Goal: Transaction & Acquisition: Book appointment/travel/reservation

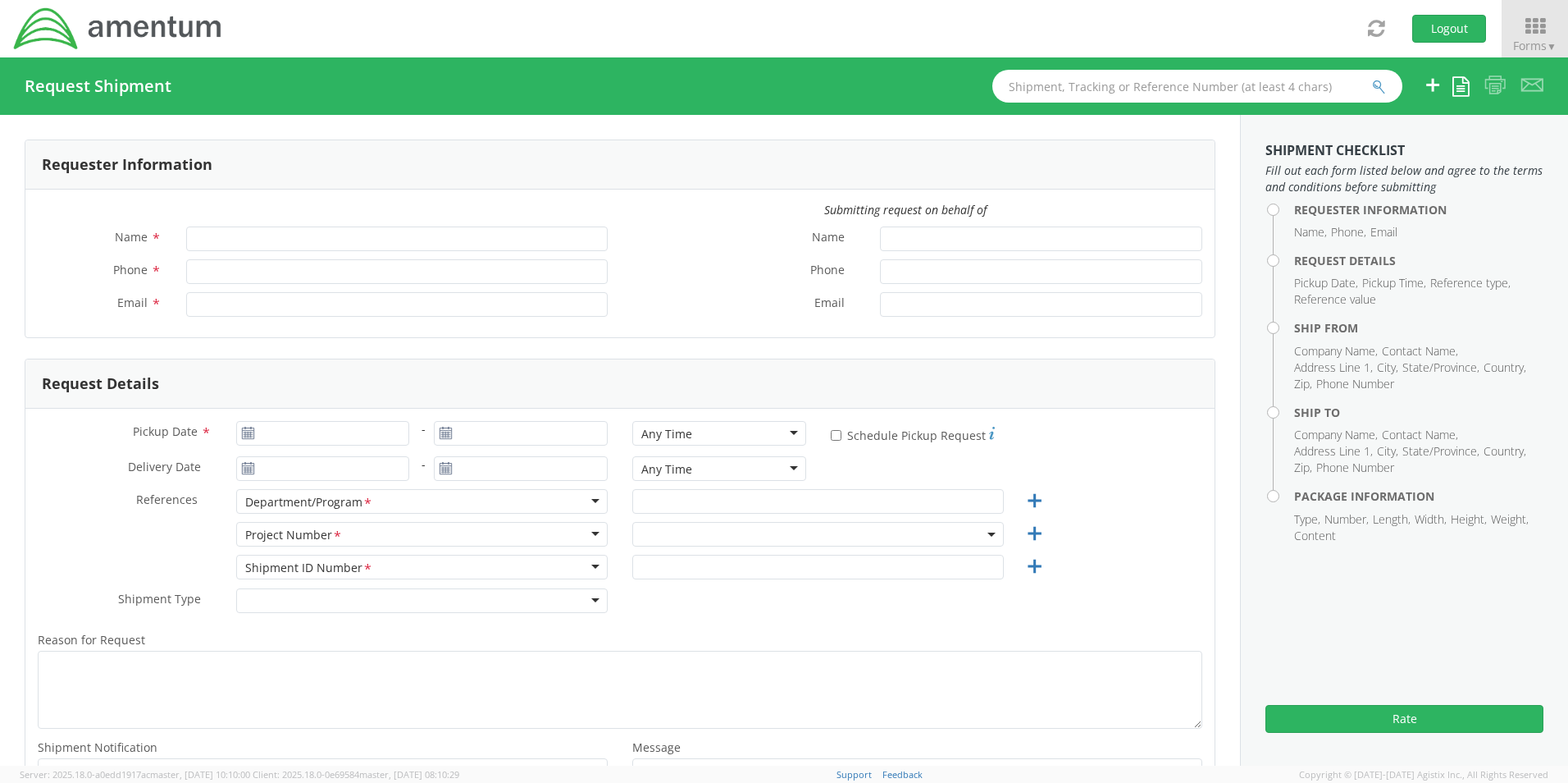
type input "[PERSON_NAME] (AJ) [PERSON_NAME]"
type input "[PHONE_NUMBER]"
type input "[PERSON_NAME][EMAIL_ADDRESS][PERSON_NAME][DOMAIN_NAME]"
click at [1524, 24] on icon at bounding box center [1536, 25] width 76 height 23
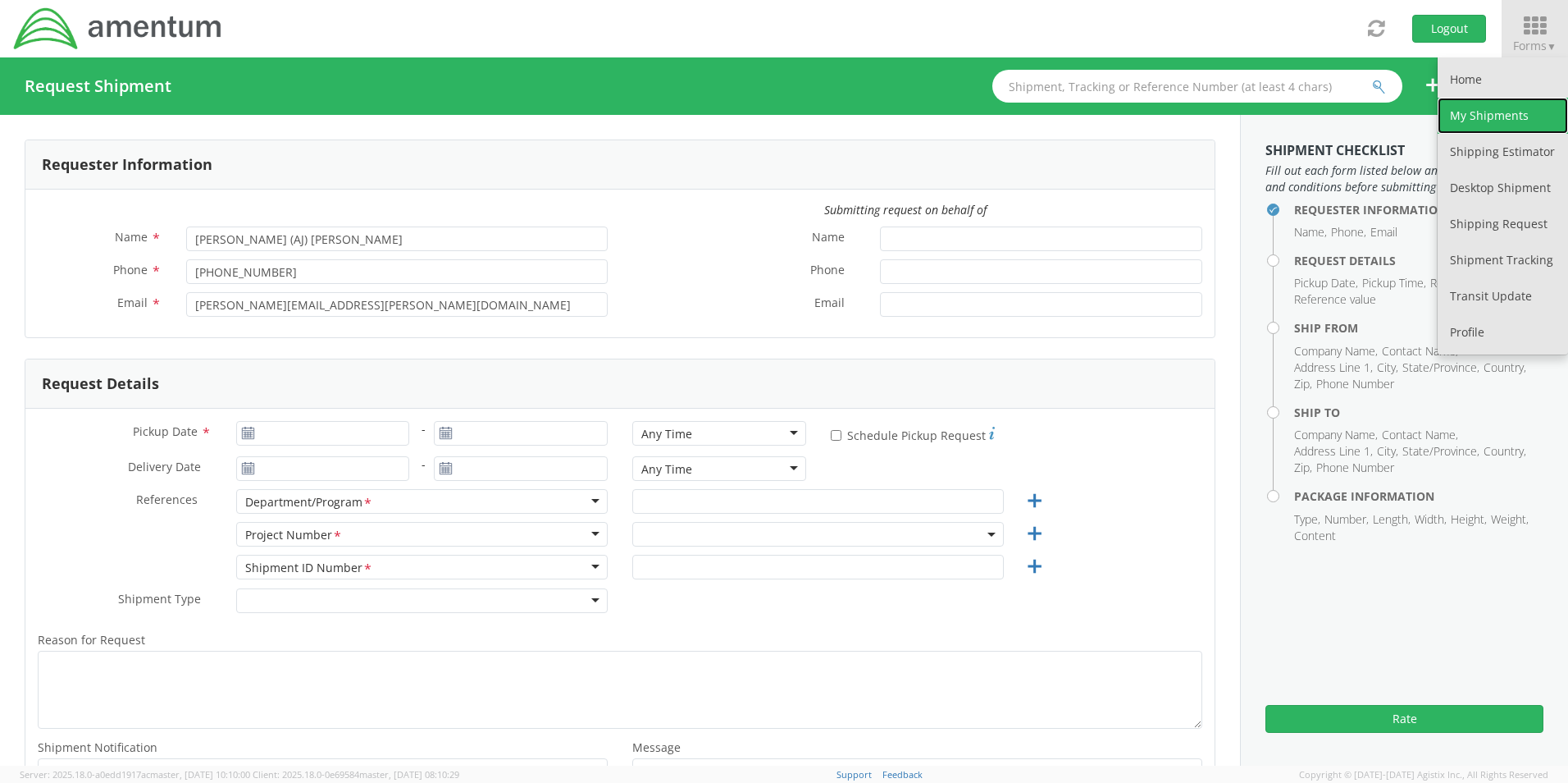
click at [1474, 115] on link "My Shipments" at bounding box center [1502, 116] width 130 height 36
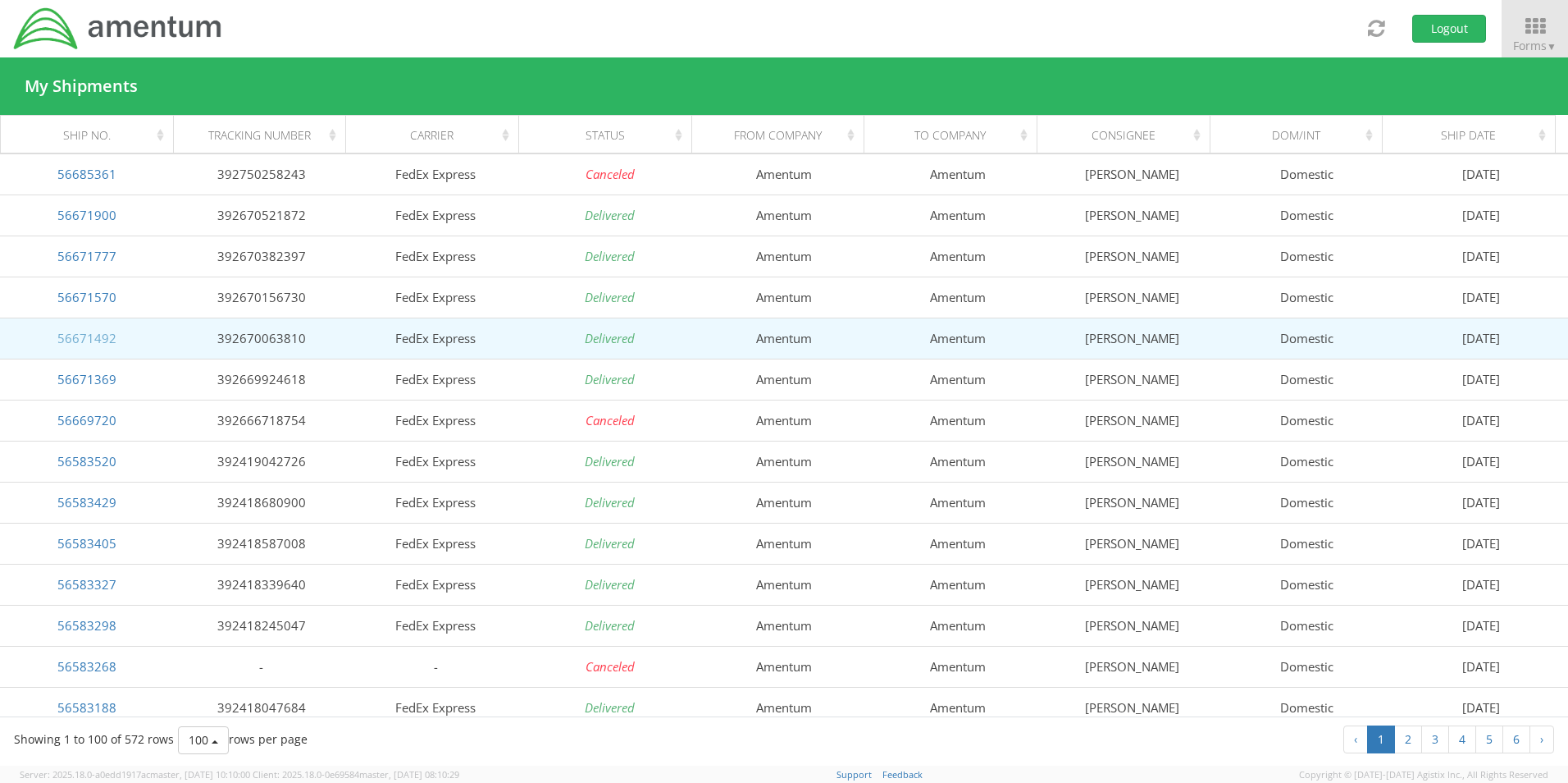
click at [104, 343] on link "56671492" at bounding box center [87, 338] width 59 height 17
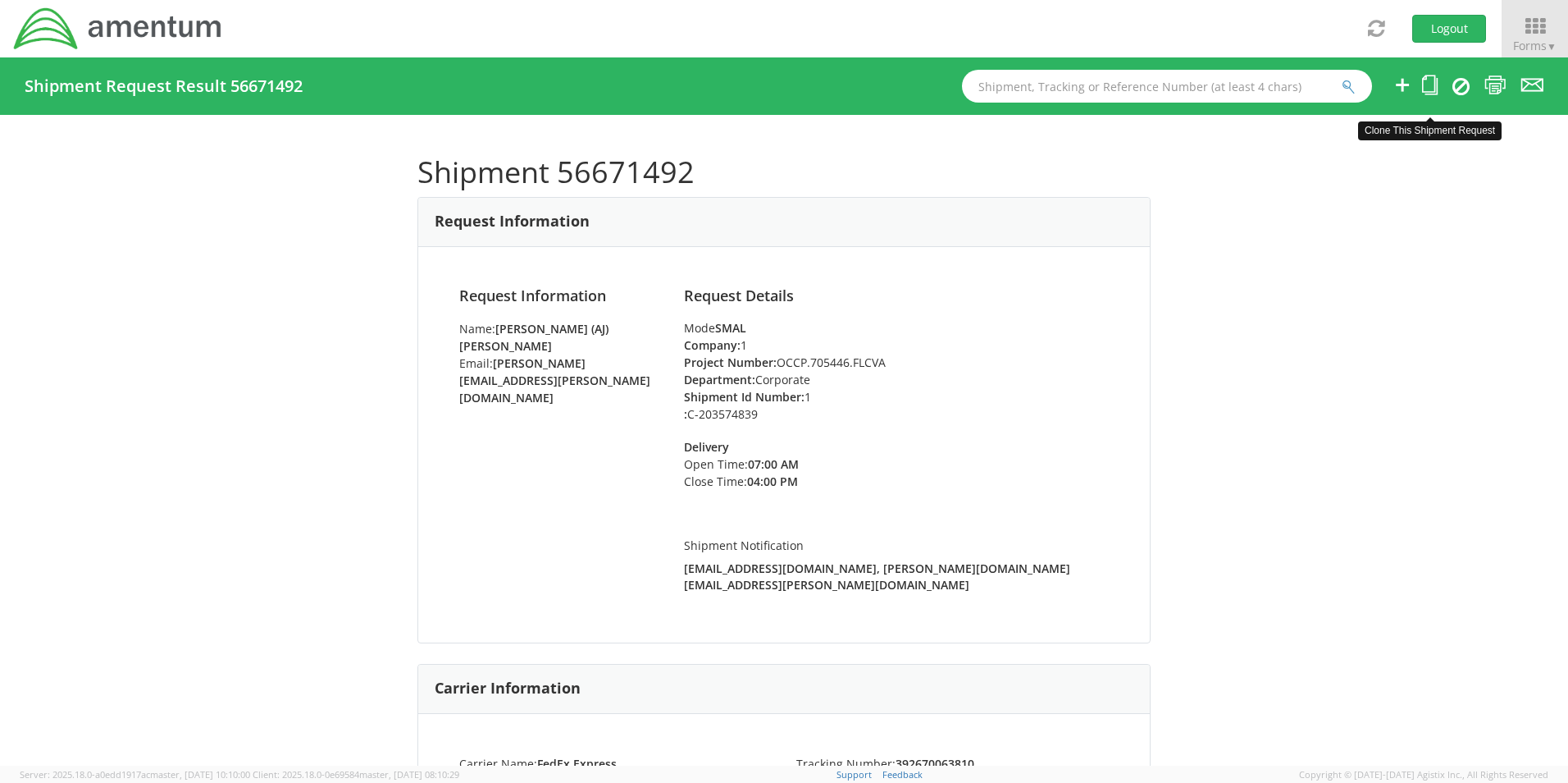
click at [1430, 84] on icon at bounding box center [1430, 84] width 16 height 21
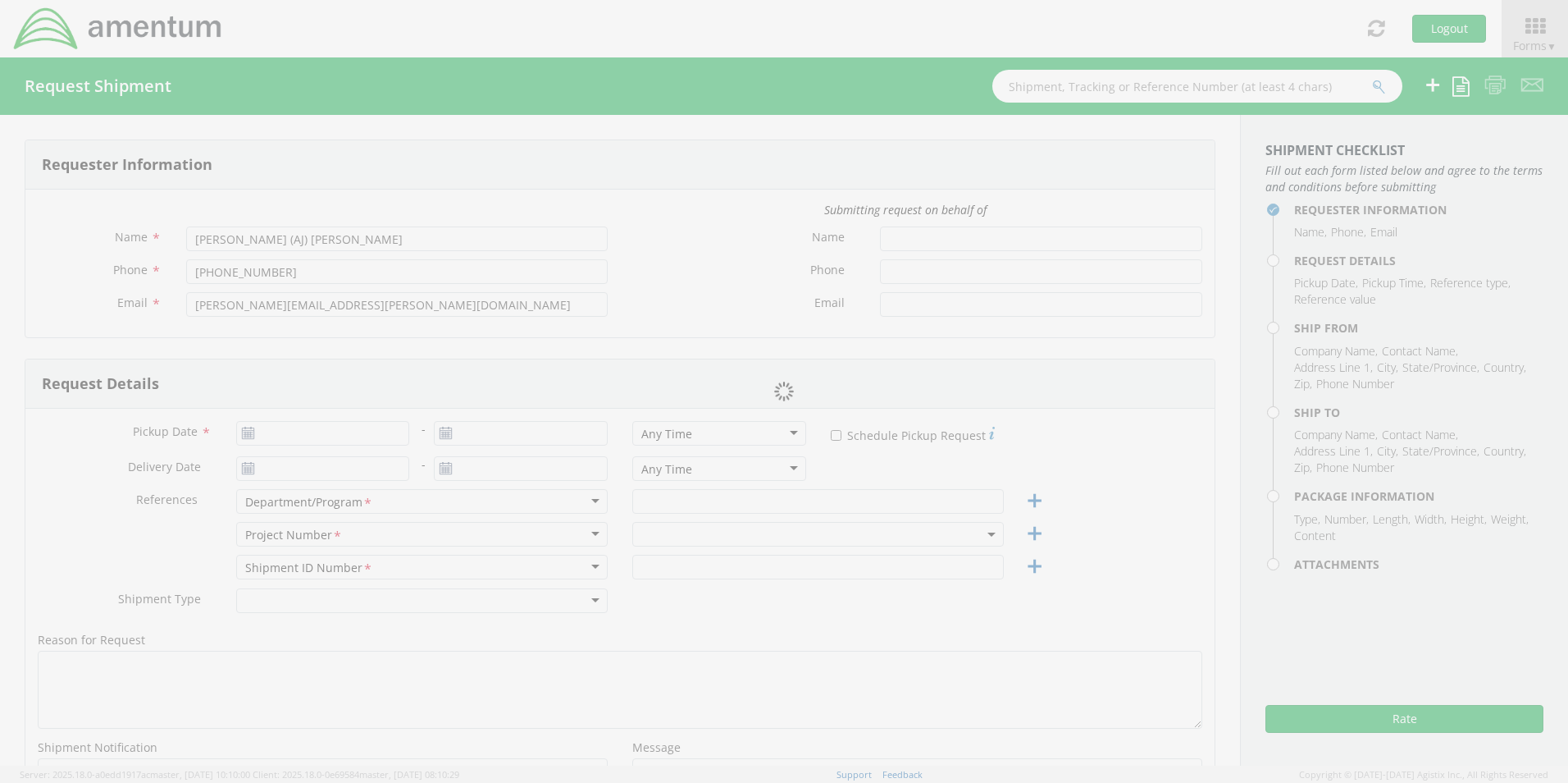
type input "[DATE]"
type input "Corporate"
type input "1"
select select
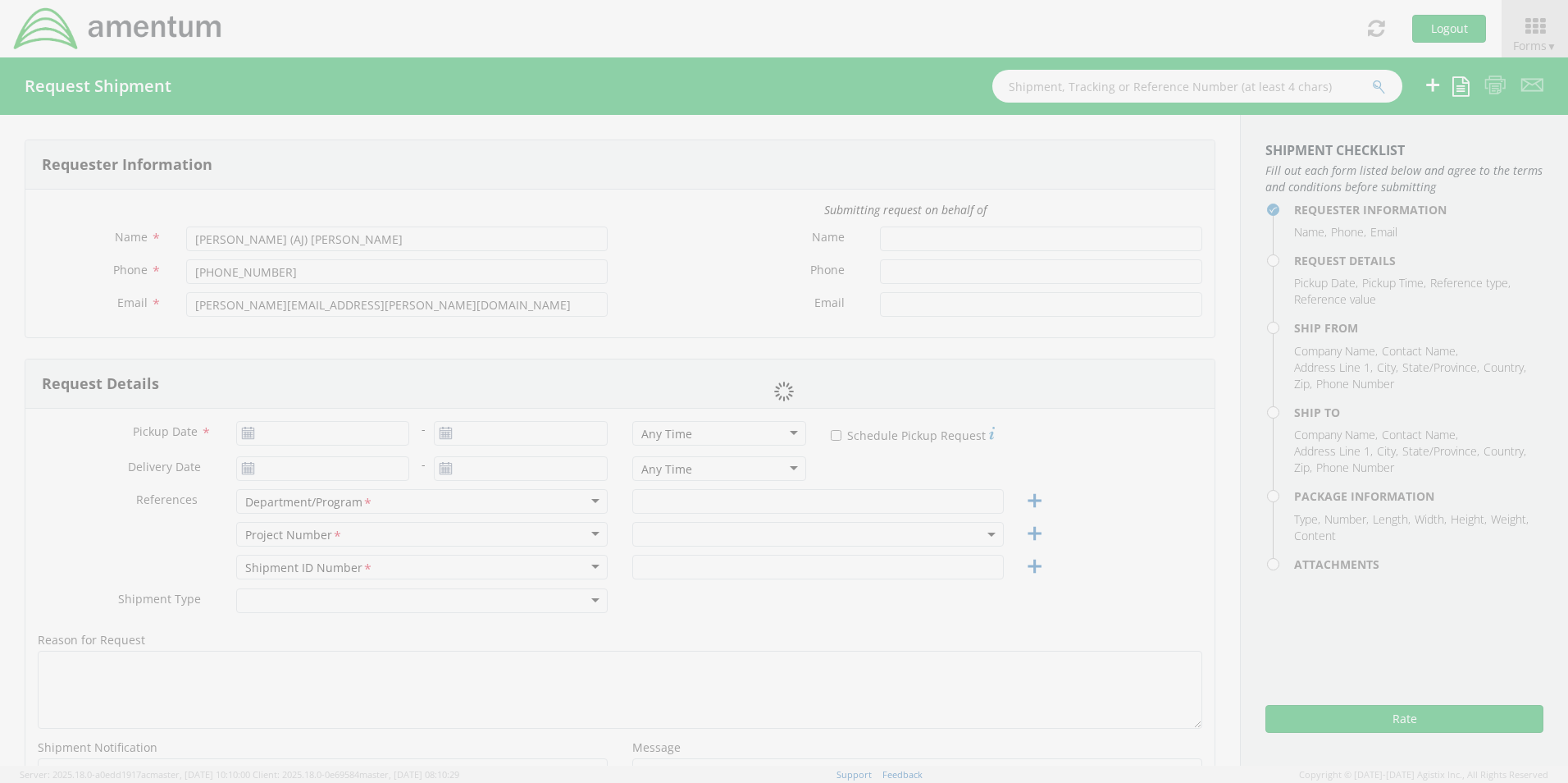
type input "Amentum"
type input "[PERSON_NAME]"
type input "[GEOGRAPHIC_DATA]"
type input "22043"
type input "[PERSON_NAME]"
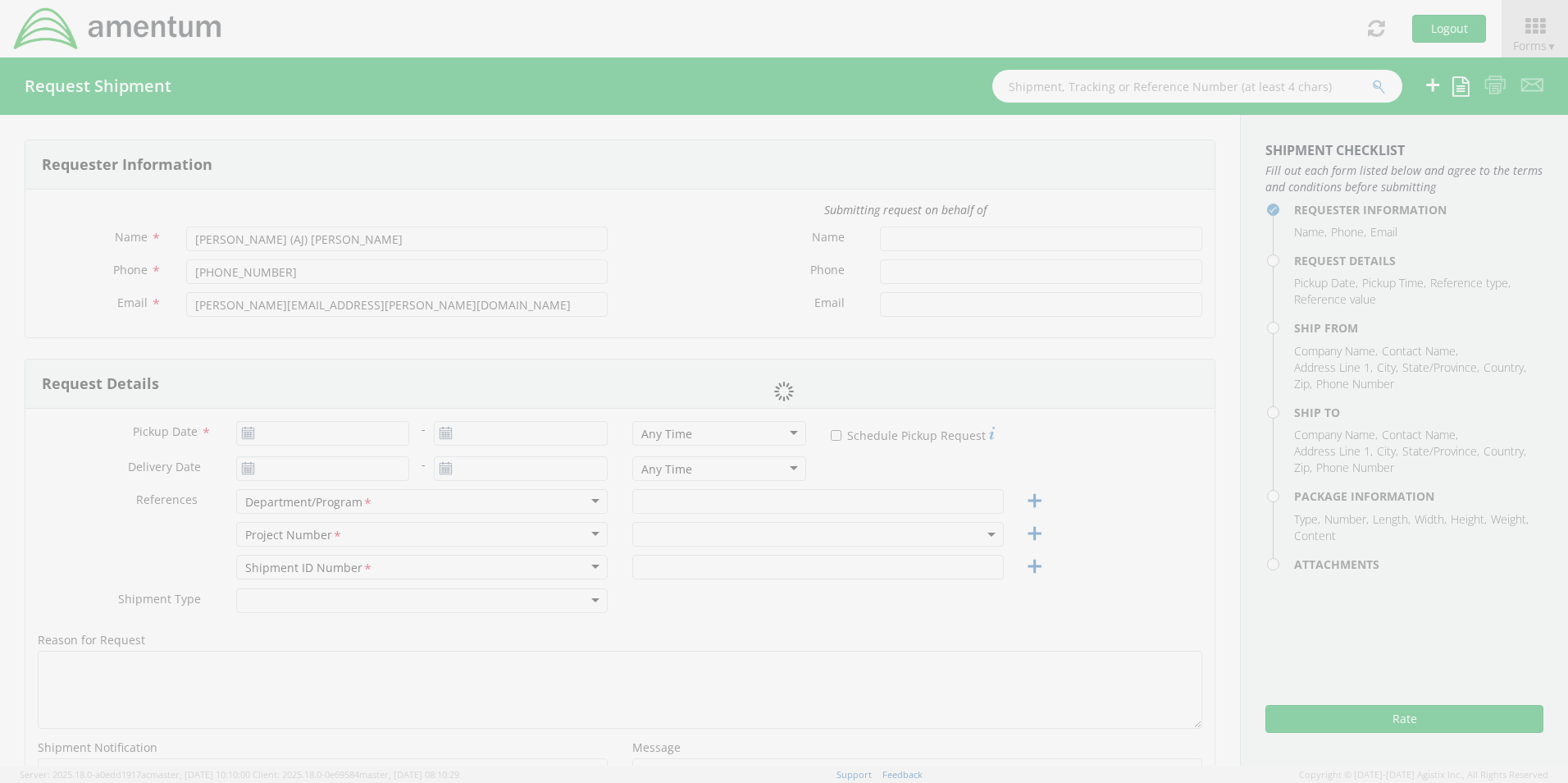
type input "5712946799"
type input "[PERSON_NAME][EMAIL_ADDRESS][PERSON_NAME][DOMAIN_NAME]"
select select
type input "Amentum"
type input "[STREET_ADDRESS][PERSON_NAME]"
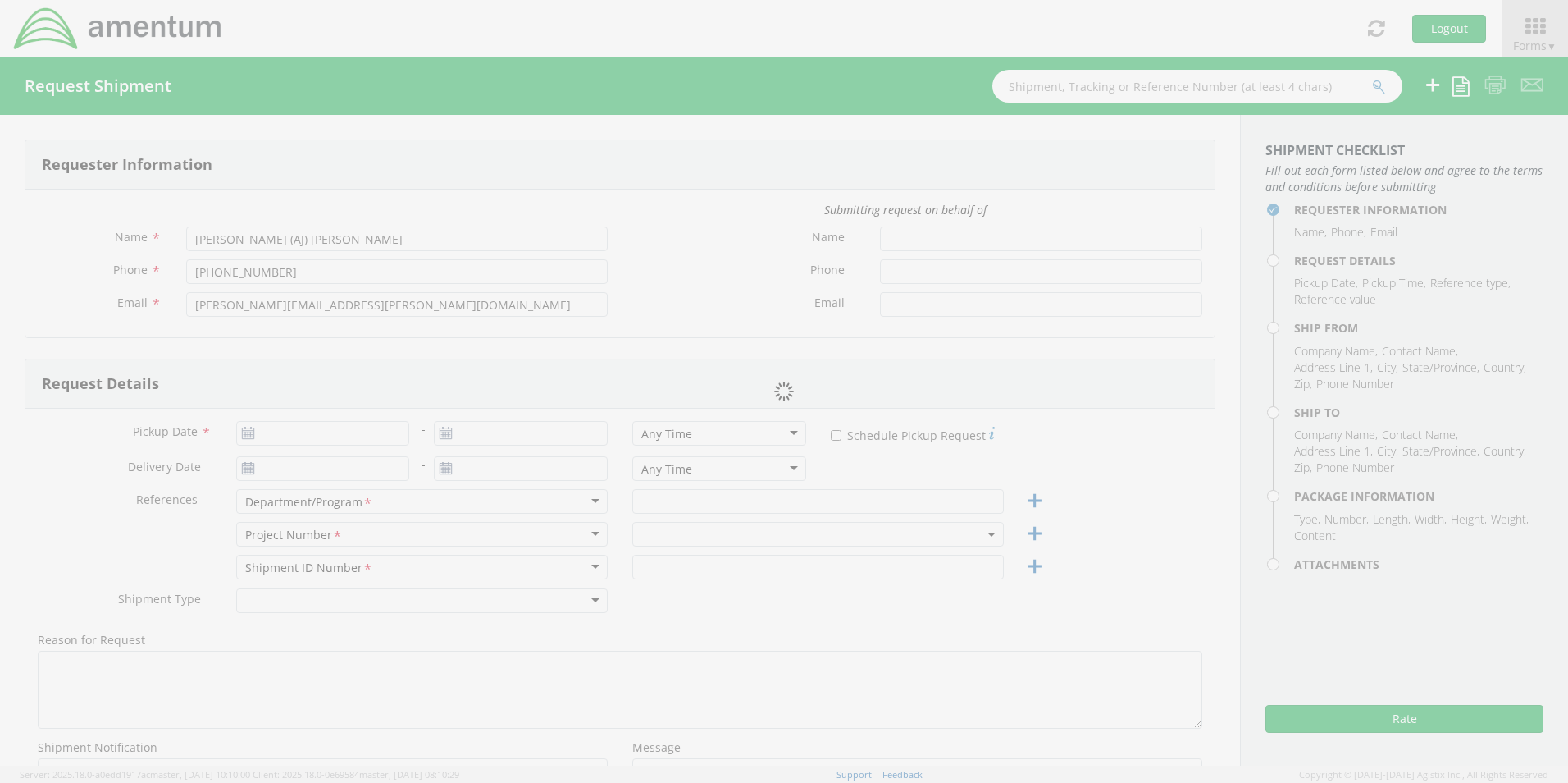
type input "Suite 200"
type input "[GEOGRAPHIC_DATA]"
type input "20874"
type input "[PERSON_NAME]"
type input "[PHONE_NUMBER]"
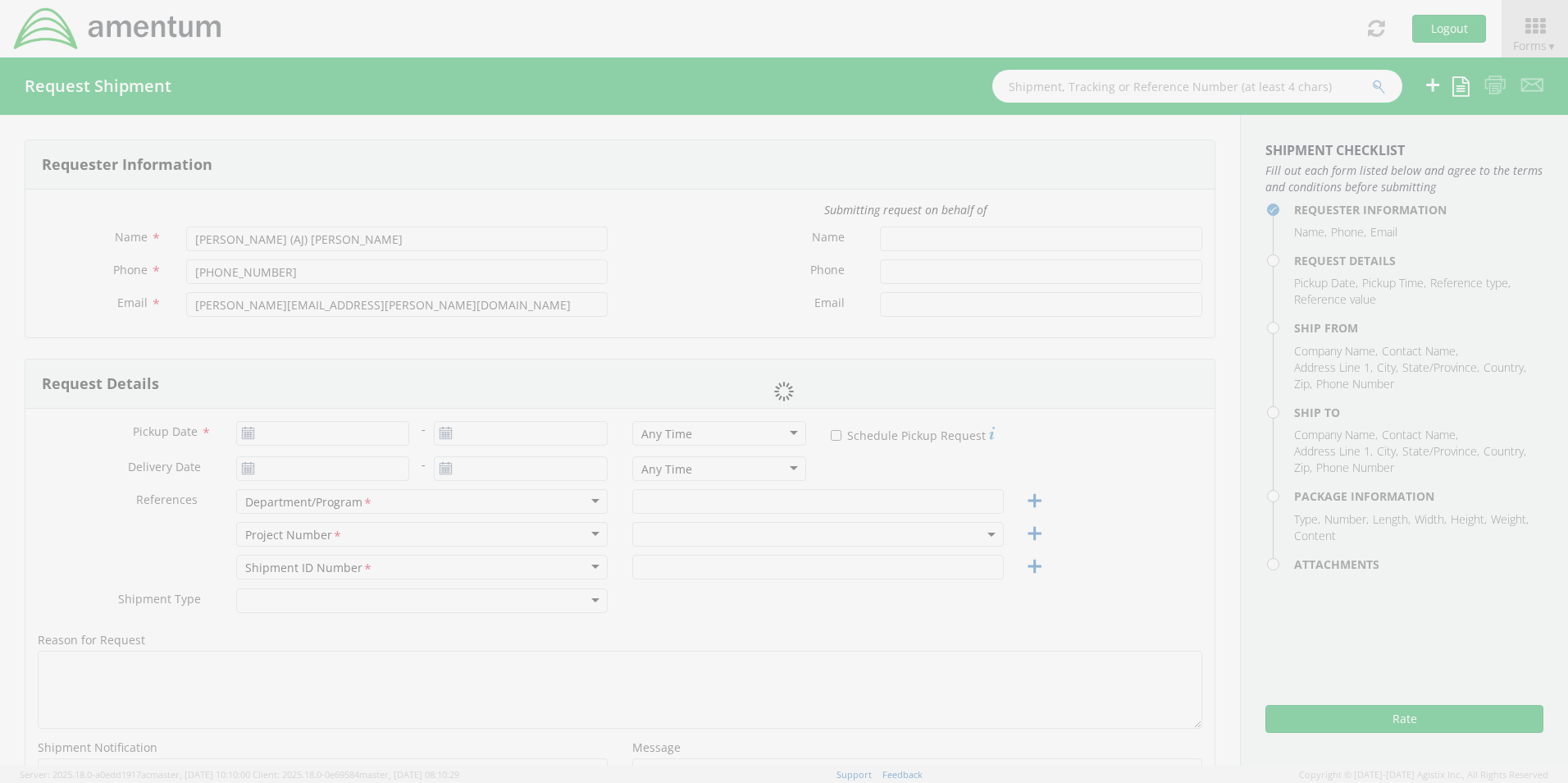
type input "[EMAIL_ADDRESS][DOMAIN_NAME]"
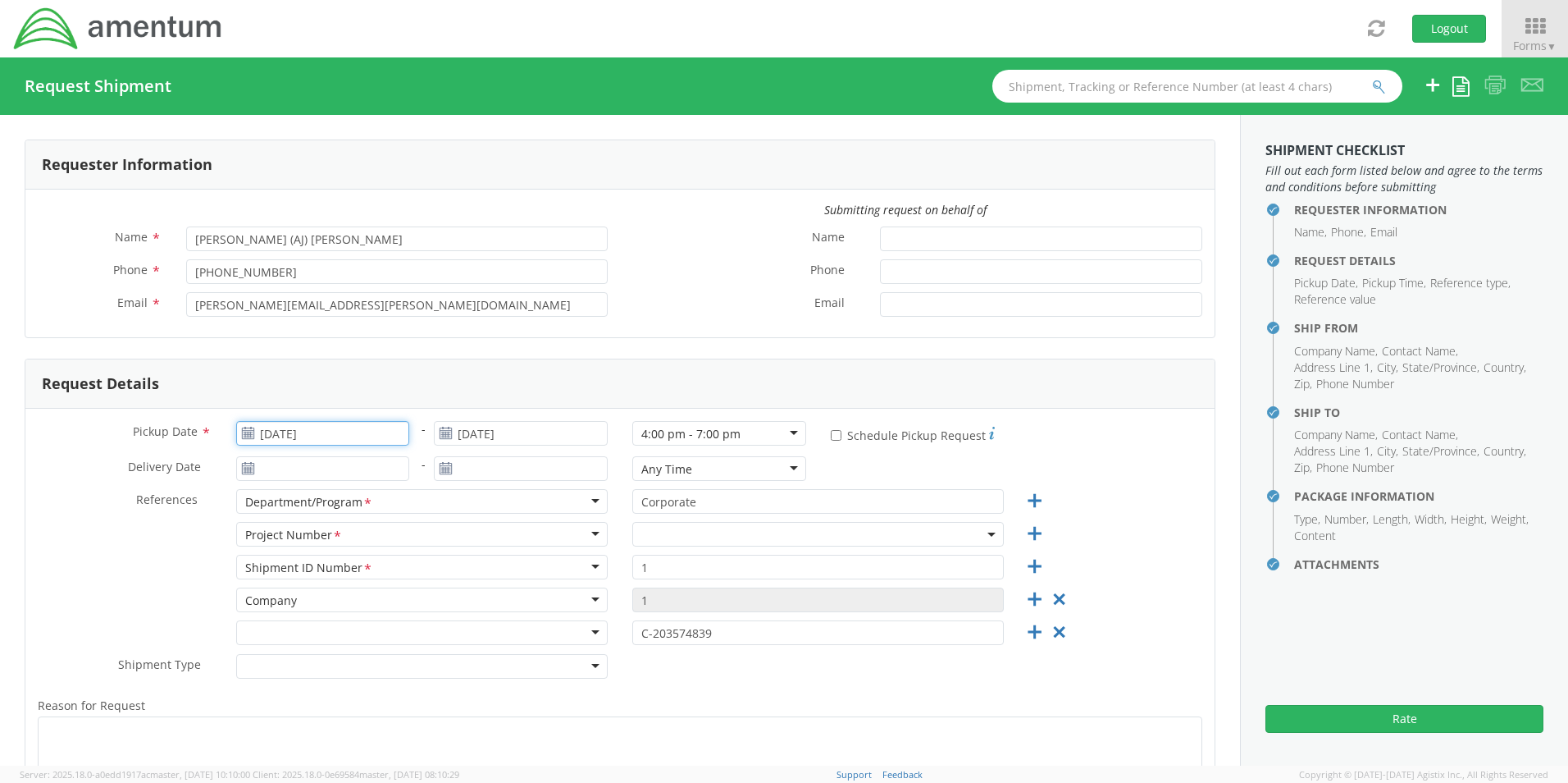
click at [318, 437] on input "[DATE]" at bounding box center [323, 433] width 174 height 24
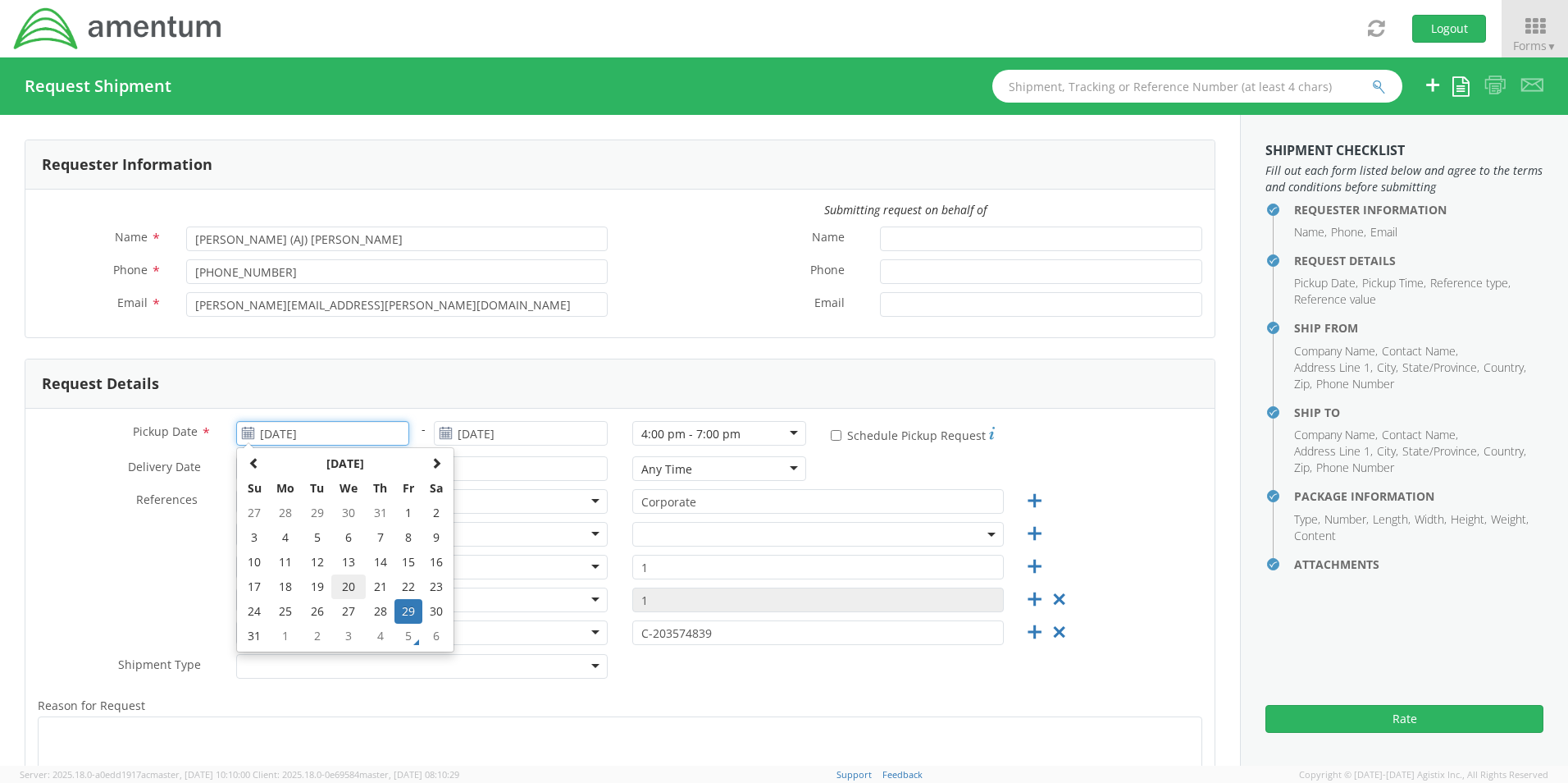
select select "OCCP.705446.FLCVA"
click at [404, 634] on td "5" at bounding box center [408, 636] width 27 height 24
type input "[DATE]"
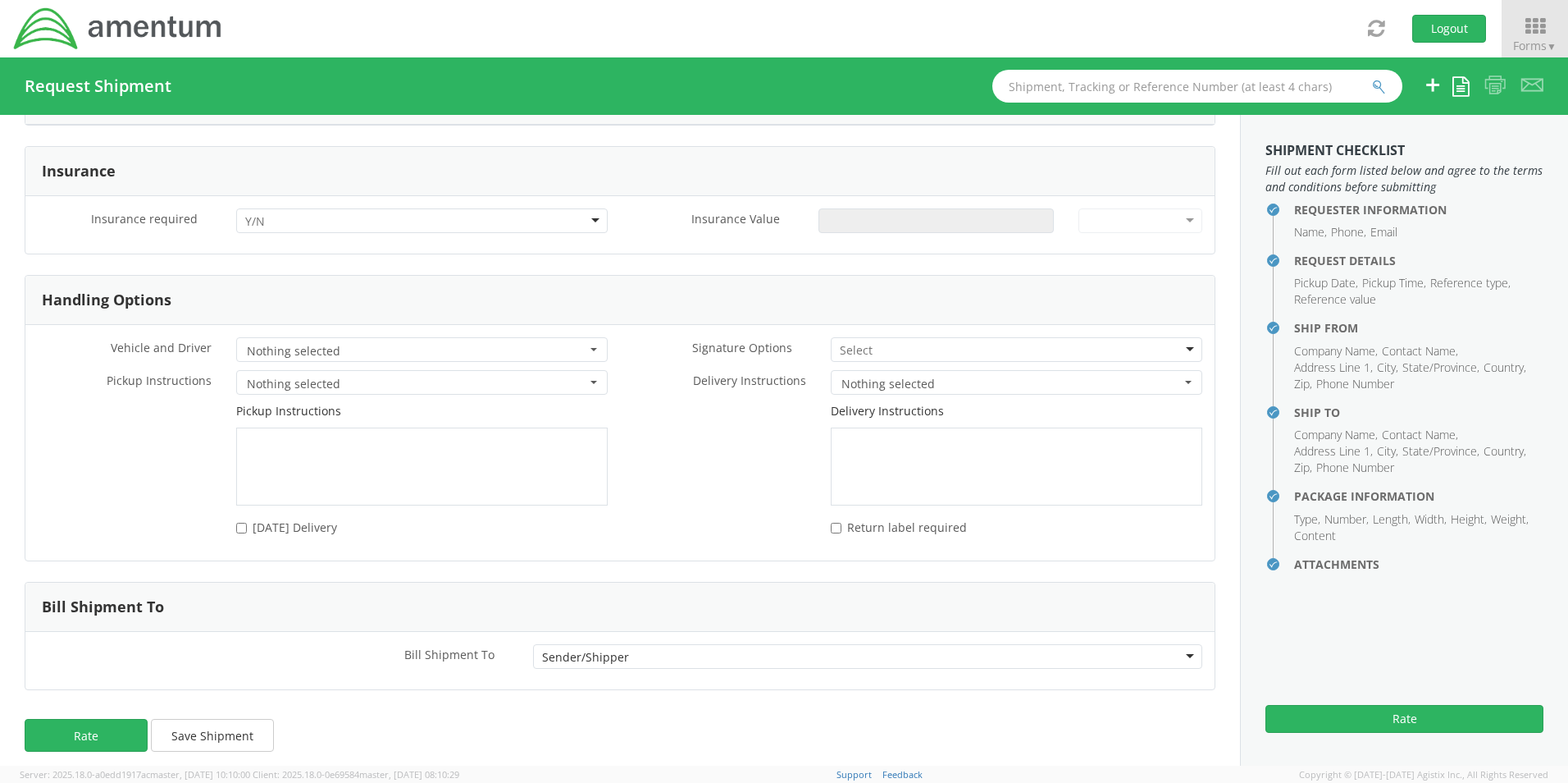
scroll to position [2025, 0]
click at [230, 729] on button "Save Shipment" at bounding box center [213, 734] width 123 height 33
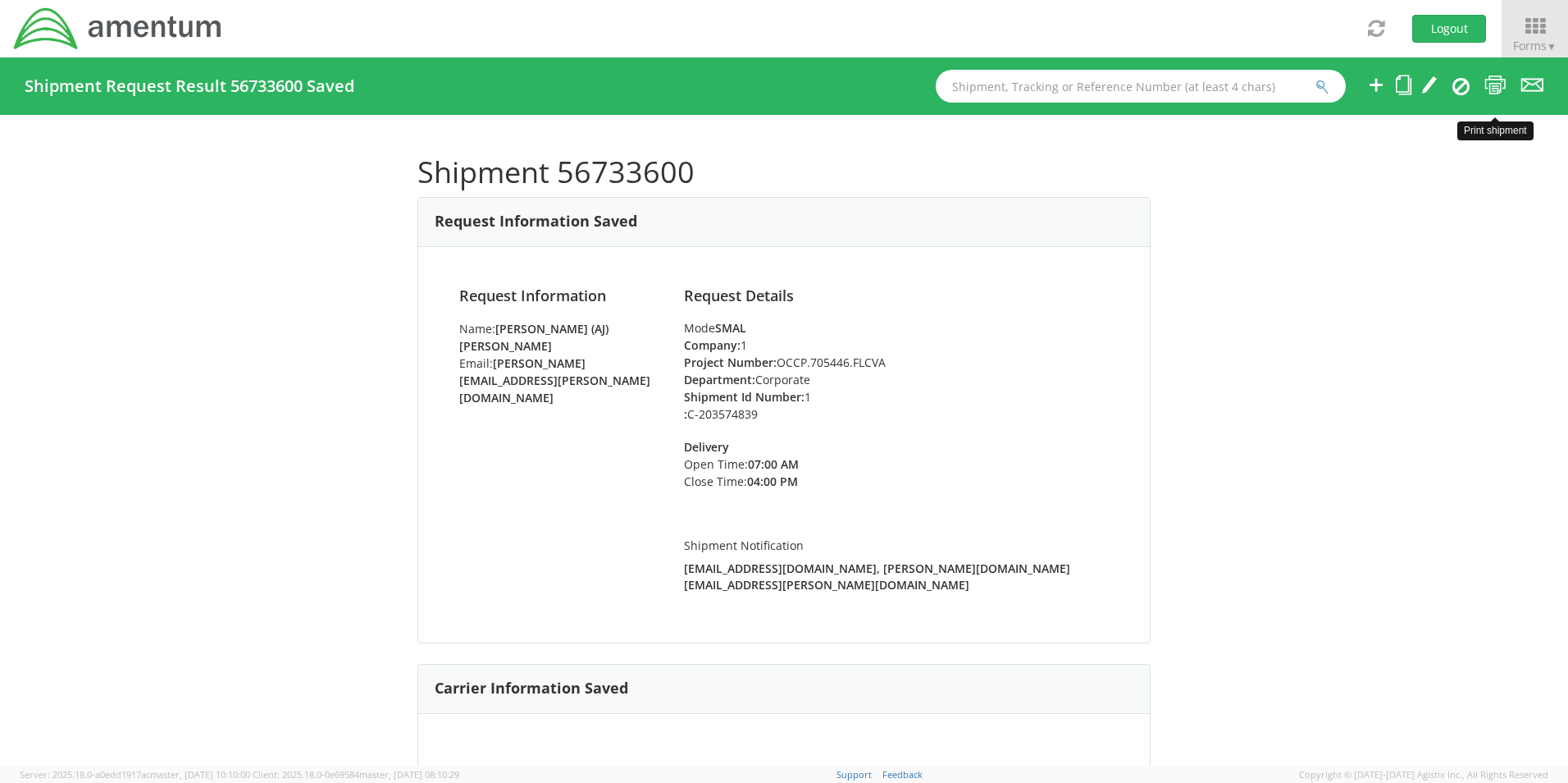
click at [1497, 86] on icon at bounding box center [1496, 84] width 23 height 21
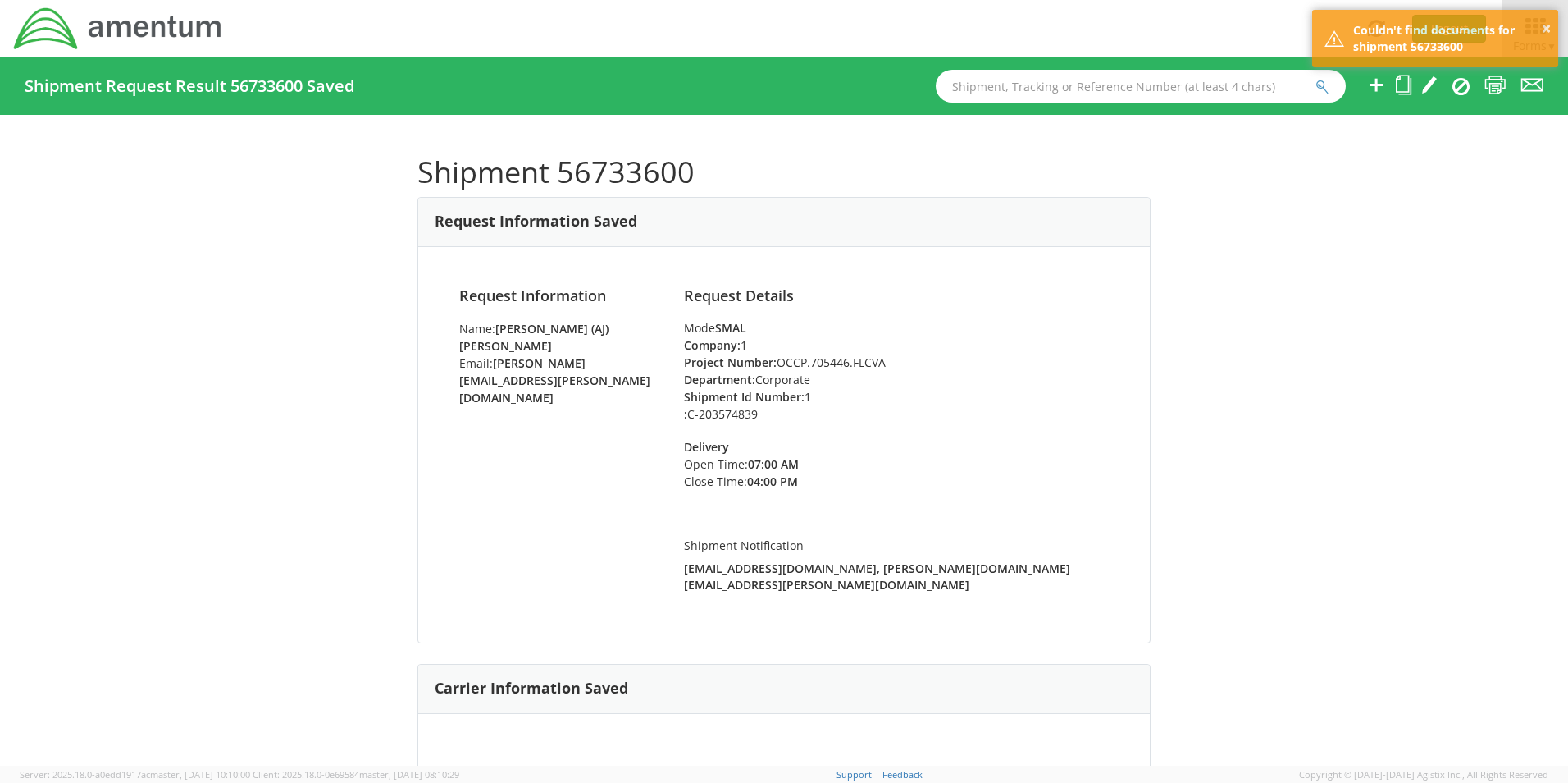
click at [1429, 143] on div "Shipment 56733600 Request Information Saved Request Information Name: [PERSON_N…" at bounding box center [784, 440] width 1568 height 651
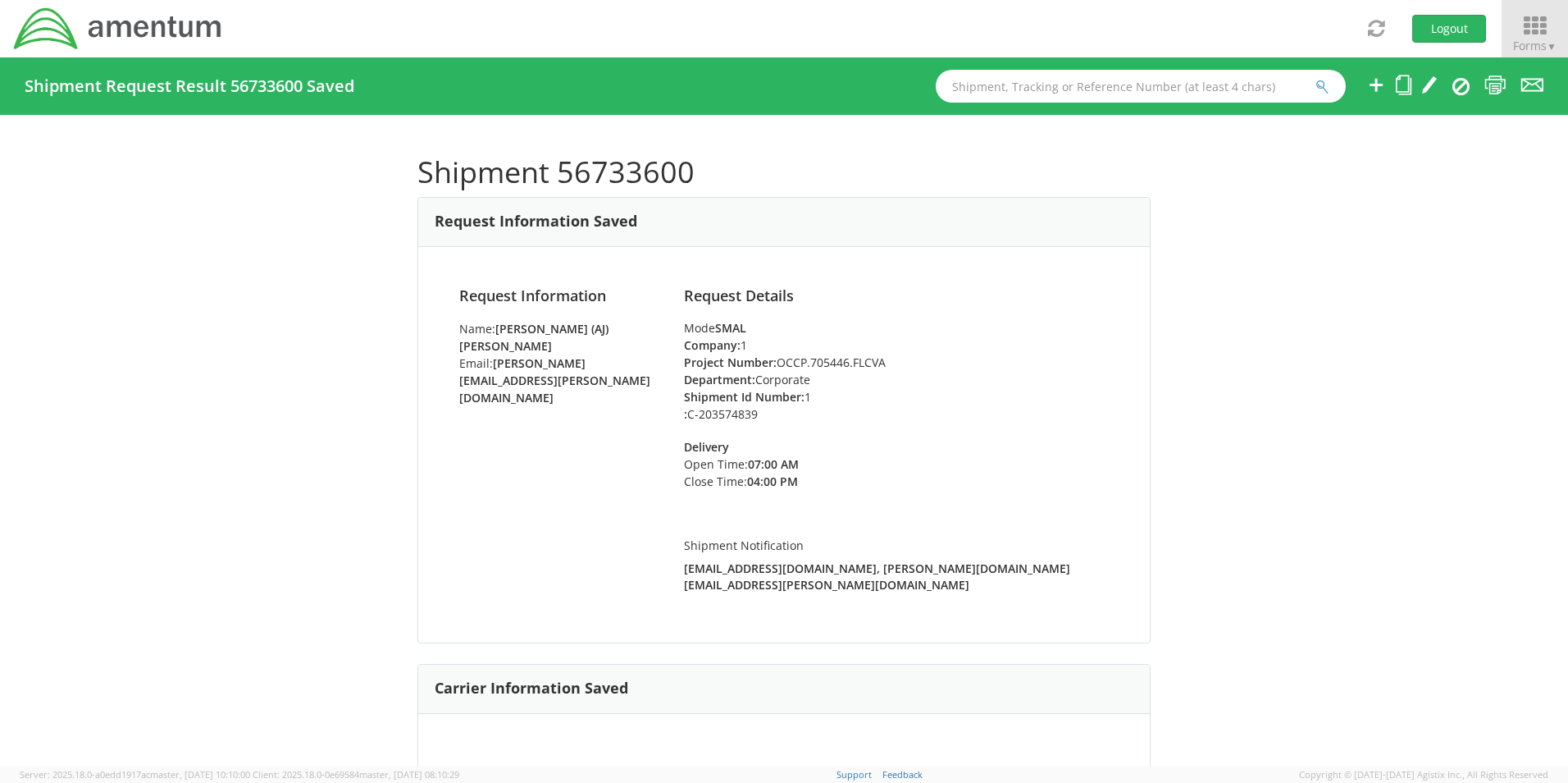
click at [1531, 26] on icon at bounding box center [1536, 25] width 76 height 23
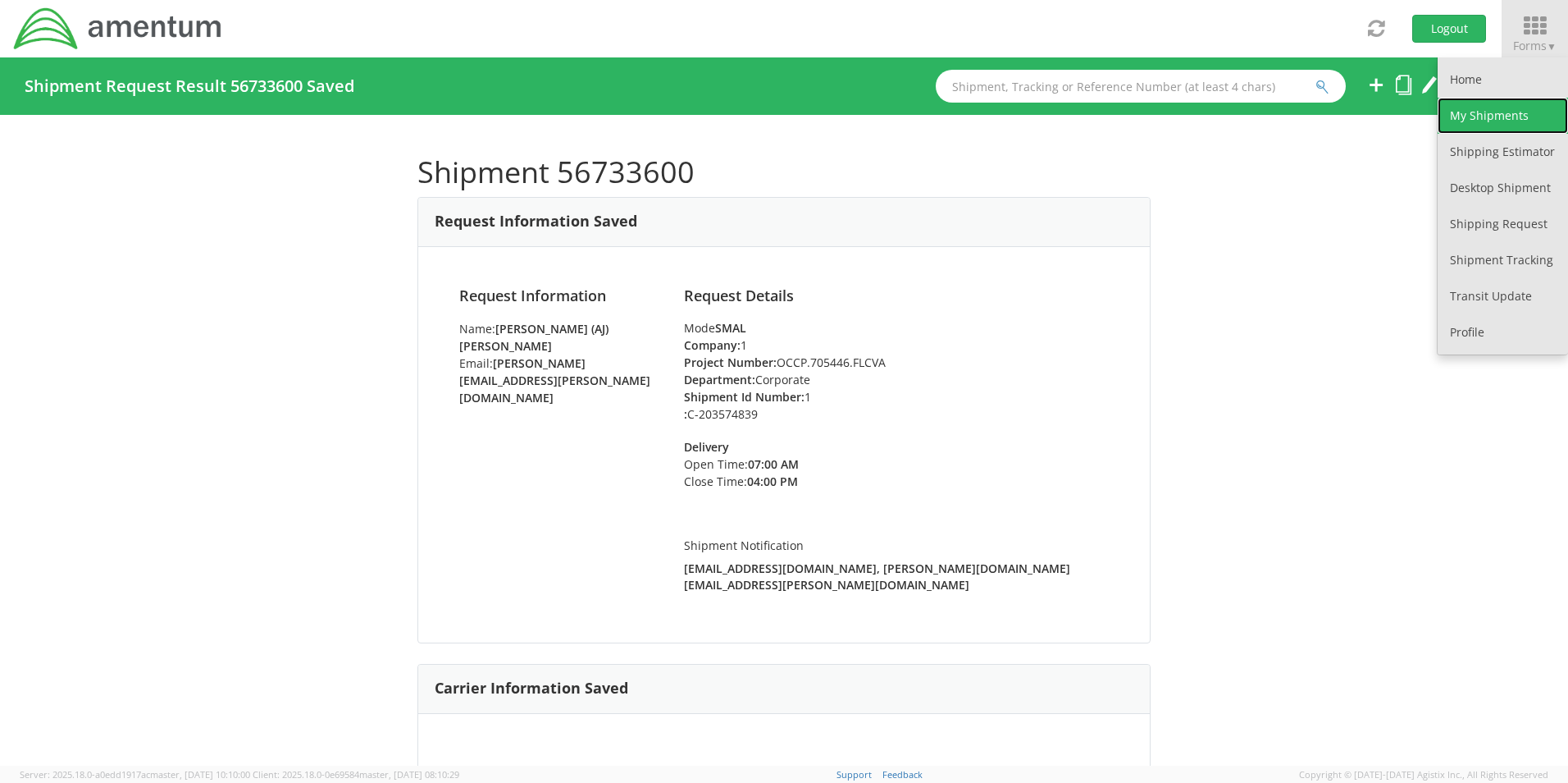
click at [1498, 104] on link "My Shipments" at bounding box center [1502, 116] width 130 height 36
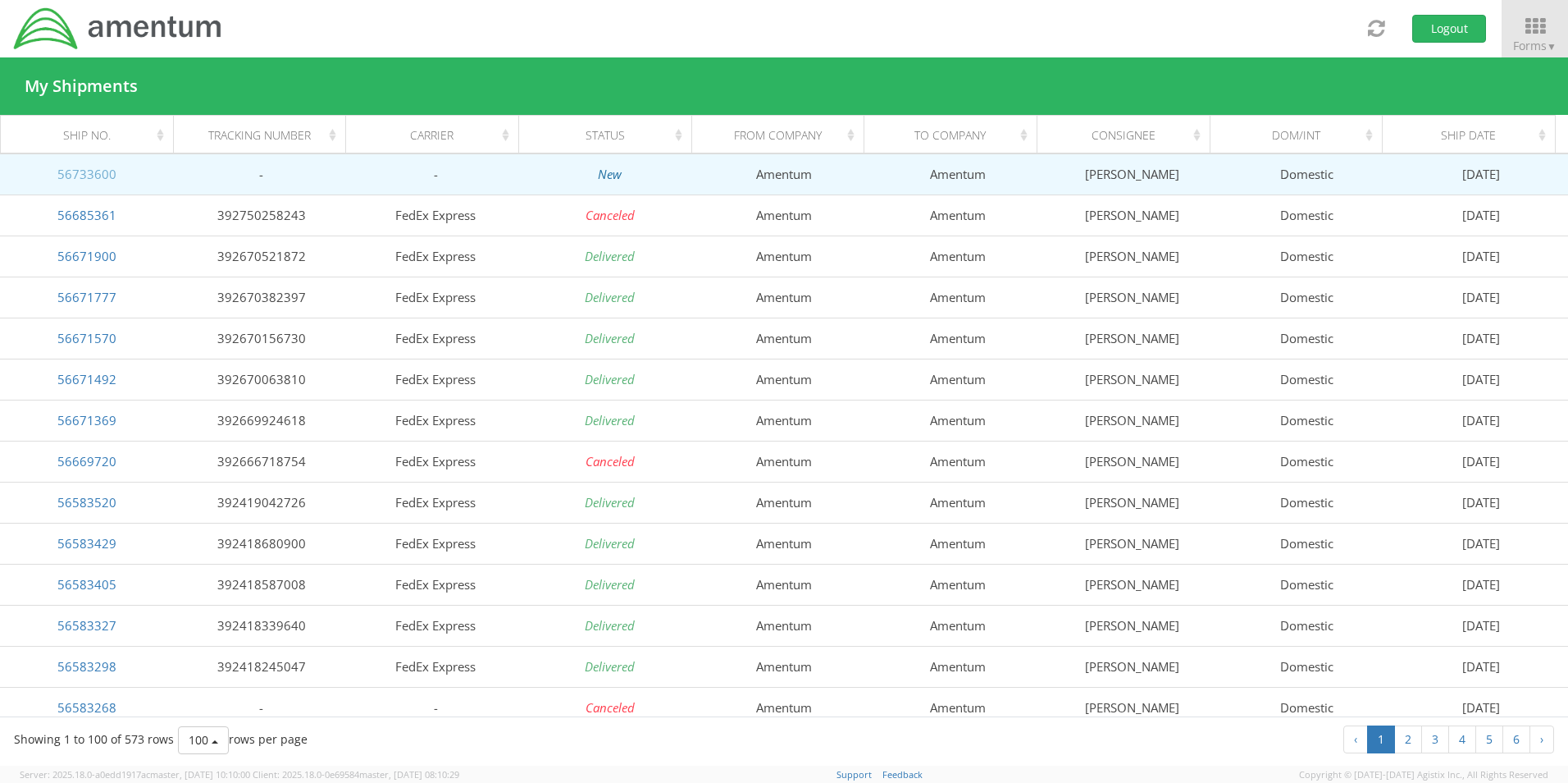
click at [96, 170] on link "56733600" at bounding box center [87, 173] width 59 height 17
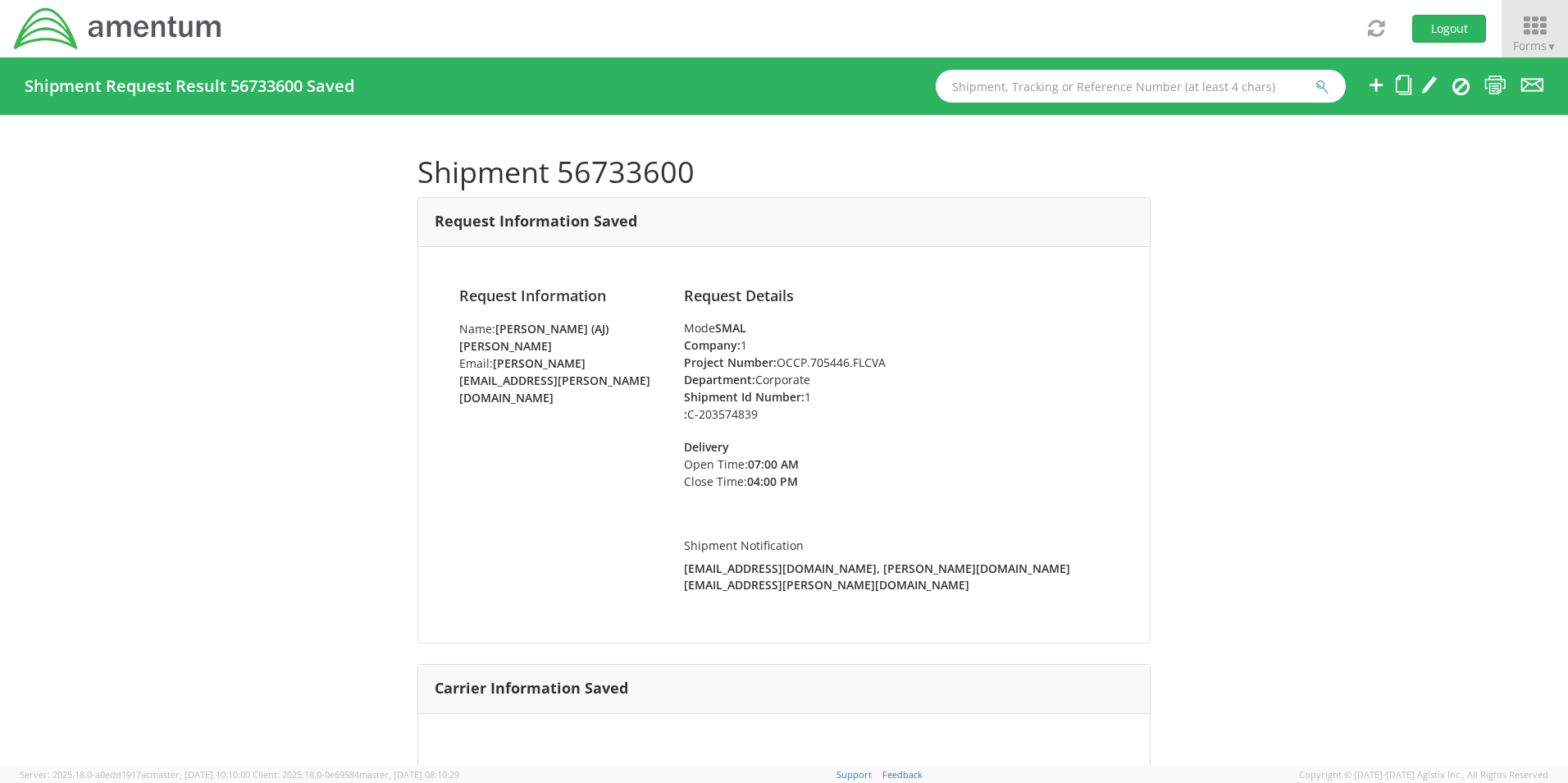
click at [1534, 36] on icon at bounding box center [1536, 25] width 76 height 23
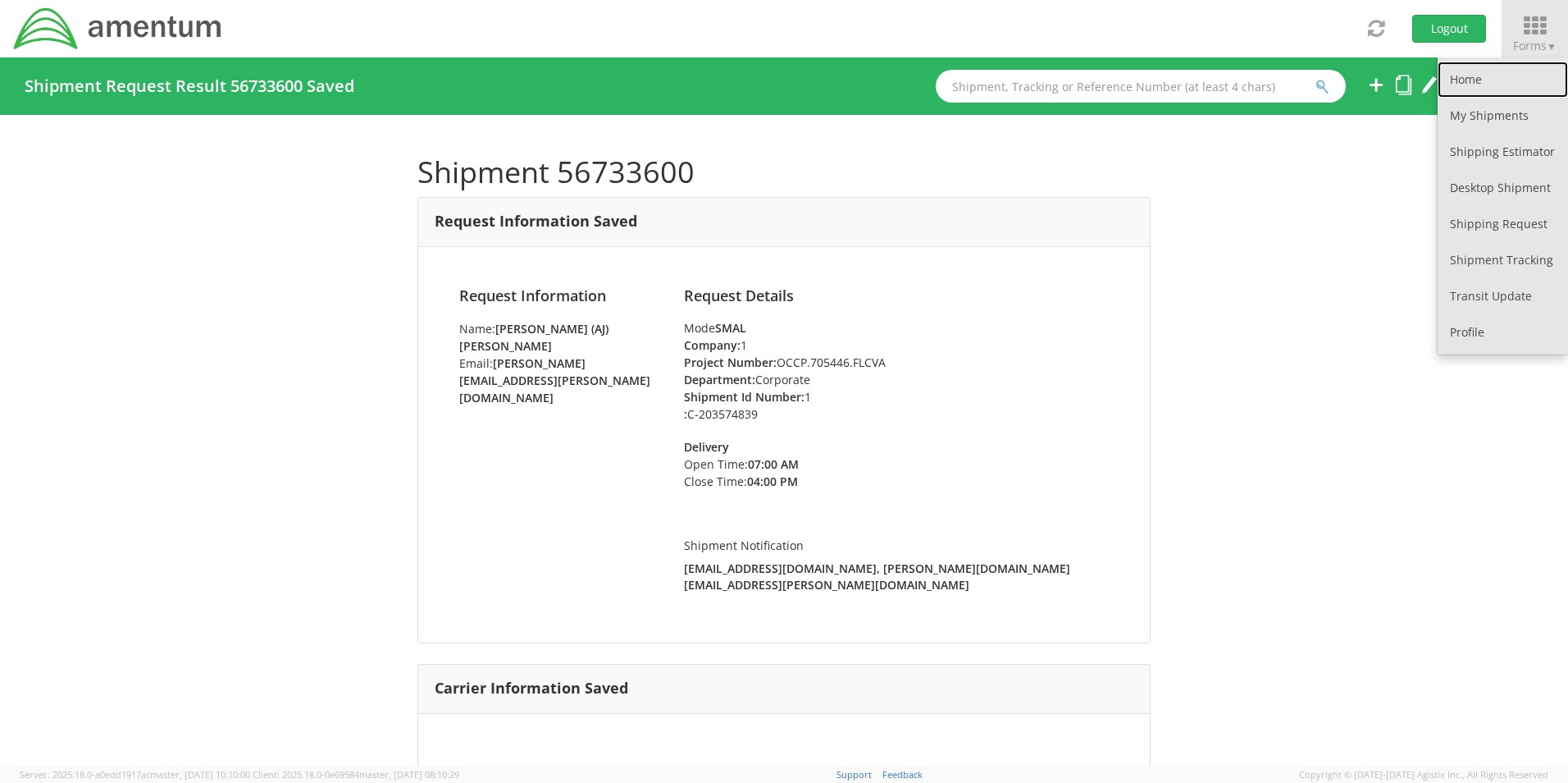
click at [1467, 81] on link "Home" at bounding box center [1502, 79] width 130 height 36
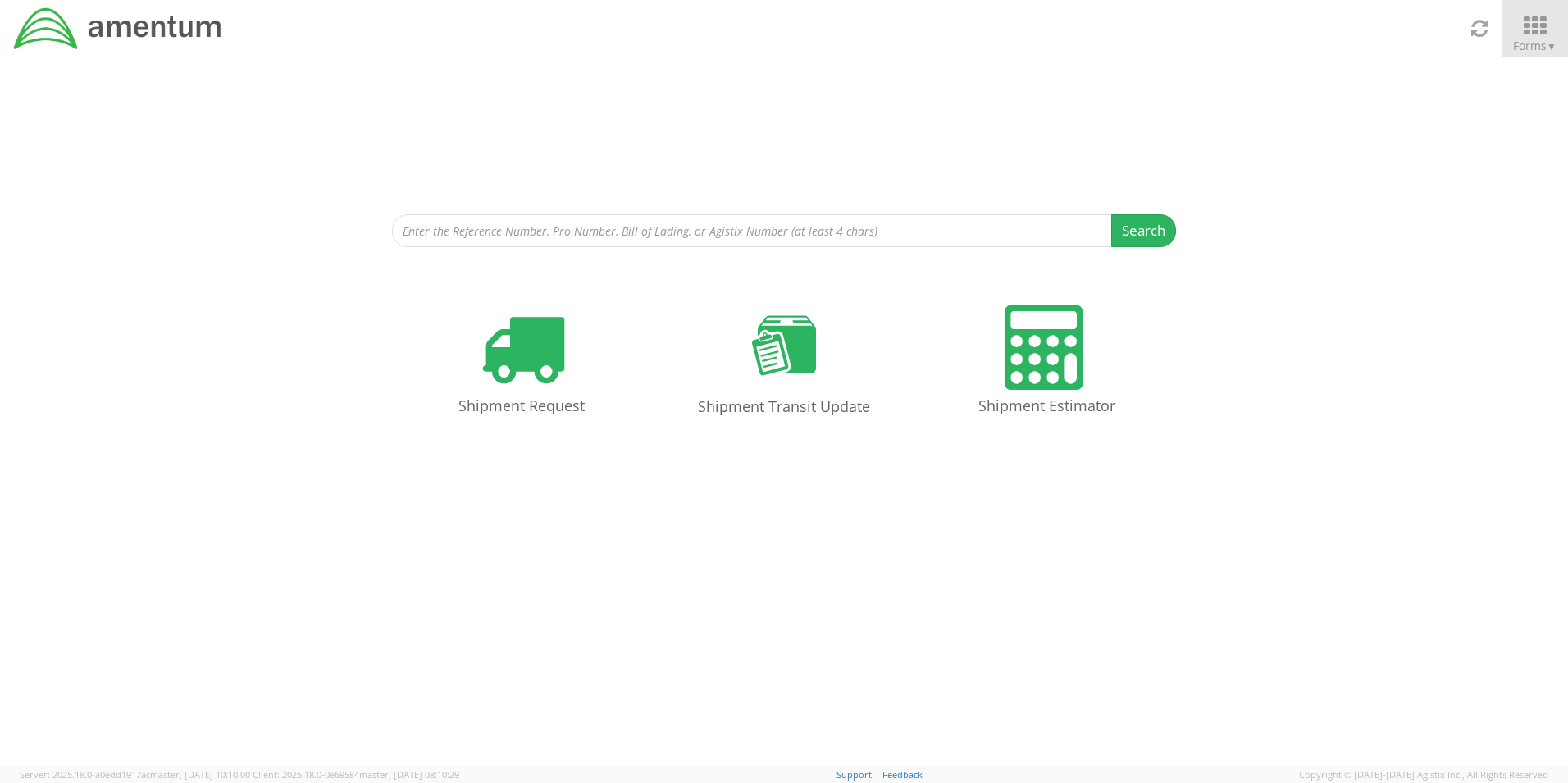
click at [1509, 33] on icon at bounding box center [1536, 25] width 76 height 23
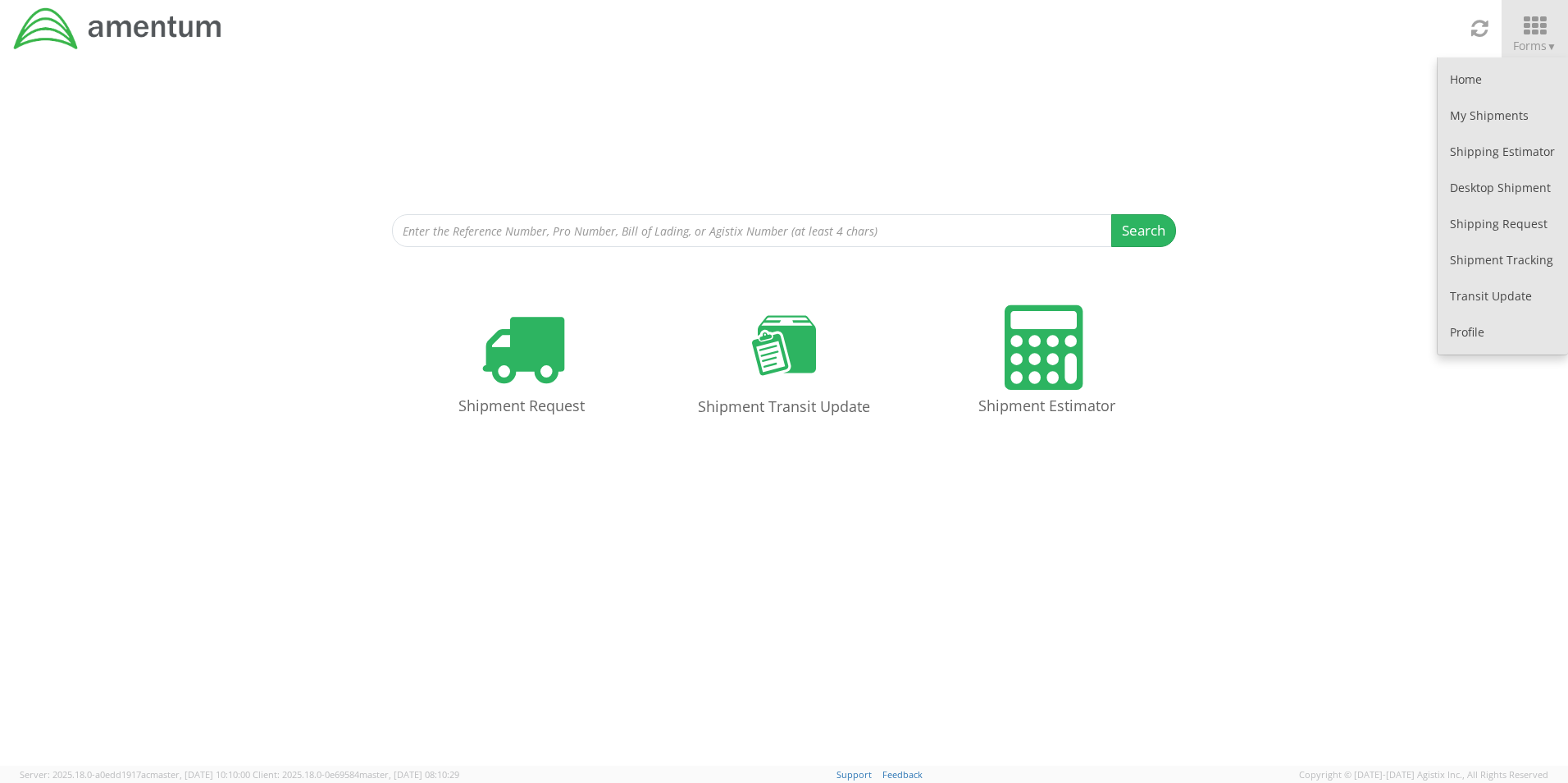
click at [1520, 36] on icon at bounding box center [1536, 25] width 76 height 23
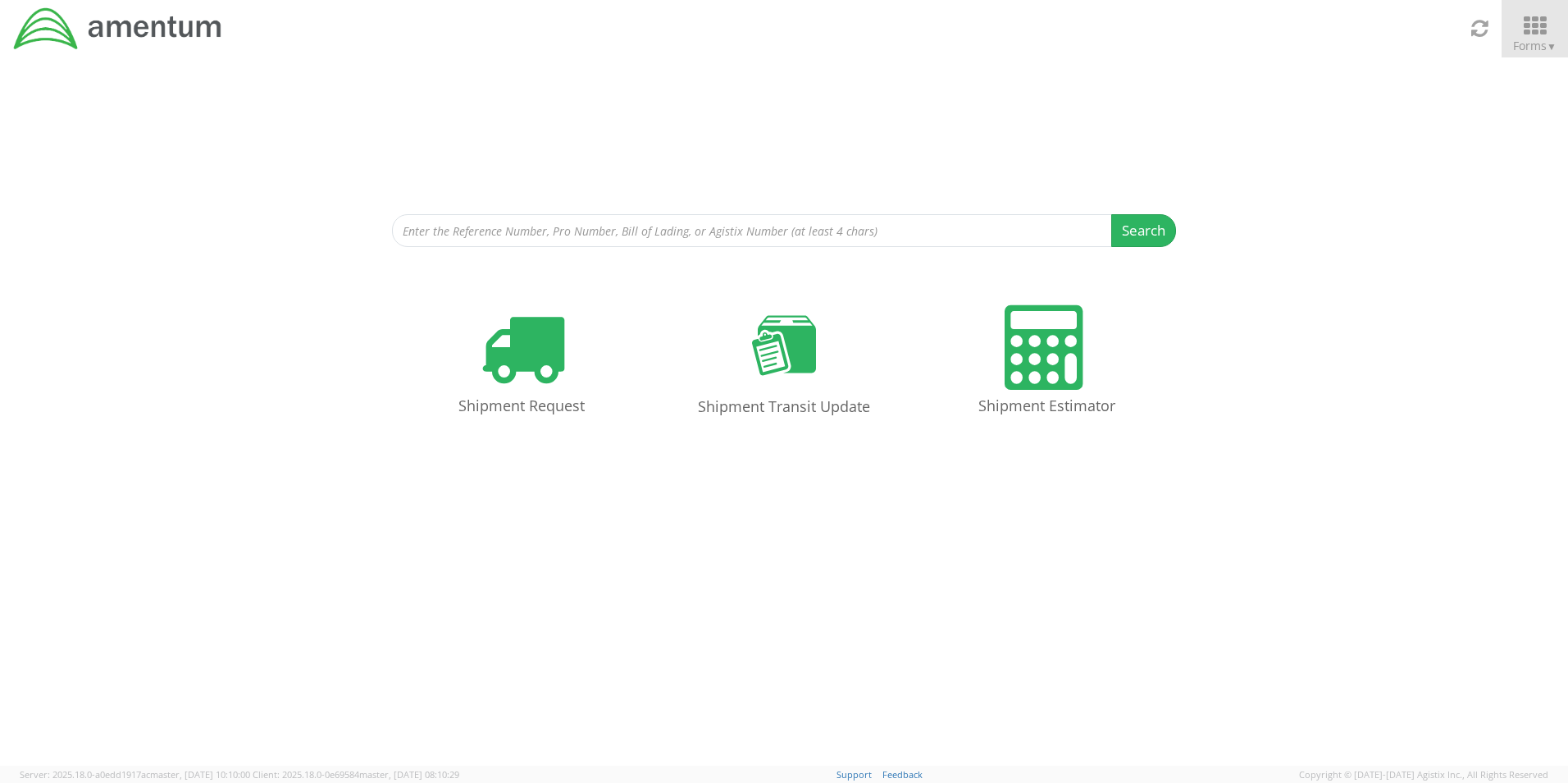
click at [1520, 36] on icon at bounding box center [1536, 25] width 76 height 23
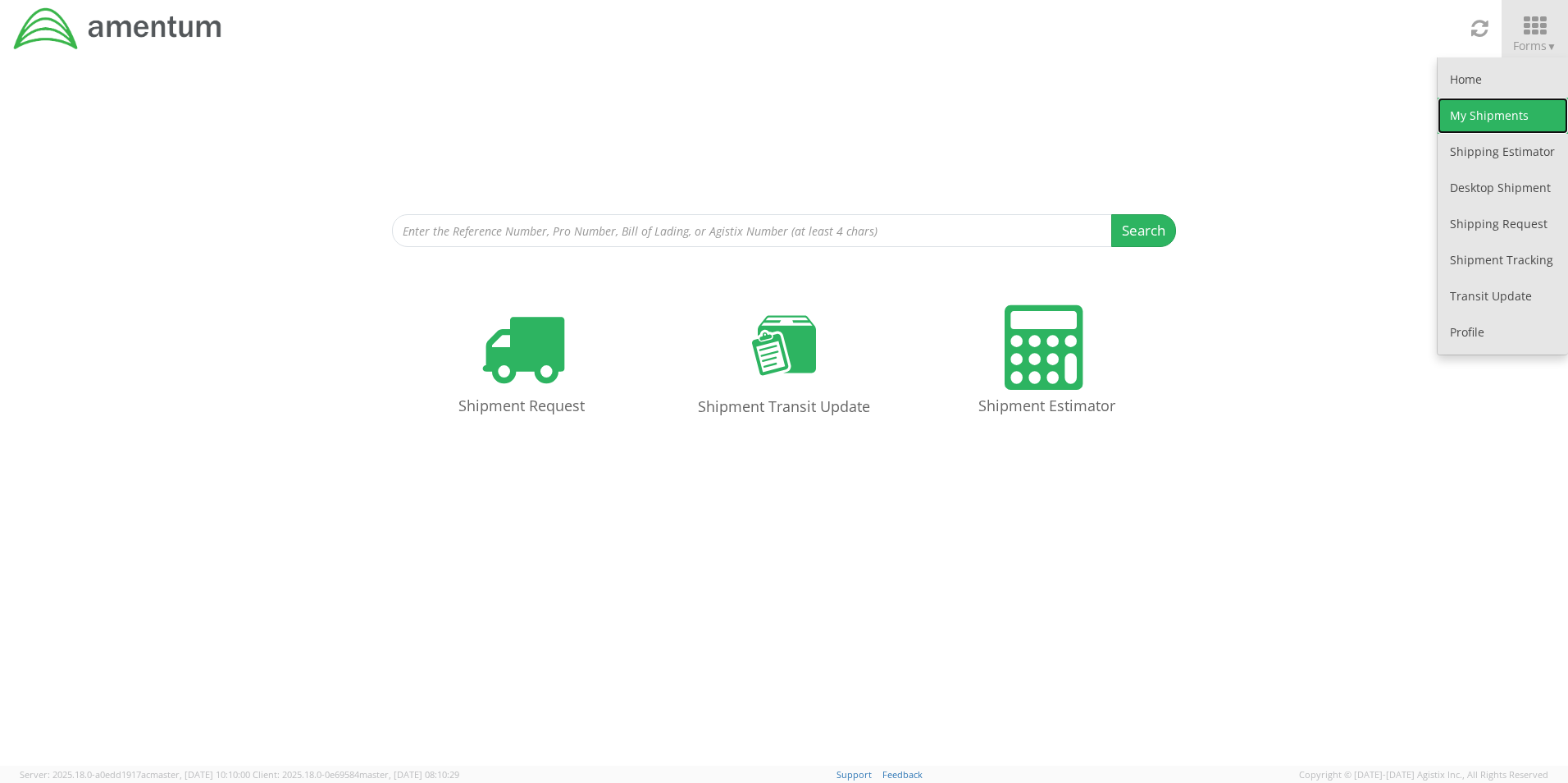
click at [1502, 114] on link "My Shipments" at bounding box center [1502, 116] width 130 height 36
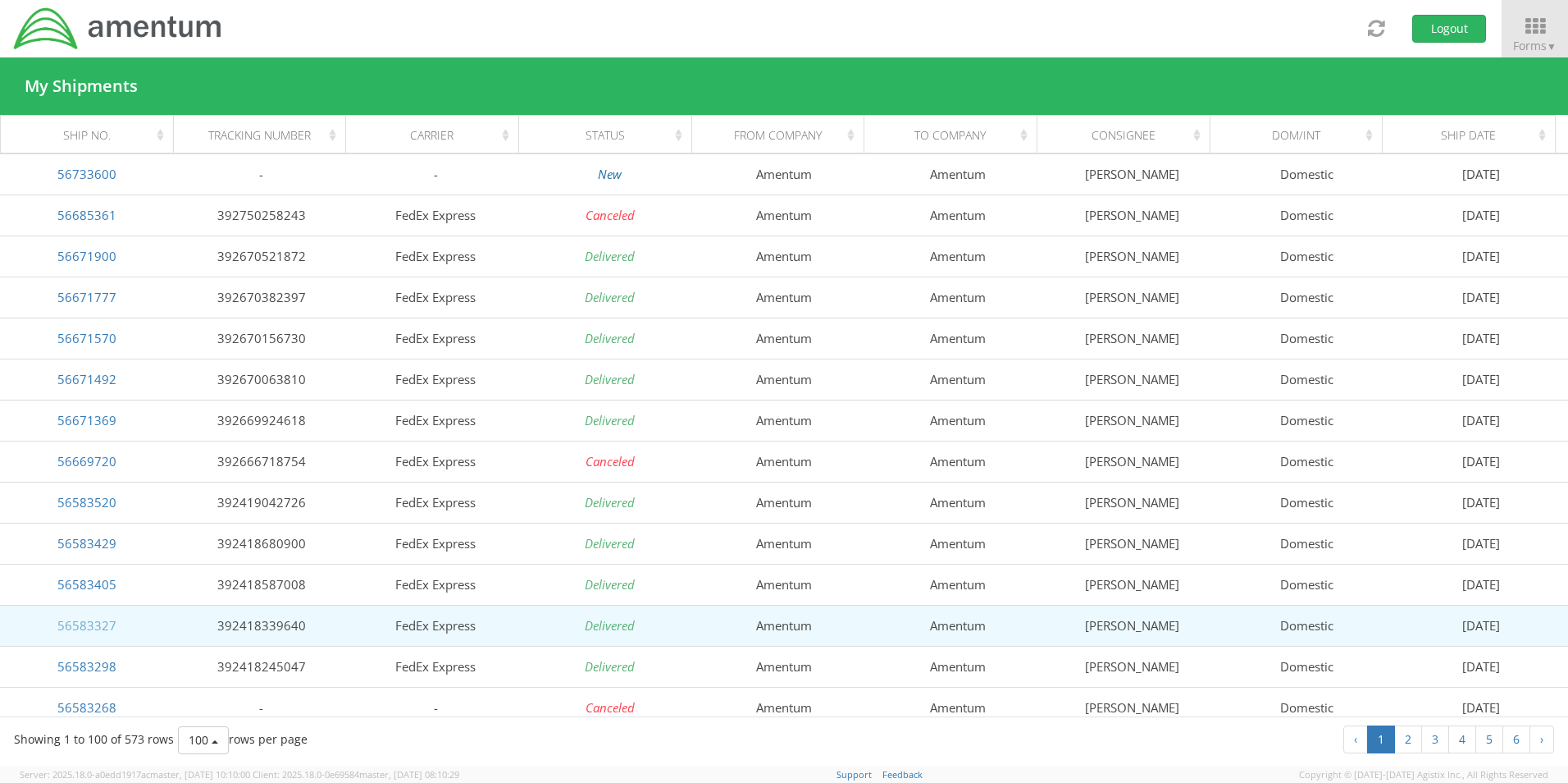
click at [98, 627] on link "56583327" at bounding box center [87, 625] width 59 height 17
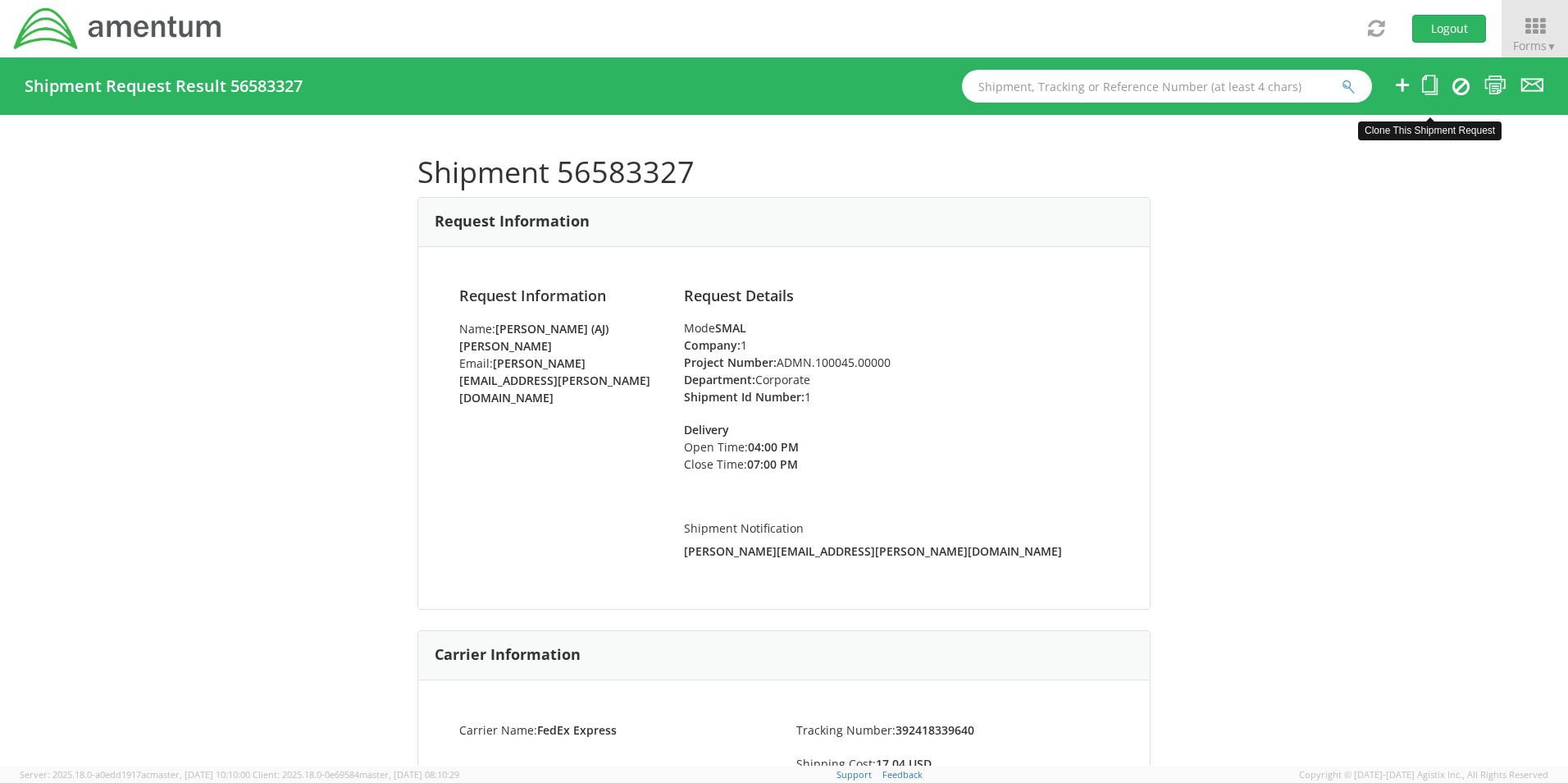
click at [1430, 79] on icon at bounding box center [1430, 84] width 16 height 21
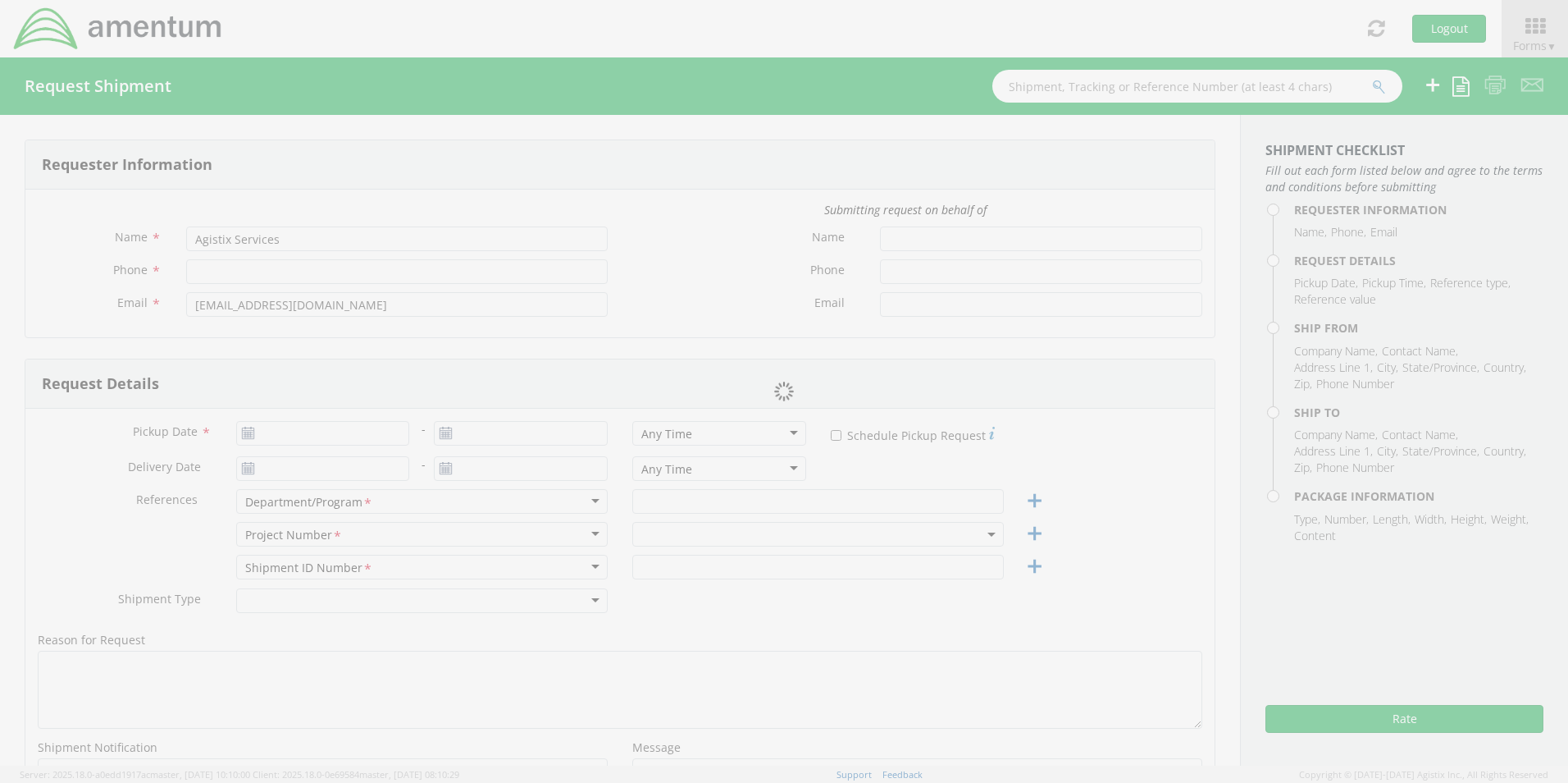
type input "[PERSON_NAME] (AJ) [PERSON_NAME]"
type input "[PHONE_NUMBER]"
type input "[PERSON_NAME][EMAIL_ADDRESS][PERSON_NAME][DOMAIN_NAME]"
type input "[DATE]"
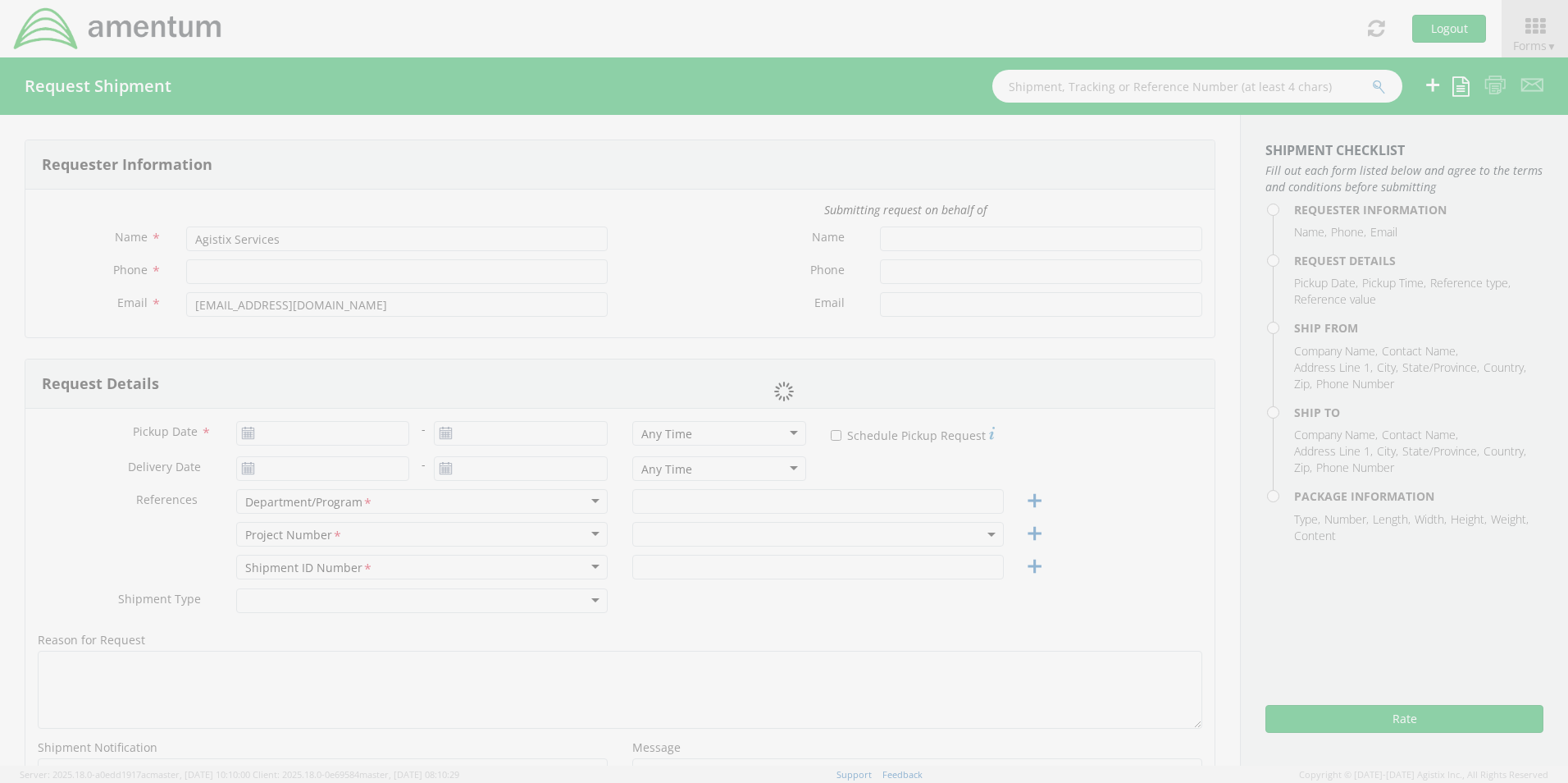
type input "Corporate"
type input "1"
select select
type input "Amentum"
type input "4800 Westfields Boulevard"
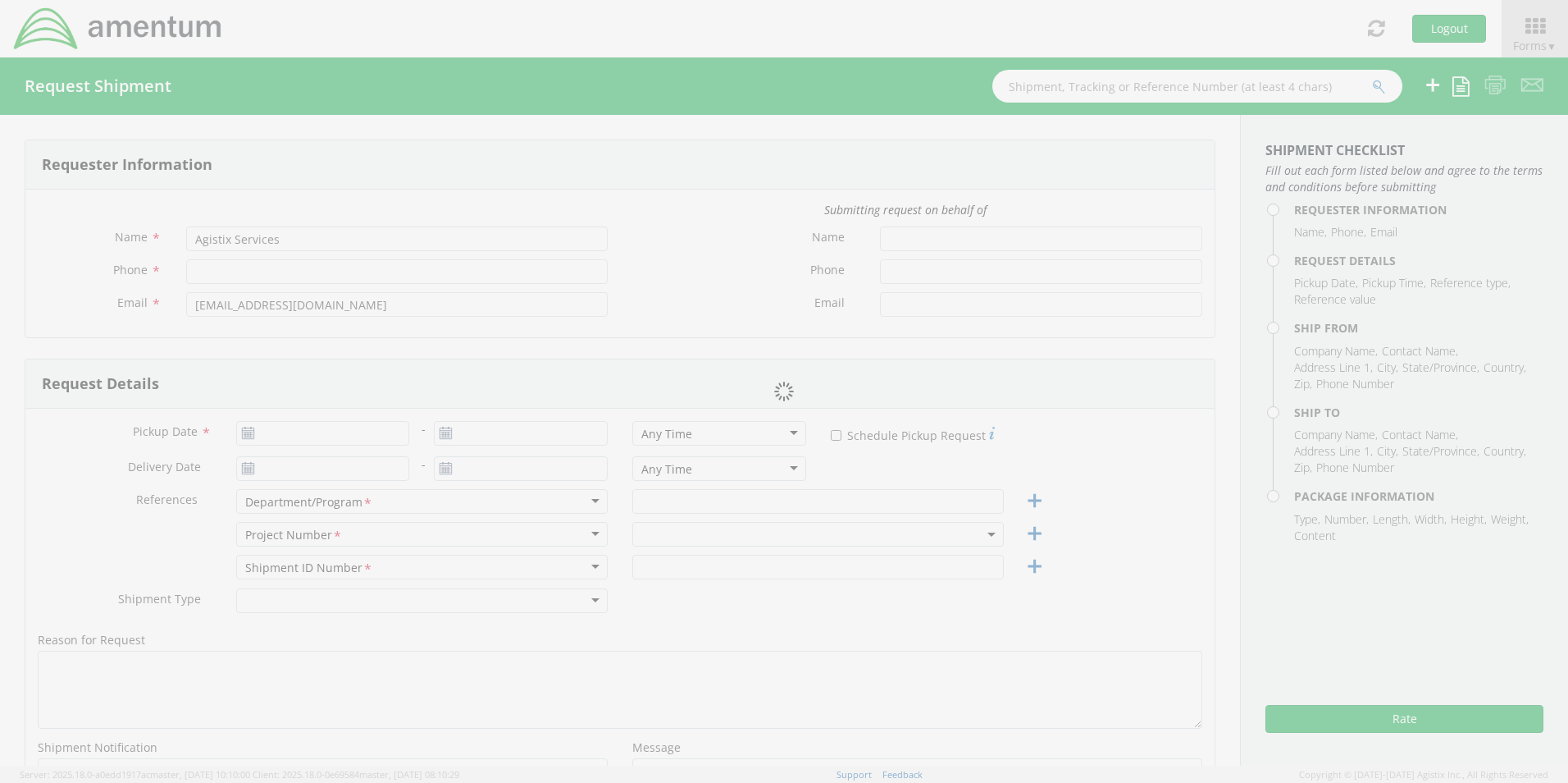
type input "Suite 400"
type input "Chantilly"
type input "20151"
type input "[PERSON_NAME] (AJ) [PERSON_NAME]"
type input "571-294-6799"
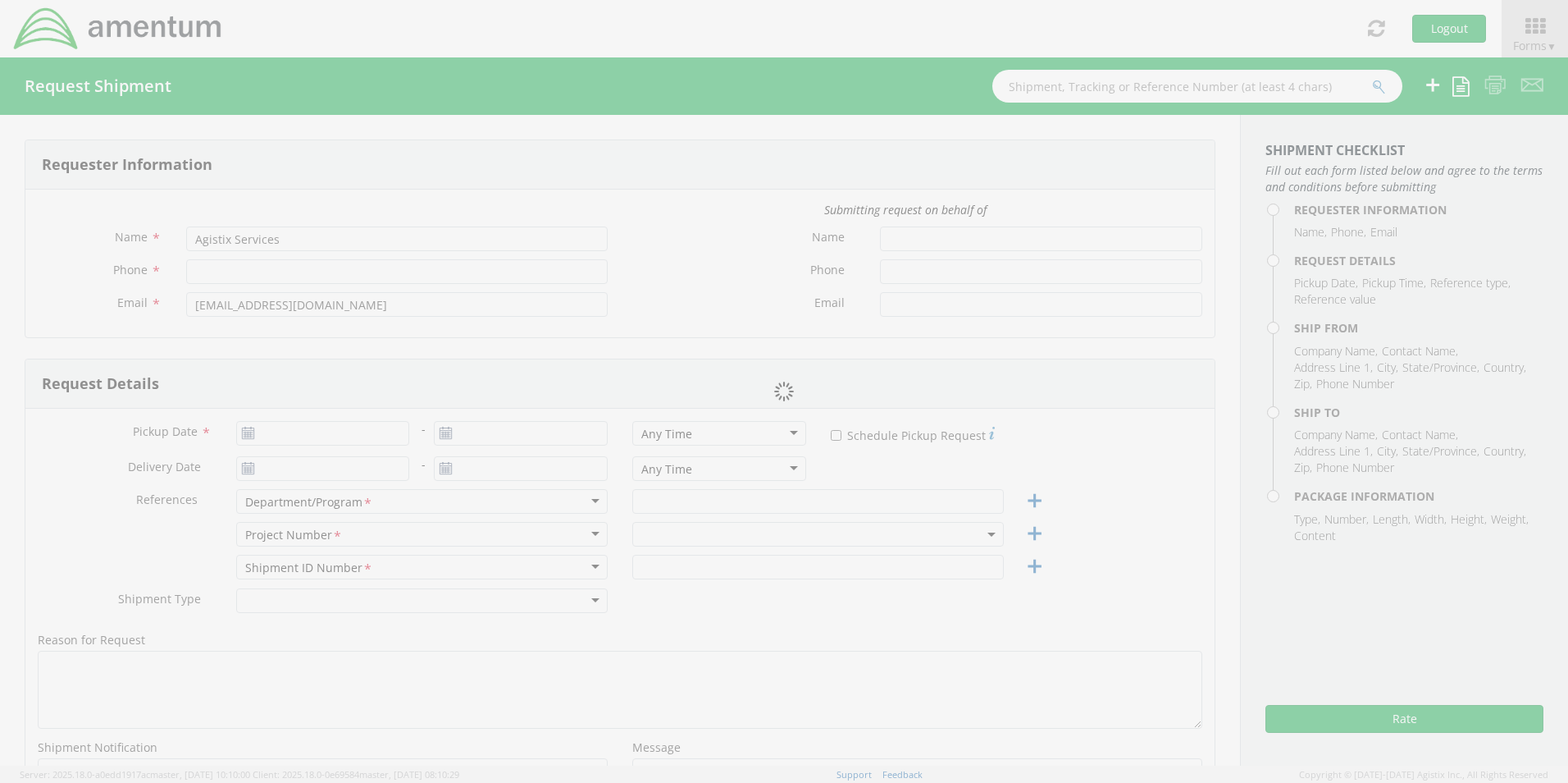
type input "[PERSON_NAME][EMAIL_ADDRESS][PERSON_NAME][DOMAIN_NAME]"
select select
type input "Amentum"
type input "216 Moss View Street"
type input "Apt C"
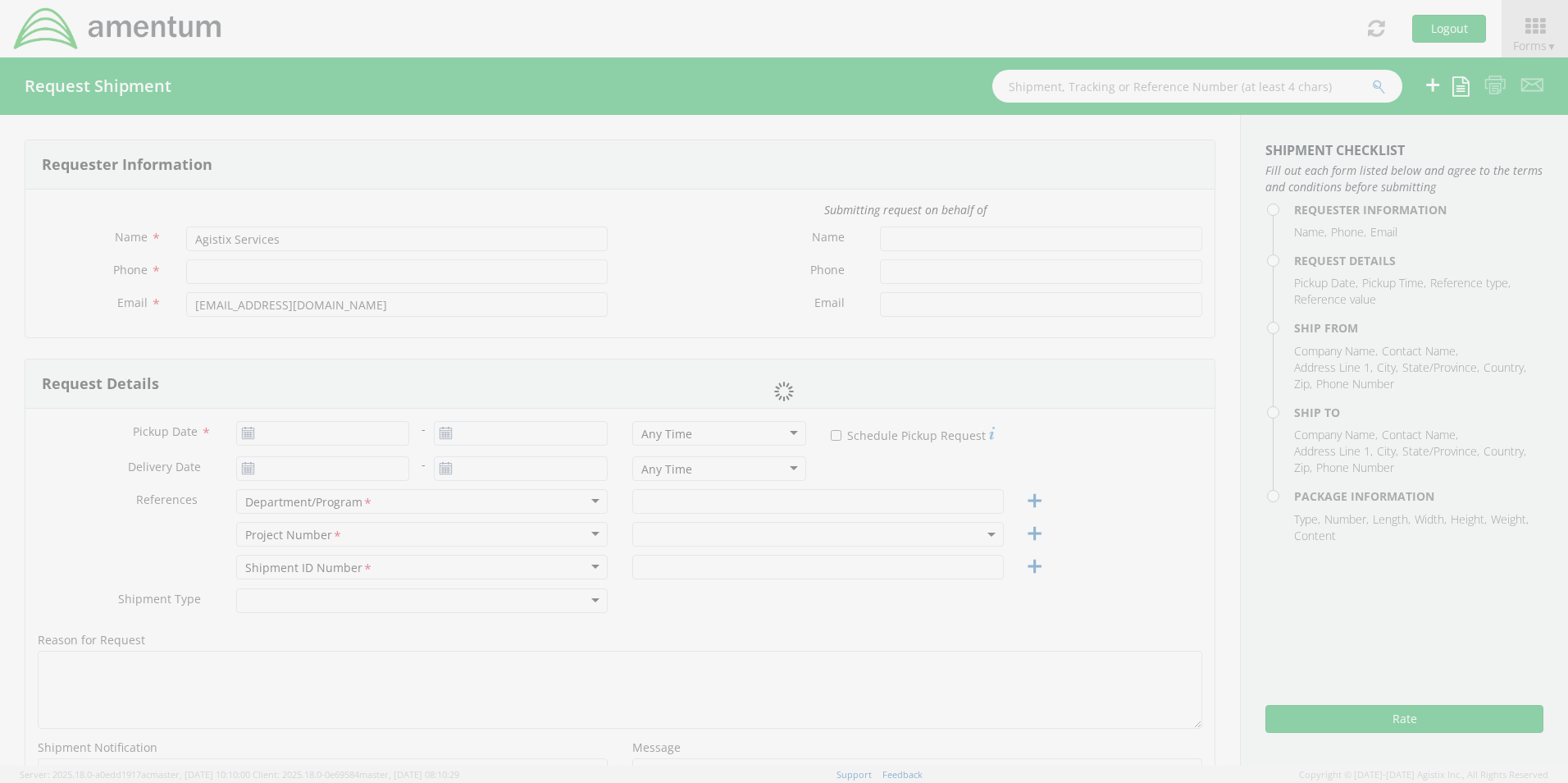
type input "Bowling Green"
type input "42101"
type input "[PERSON_NAME]"
type input "470-259-1812"
type input "demetra.webb@amentum.com"
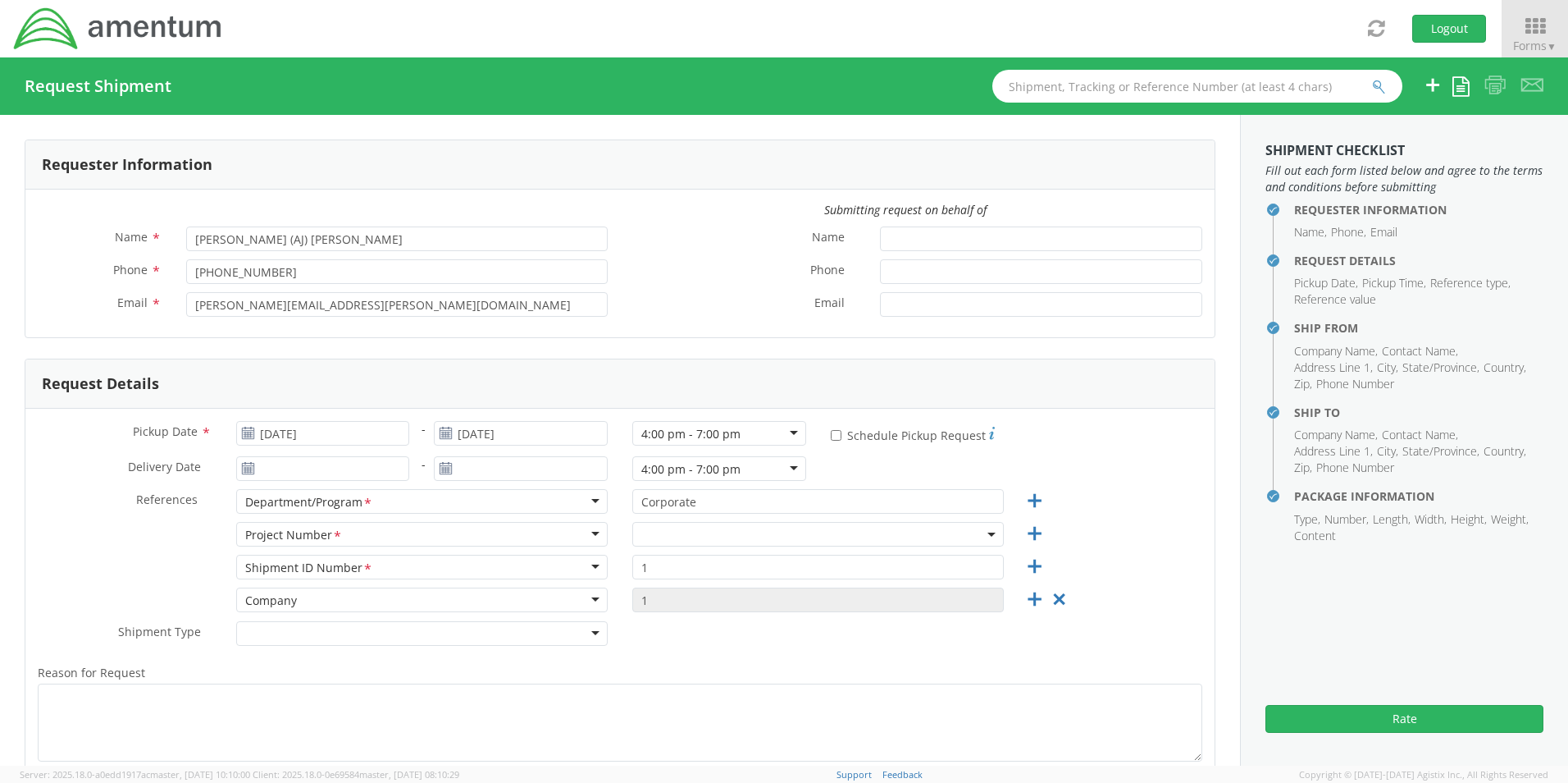
select select "ADMN.100045.00000"
click at [320, 435] on input "[DATE]" at bounding box center [323, 433] width 174 height 24
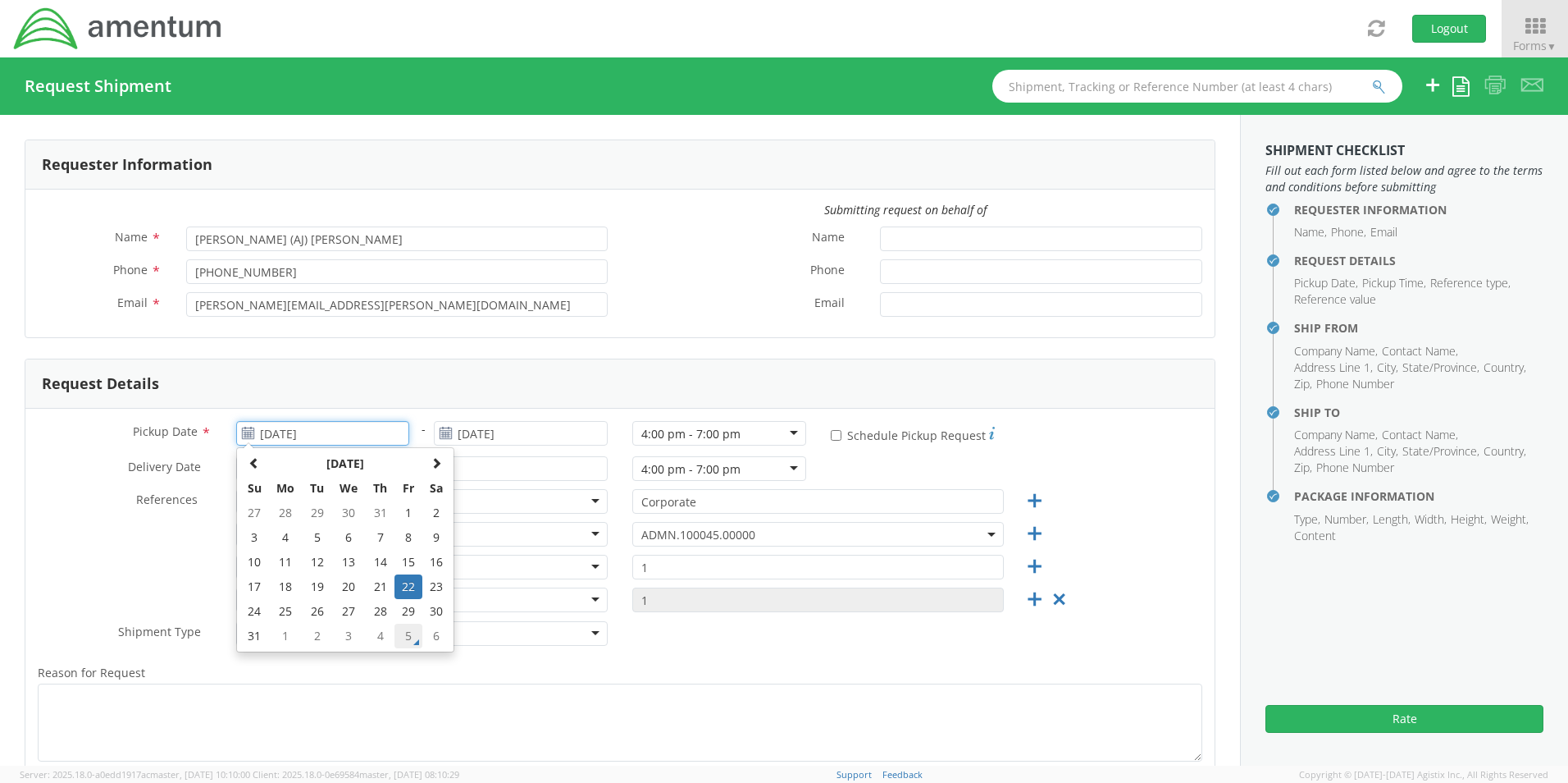
click at [408, 634] on td "5" at bounding box center [408, 636] width 27 height 24
type input "[DATE]"
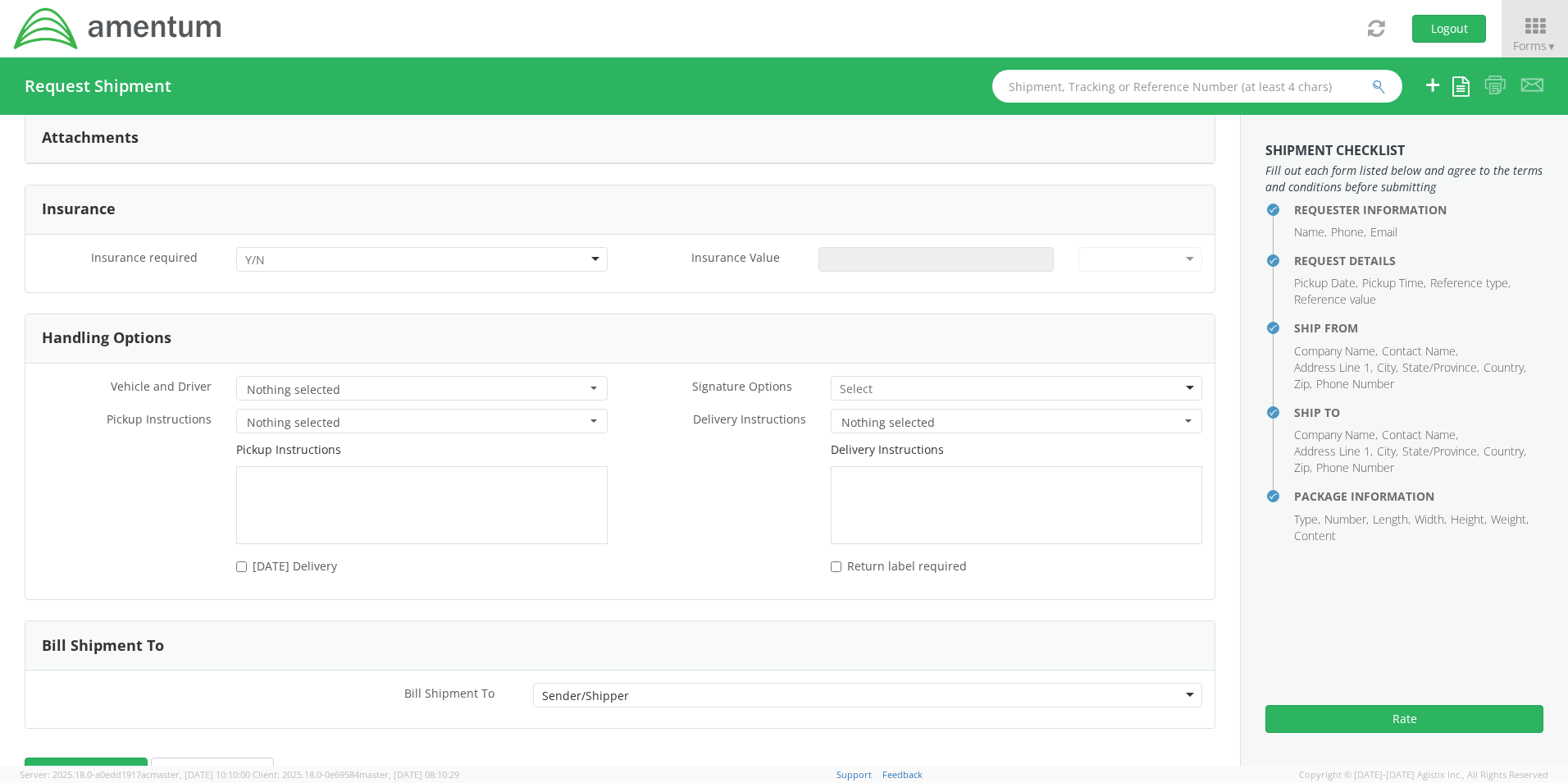
scroll to position [1992, 0]
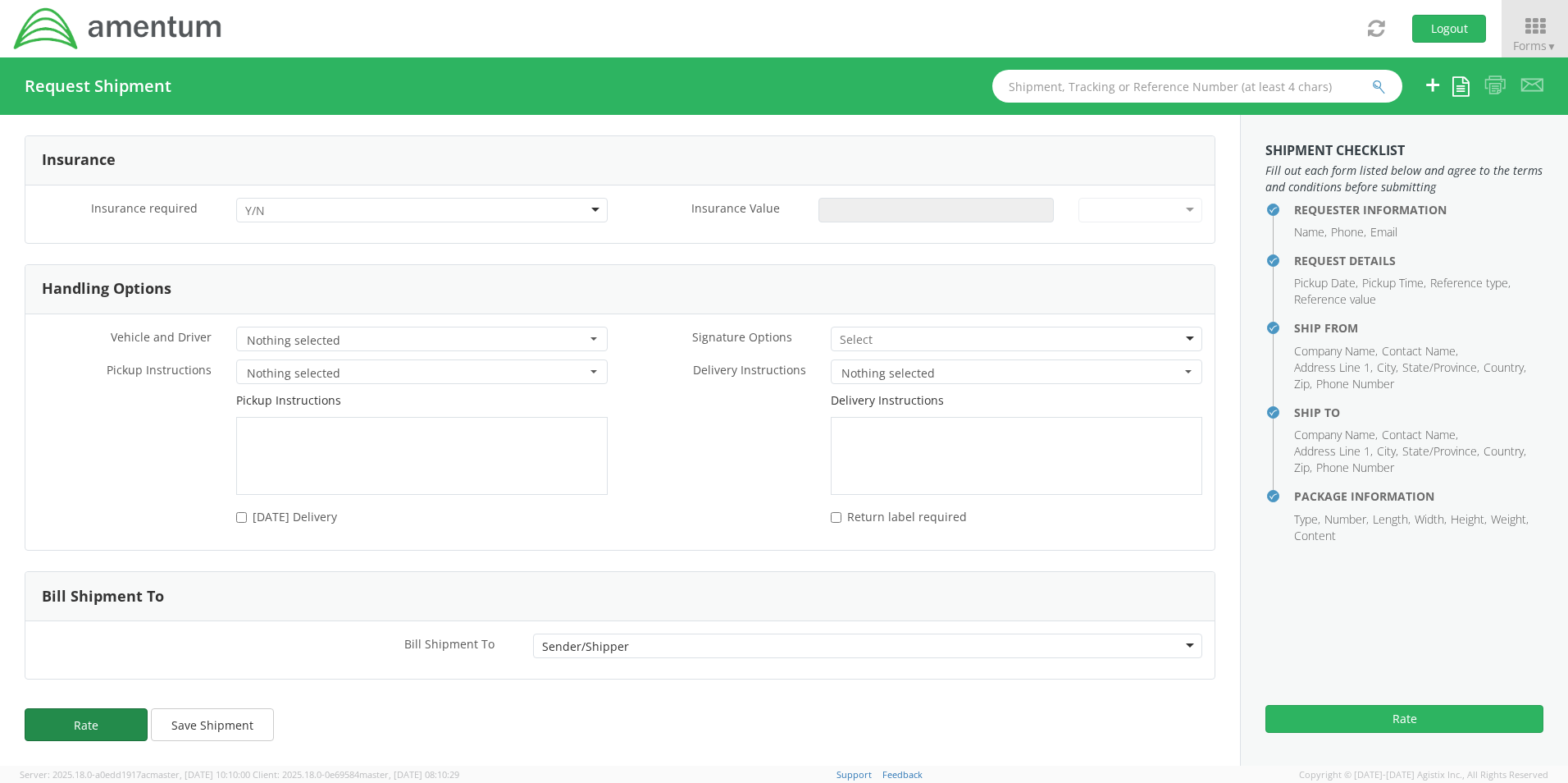
click at [109, 730] on button "Rate" at bounding box center [86, 725] width 123 height 33
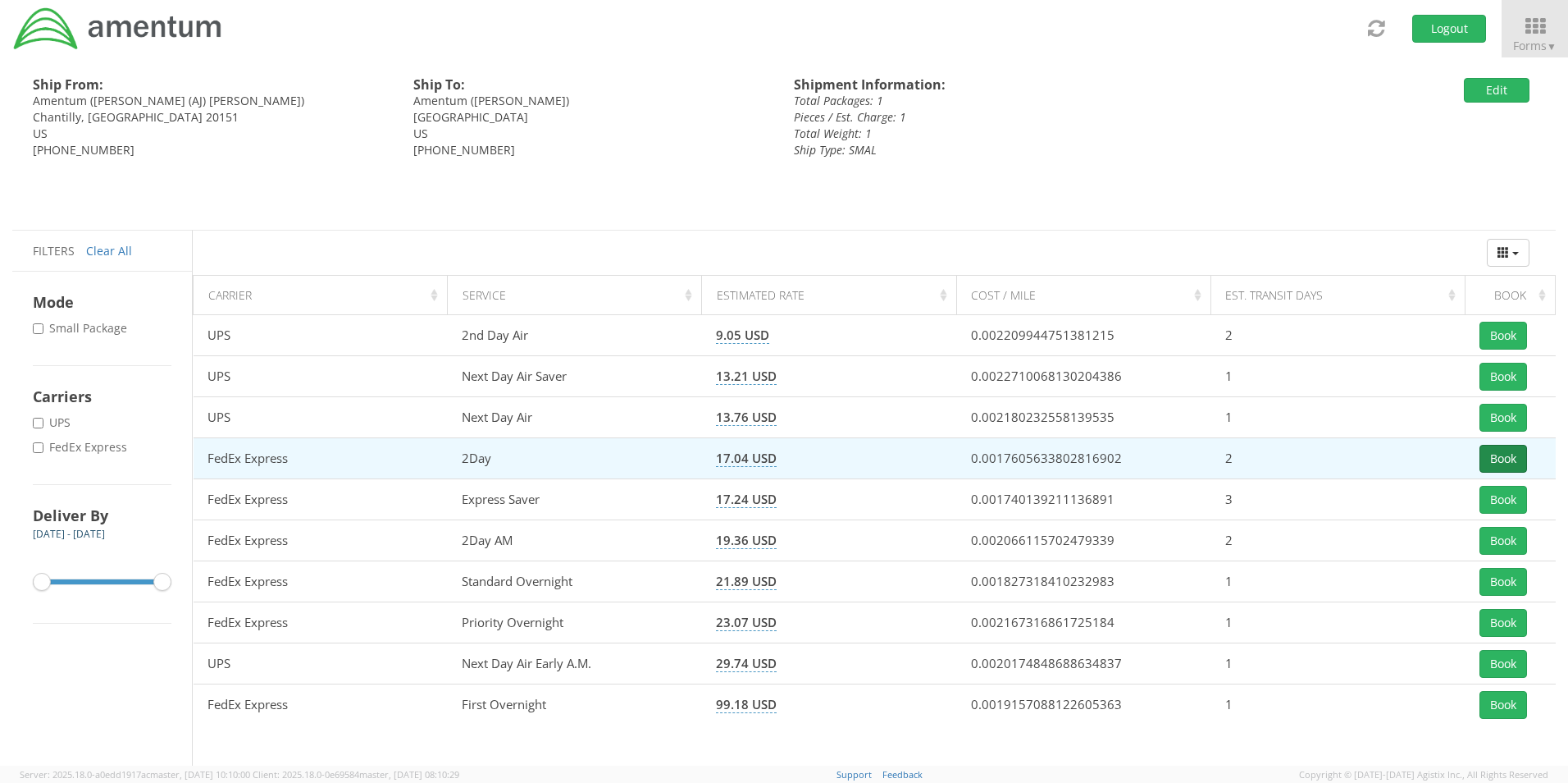
click at [1510, 458] on button "Book" at bounding box center [1503, 459] width 48 height 27
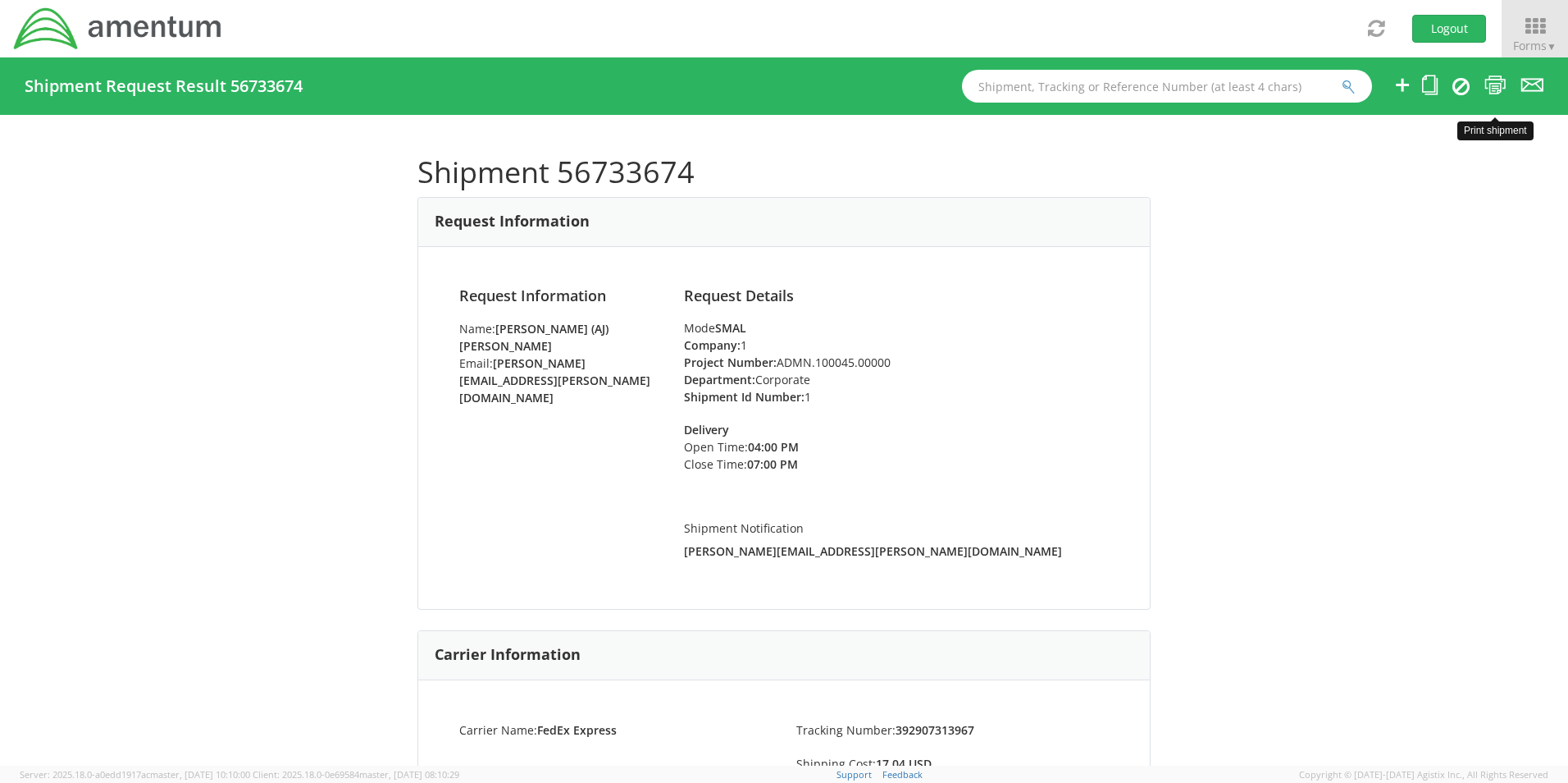
click at [1497, 88] on icon at bounding box center [1496, 84] width 23 height 21
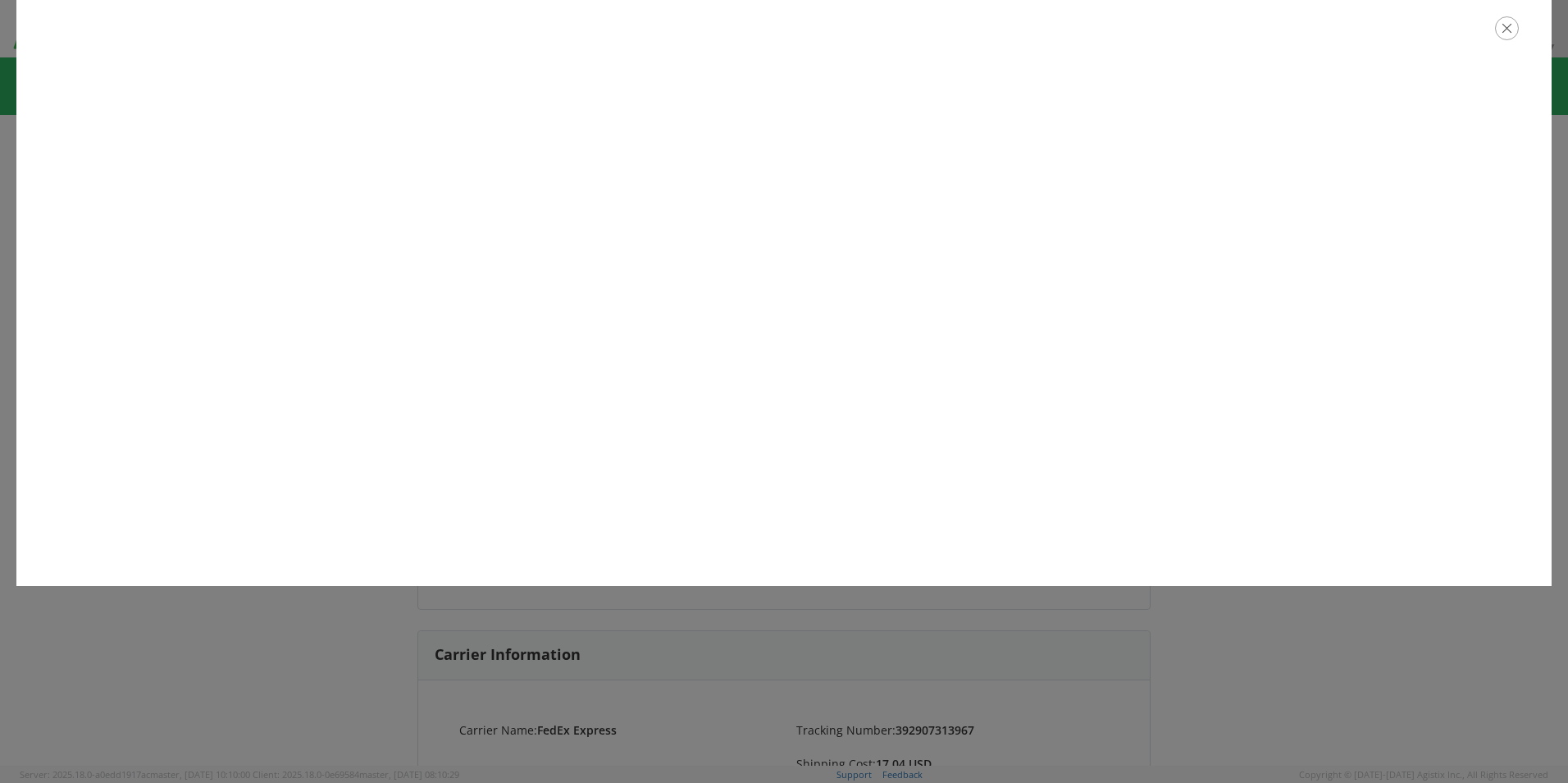
click at [1516, 34] on icon "button" at bounding box center [1507, 28] width 24 height 24
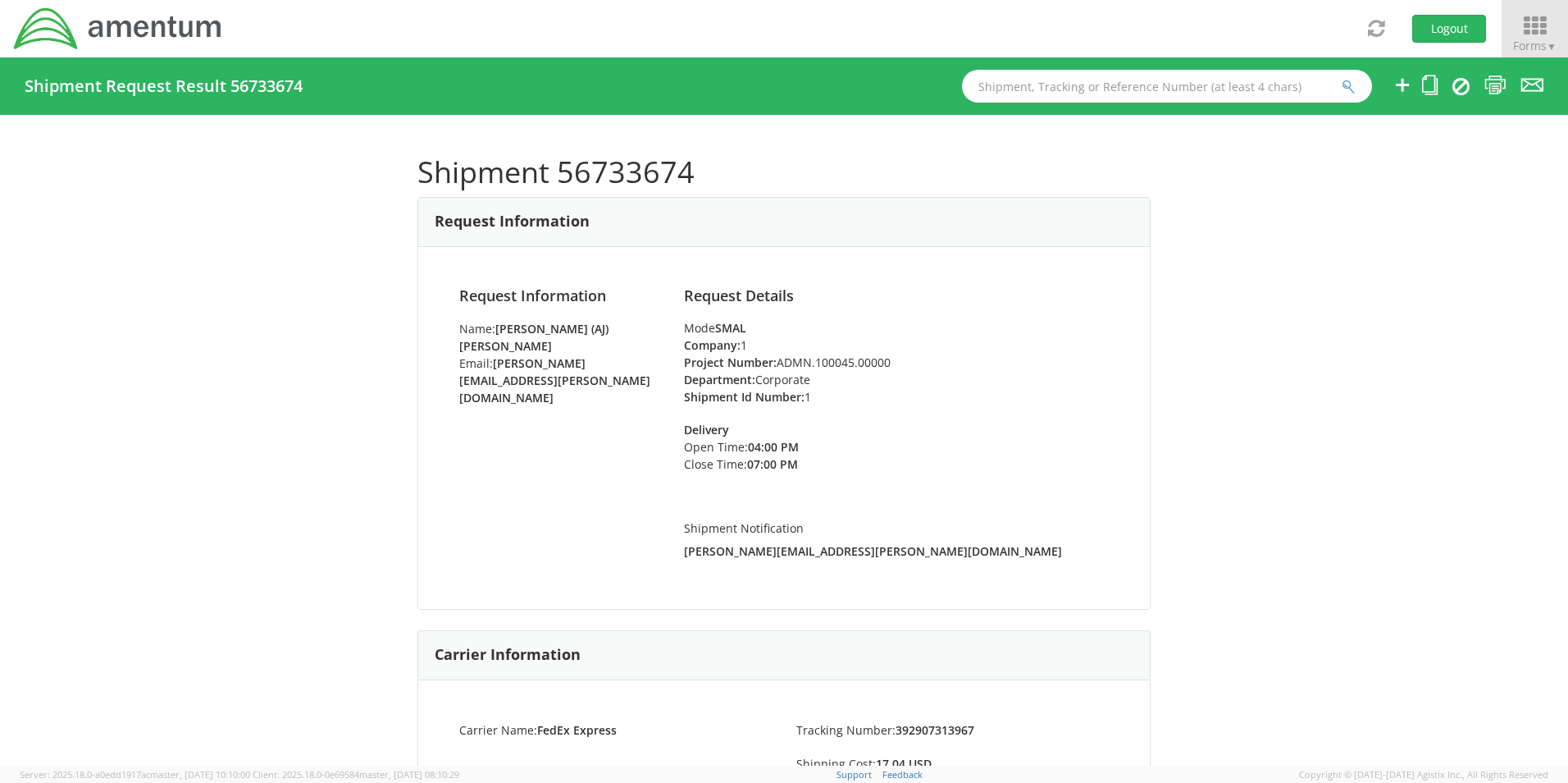
click at [1519, 31] on icon at bounding box center [1536, 25] width 76 height 23
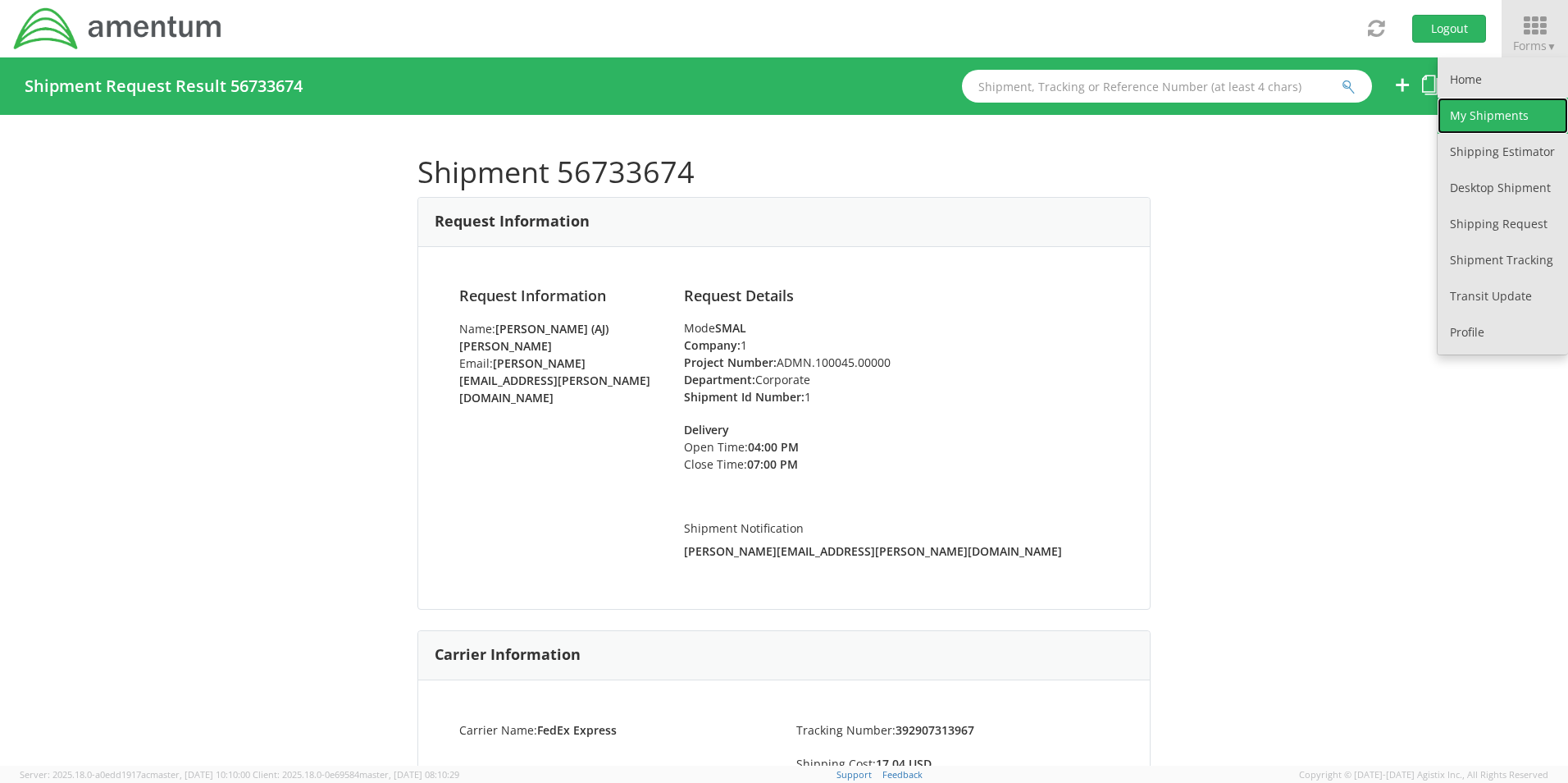
click at [1499, 122] on link "My Shipments" at bounding box center [1502, 116] width 130 height 36
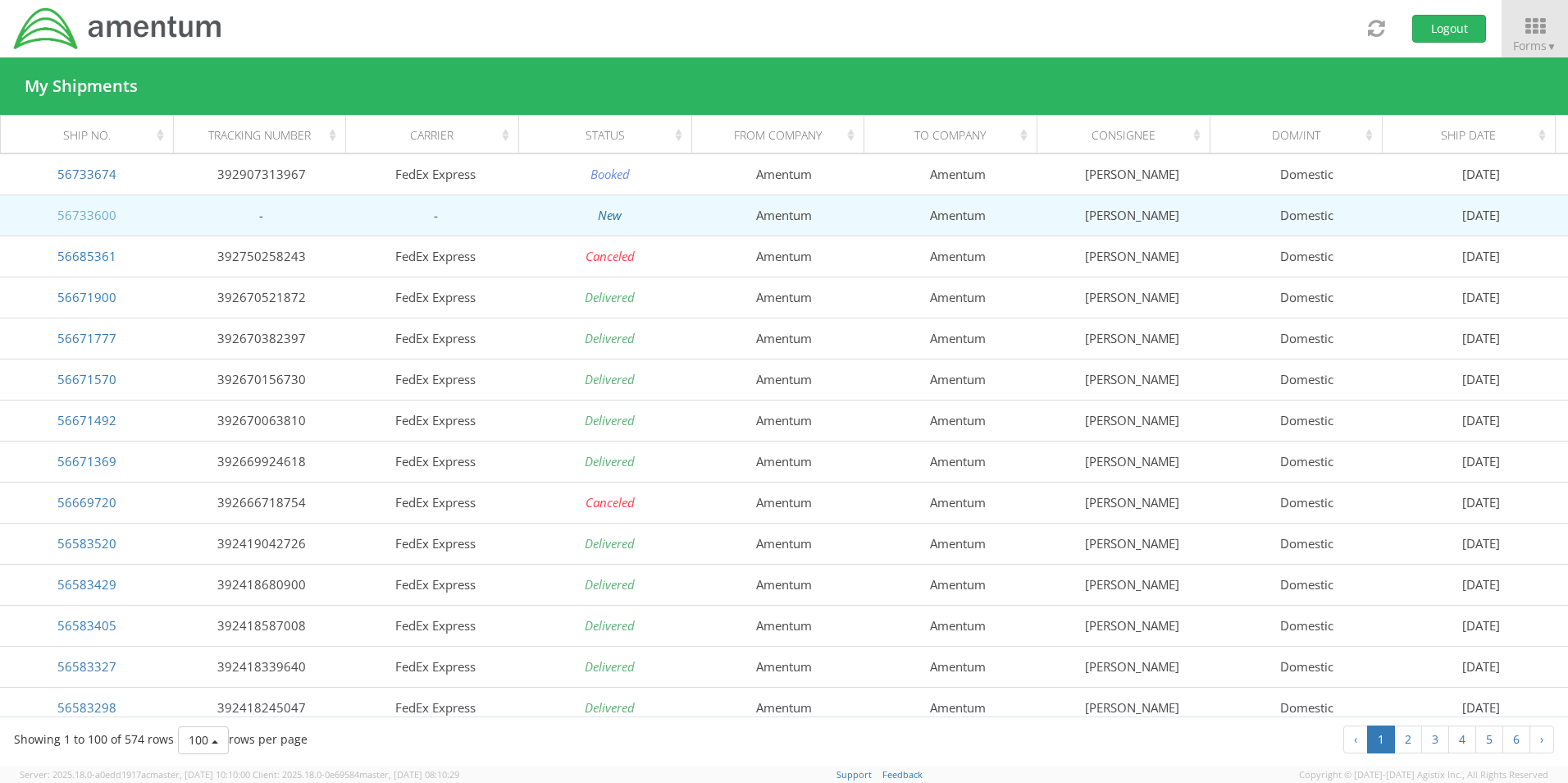
click at [89, 215] on link "56733600" at bounding box center [87, 215] width 59 height 17
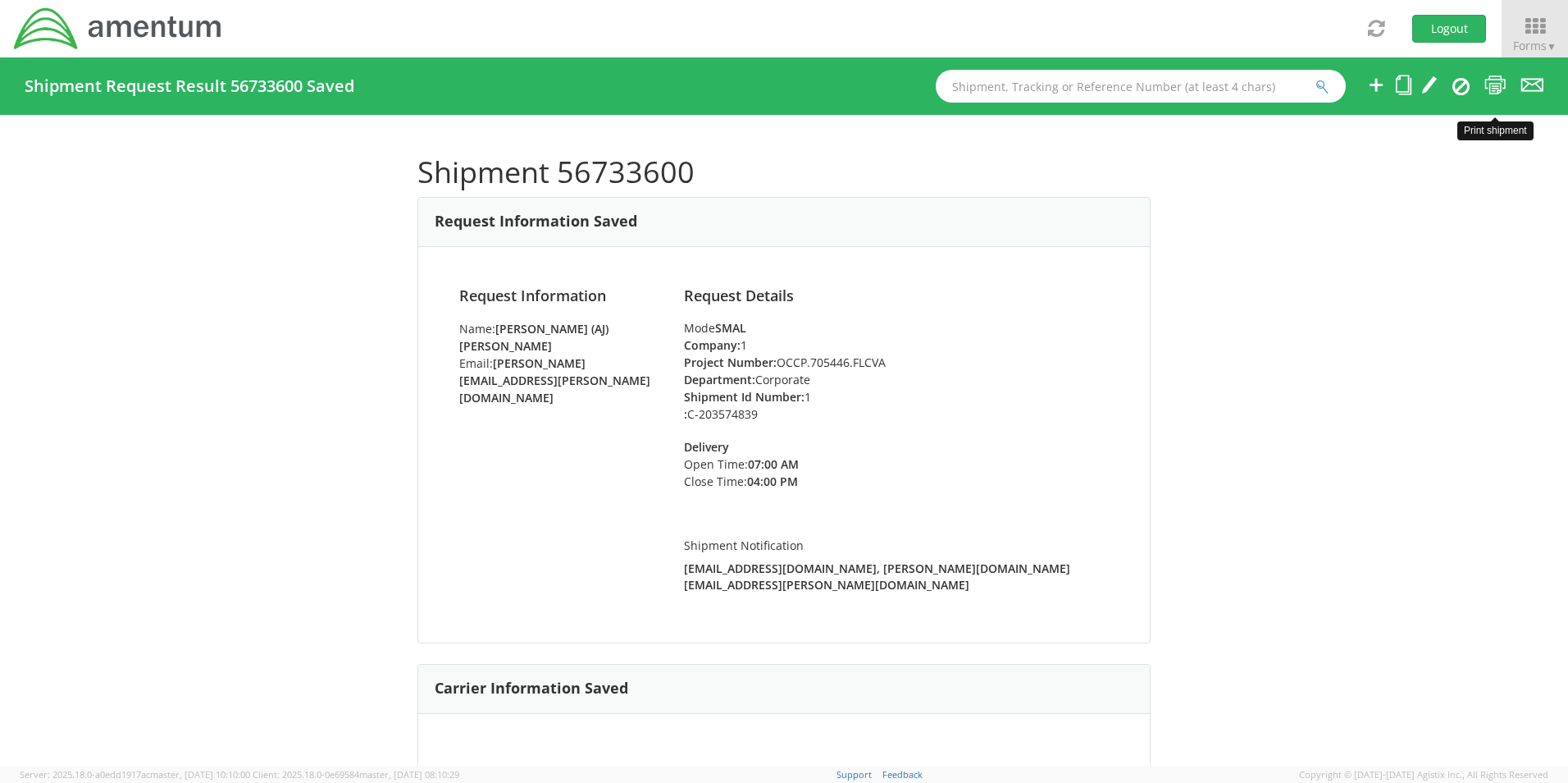
click at [1495, 83] on icon at bounding box center [1496, 84] width 23 height 21
click at [1462, 85] on icon at bounding box center [1461, 86] width 18 height 20
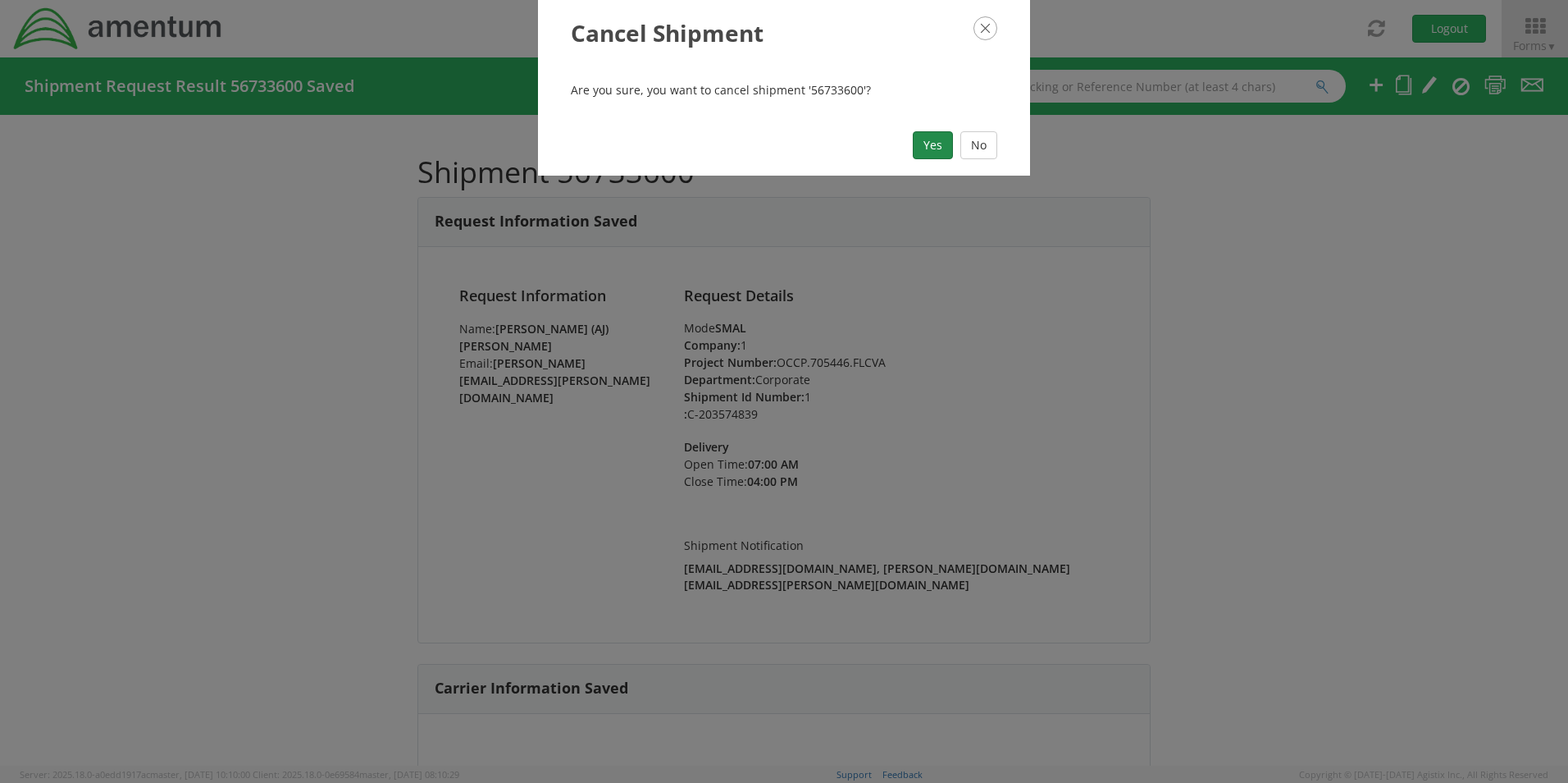
click at [924, 139] on button "Yes" at bounding box center [932, 145] width 40 height 27
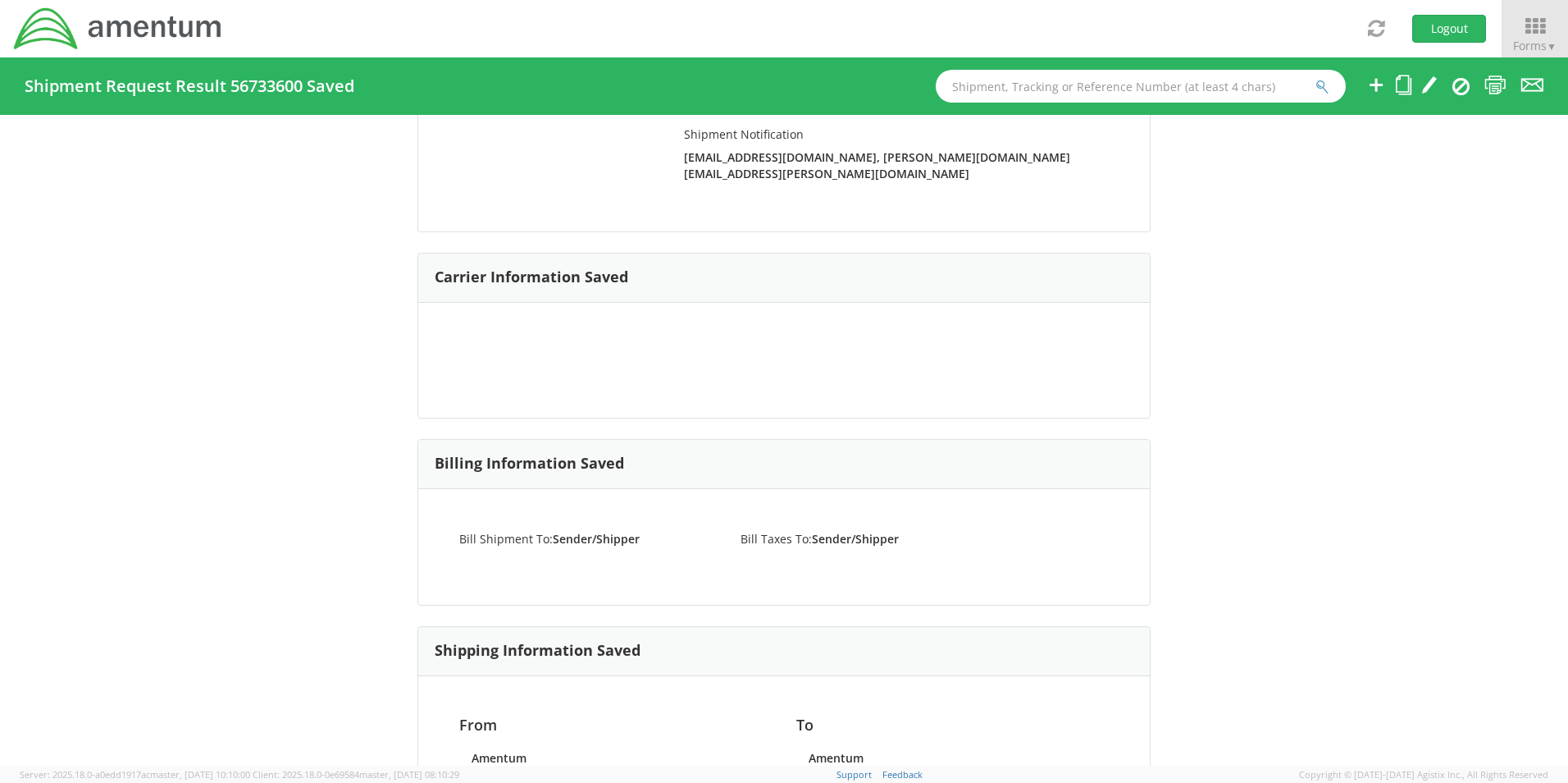
scroll to position [411, 0]
click at [1529, 24] on icon at bounding box center [1536, 25] width 76 height 23
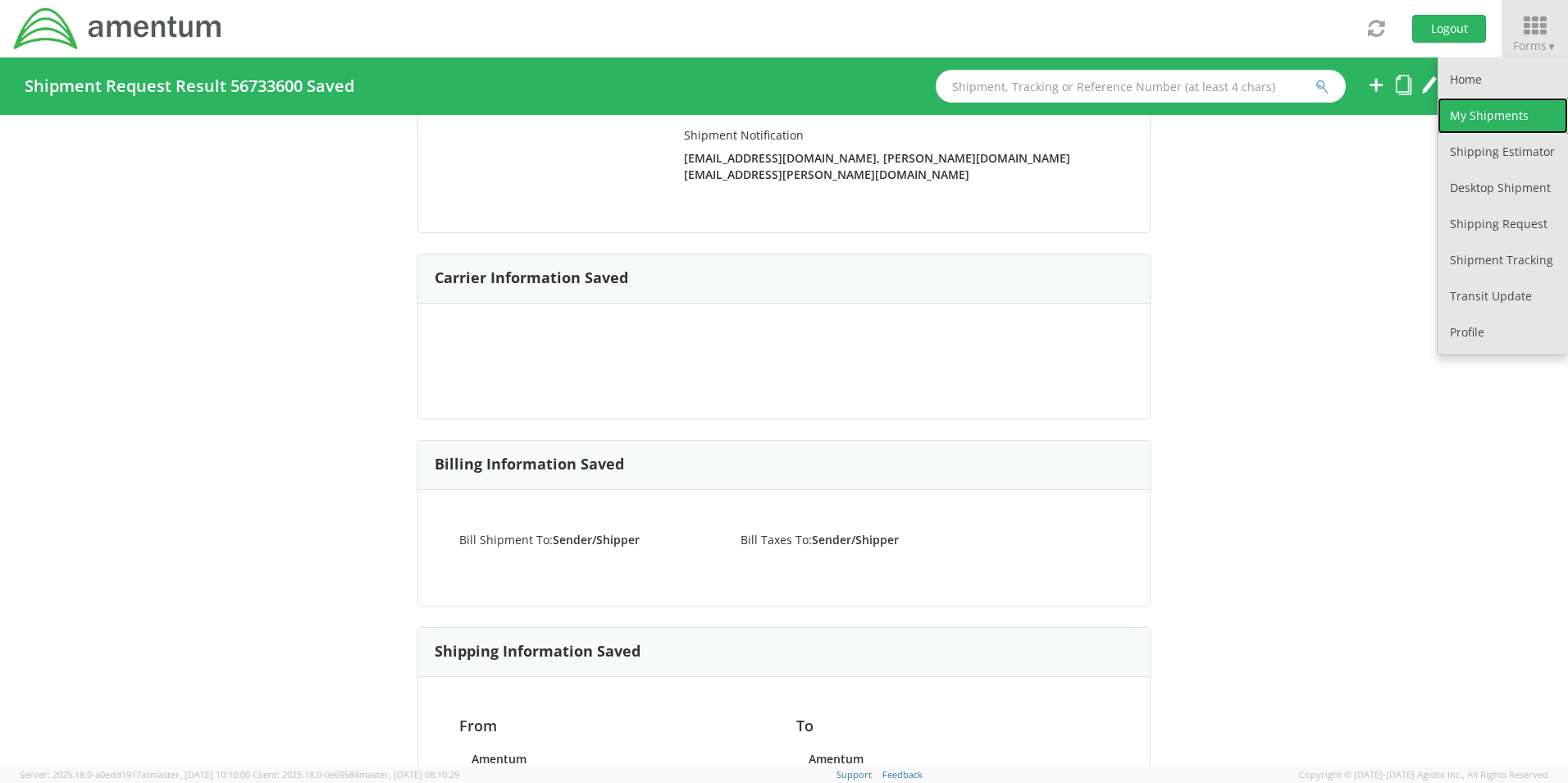
click at [1486, 114] on link "My Shipments" at bounding box center [1502, 116] width 130 height 36
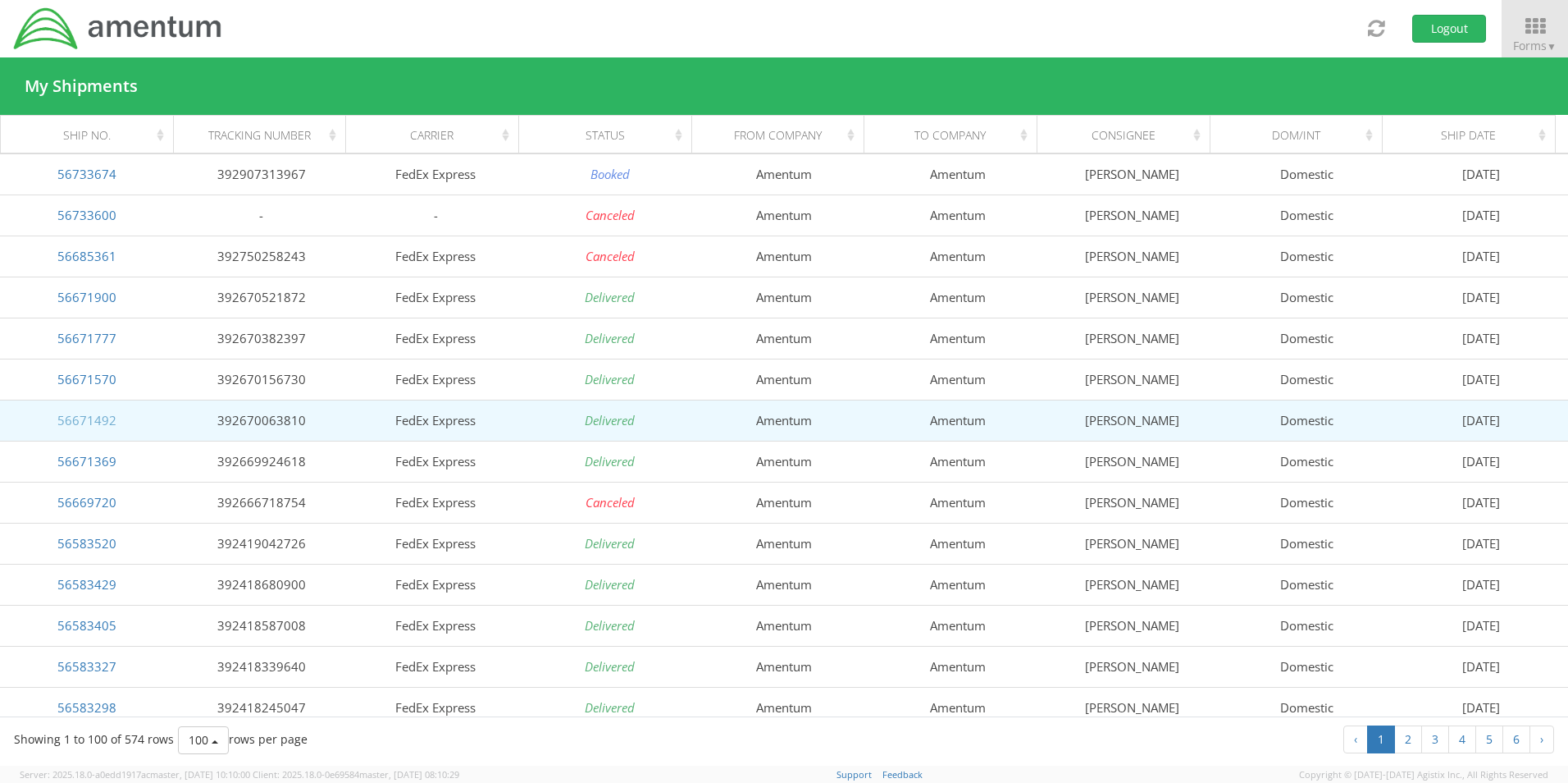
click at [78, 423] on link "56671492" at bounding box center [87, 419] width 59 height 17
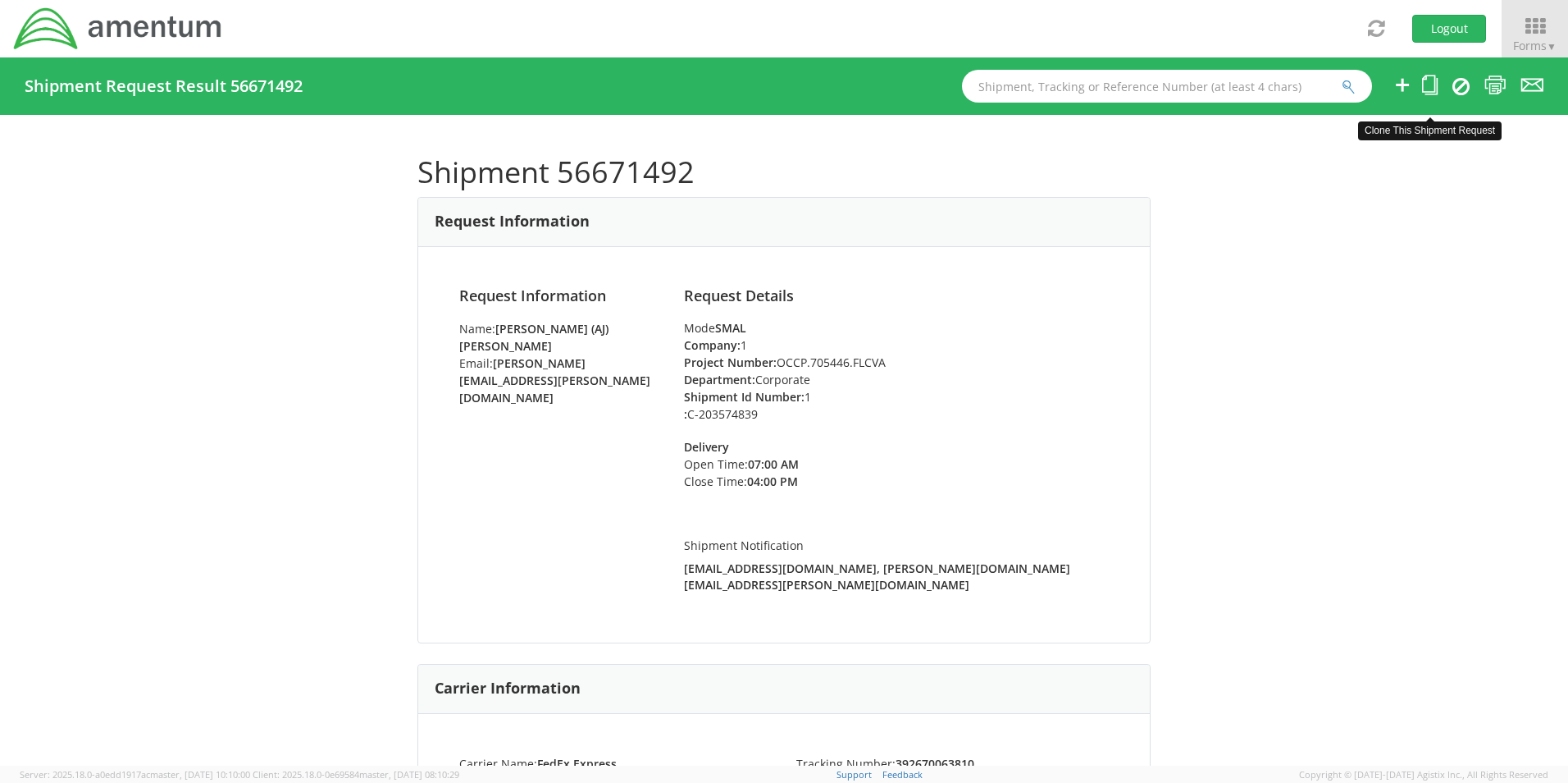
click at [1431, 85] on icon at bounding box center [1430, 84] width 16 height 21
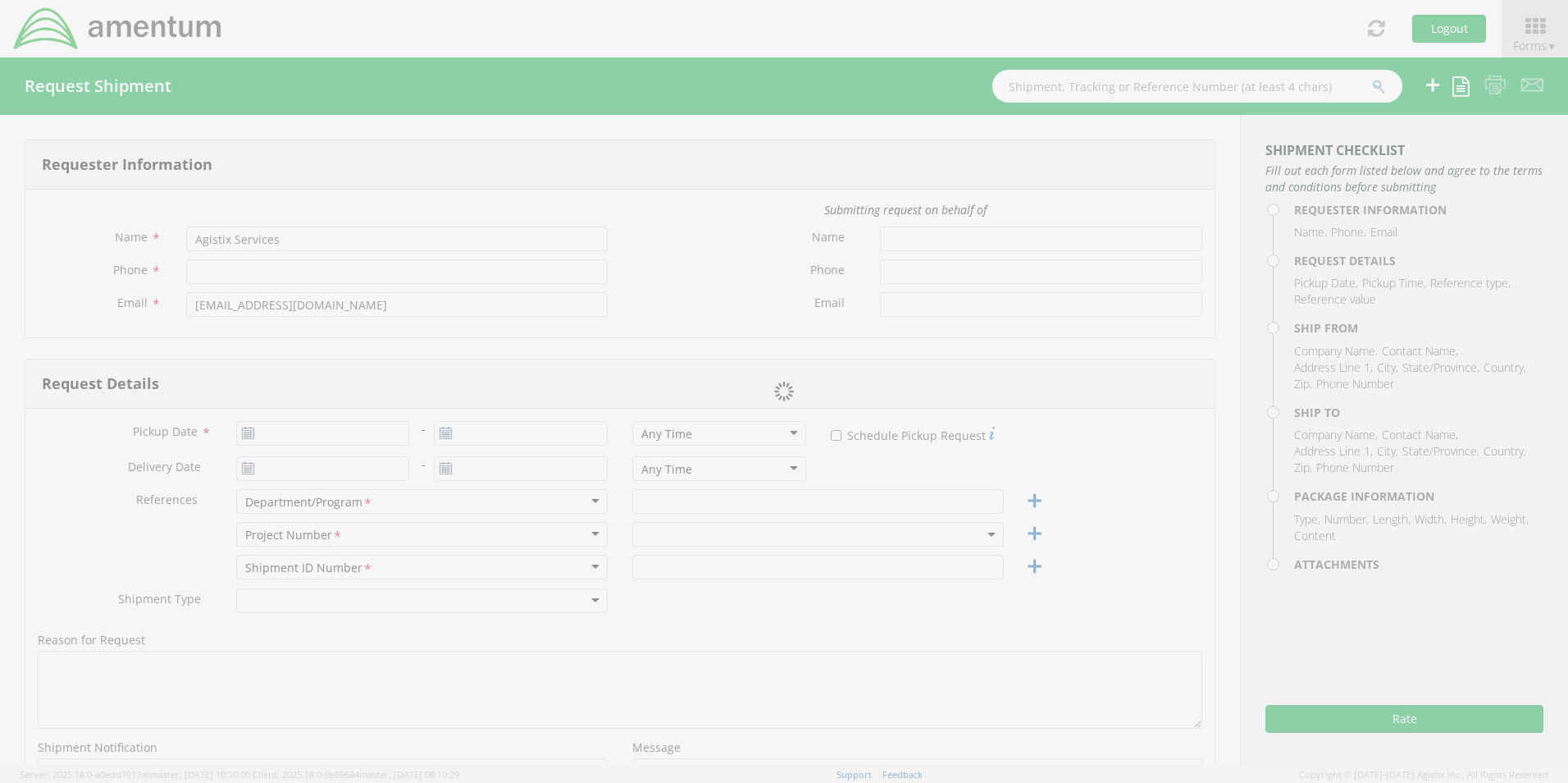
type input "[PERSON_NAME] (AJ) [PERSON_NAME]"
type input "[PHONE_NUMBER]"
type input "[PERSON_NAME][EMAIL_ADDRESS][PERSON_NAME][DOMAIN_NAME]"
type input "[DATE]"
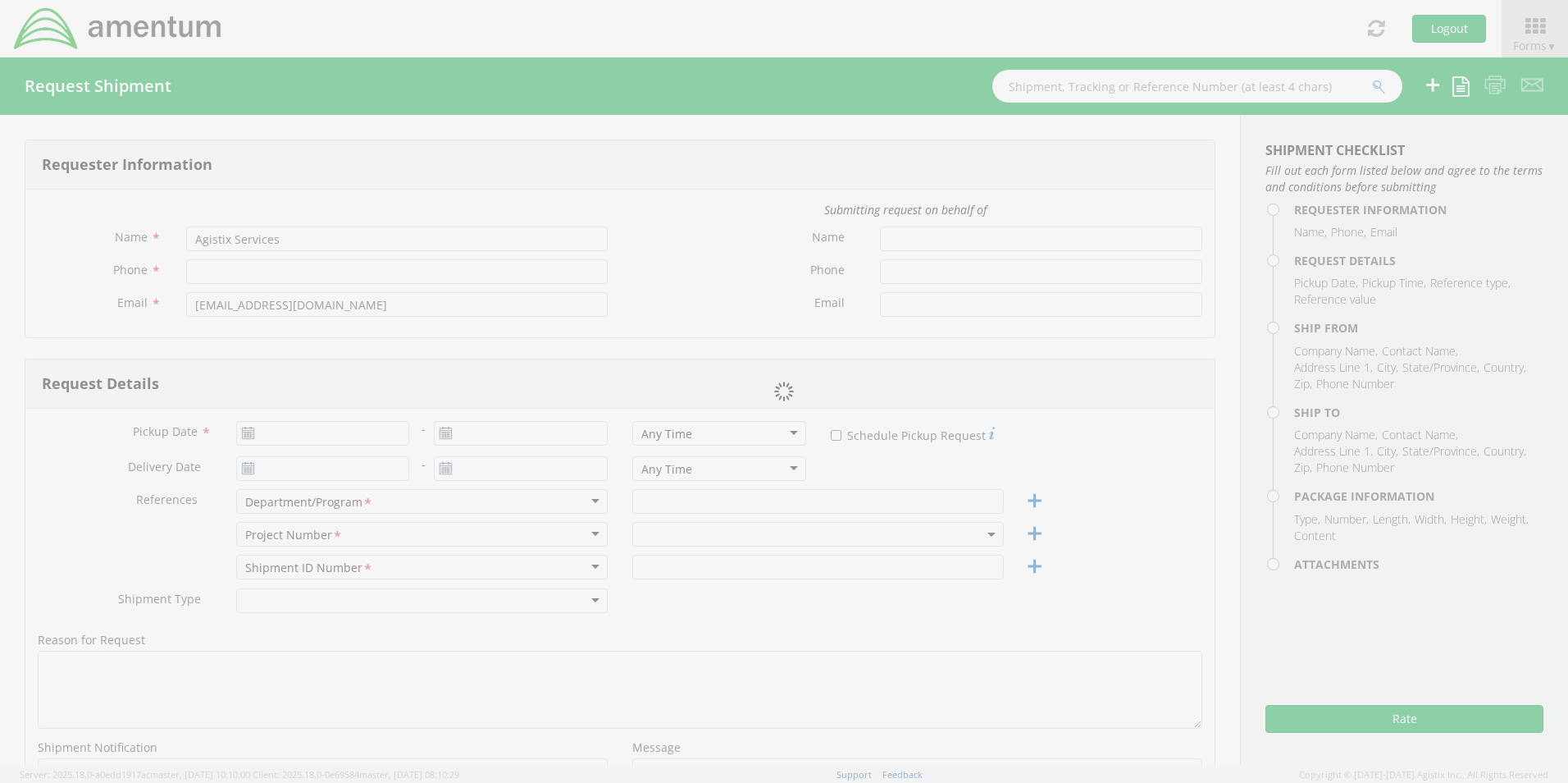
type input "Corporate"
type input "1"
select select
type input "Amentum"
type input "[PERSON_NAME]"
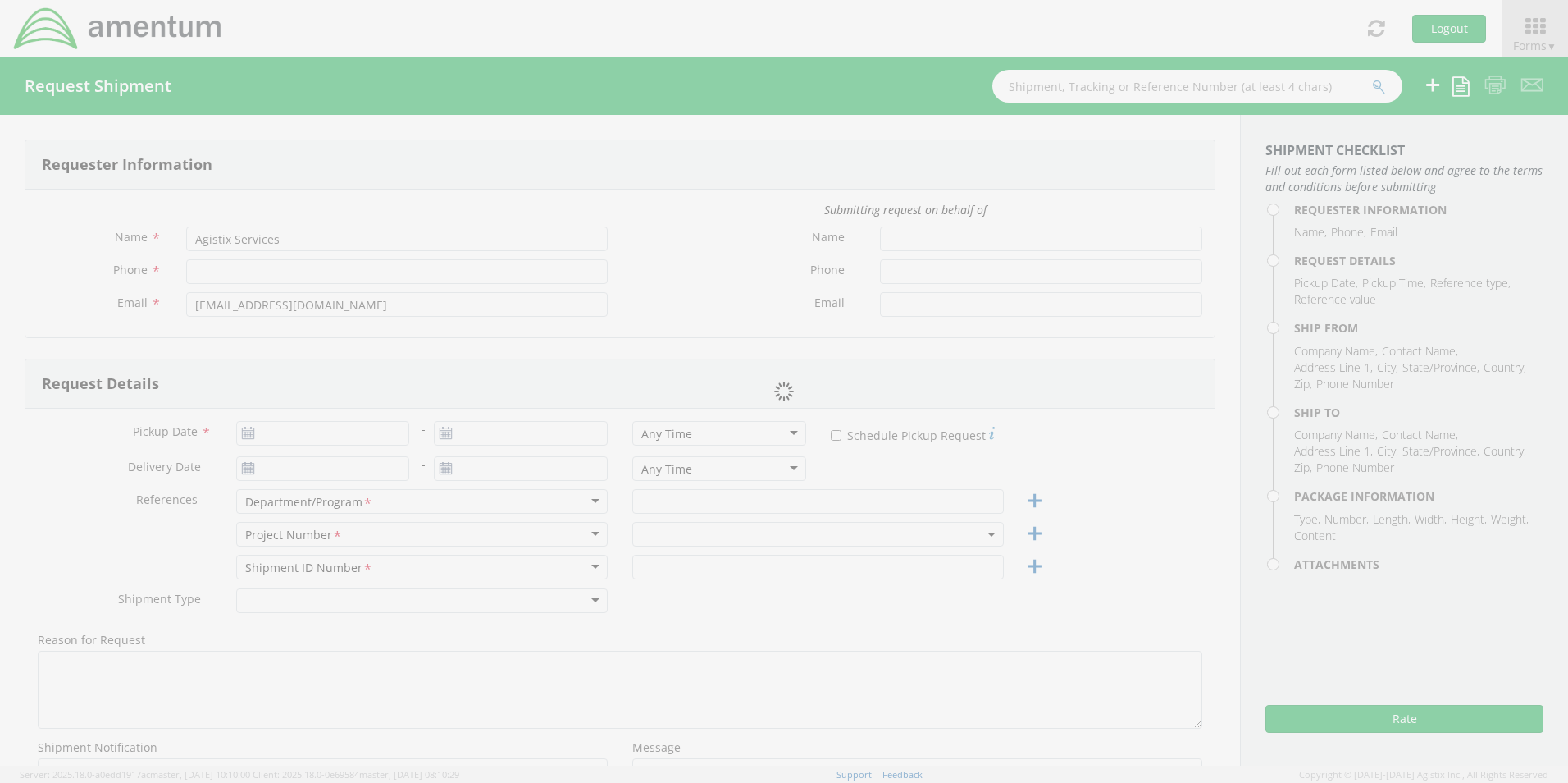
type input "[GEOGRAPHIC_DATA]"
type input "22043"
type input "[PERSON_NAME]"
type input "5712946799"
type input "[PERSON_NAME][EMAIL_ADDRESS][PERSON_NAME][DOMAIN_NAME]"
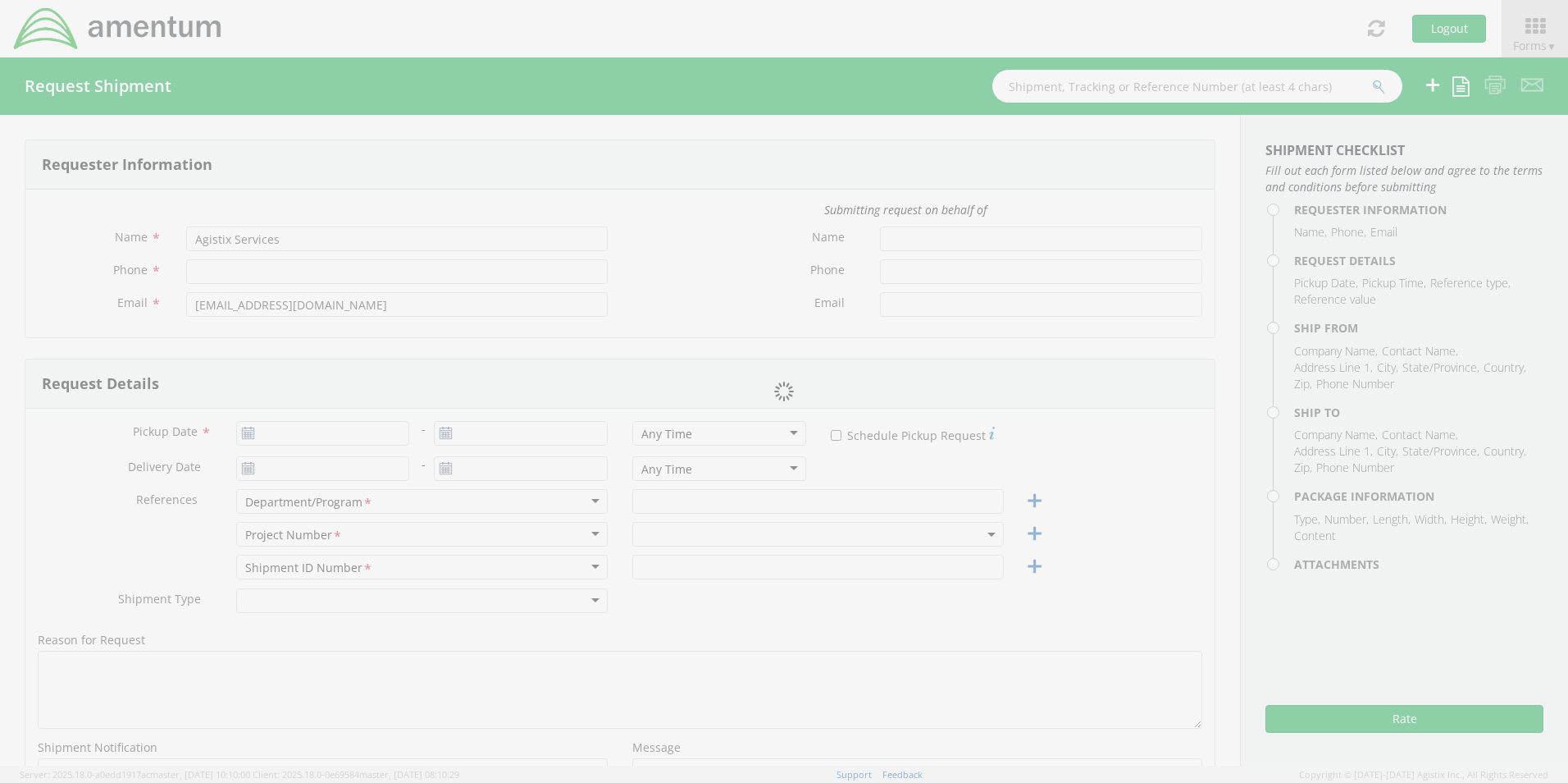
select select
type input "Amentum"
type input "[STREET_ADDRESS][PERSON_NAME]"
type input "Suite 200"
type input "[GEOGRAPHIC_DATA]"
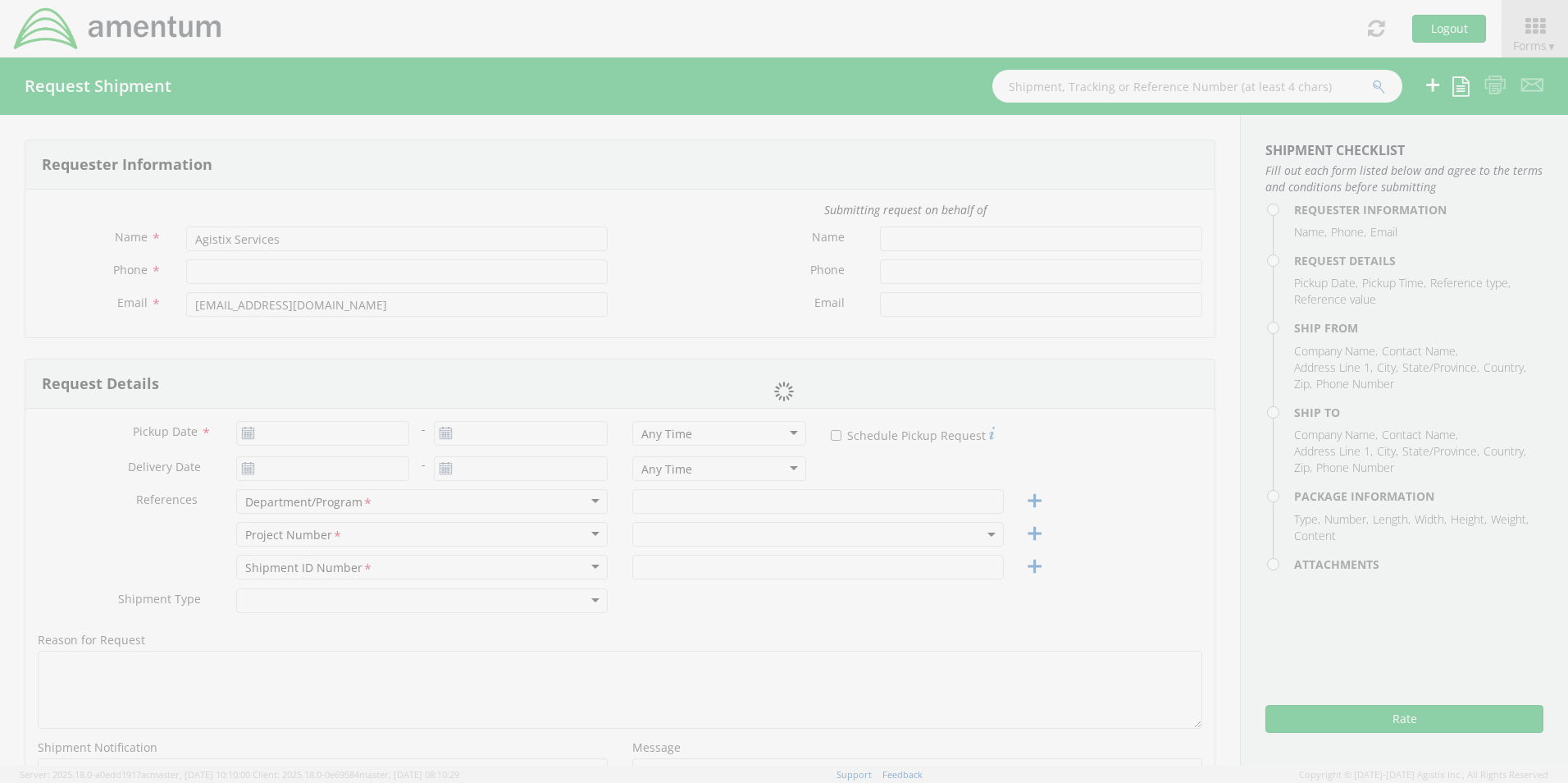
type input "20874"
type input "[PERSON_NAME]"
type input "[PHONE_NUMBER]"
type input "[EMAIL_ADDRESS][DOMAIN_NAME]"
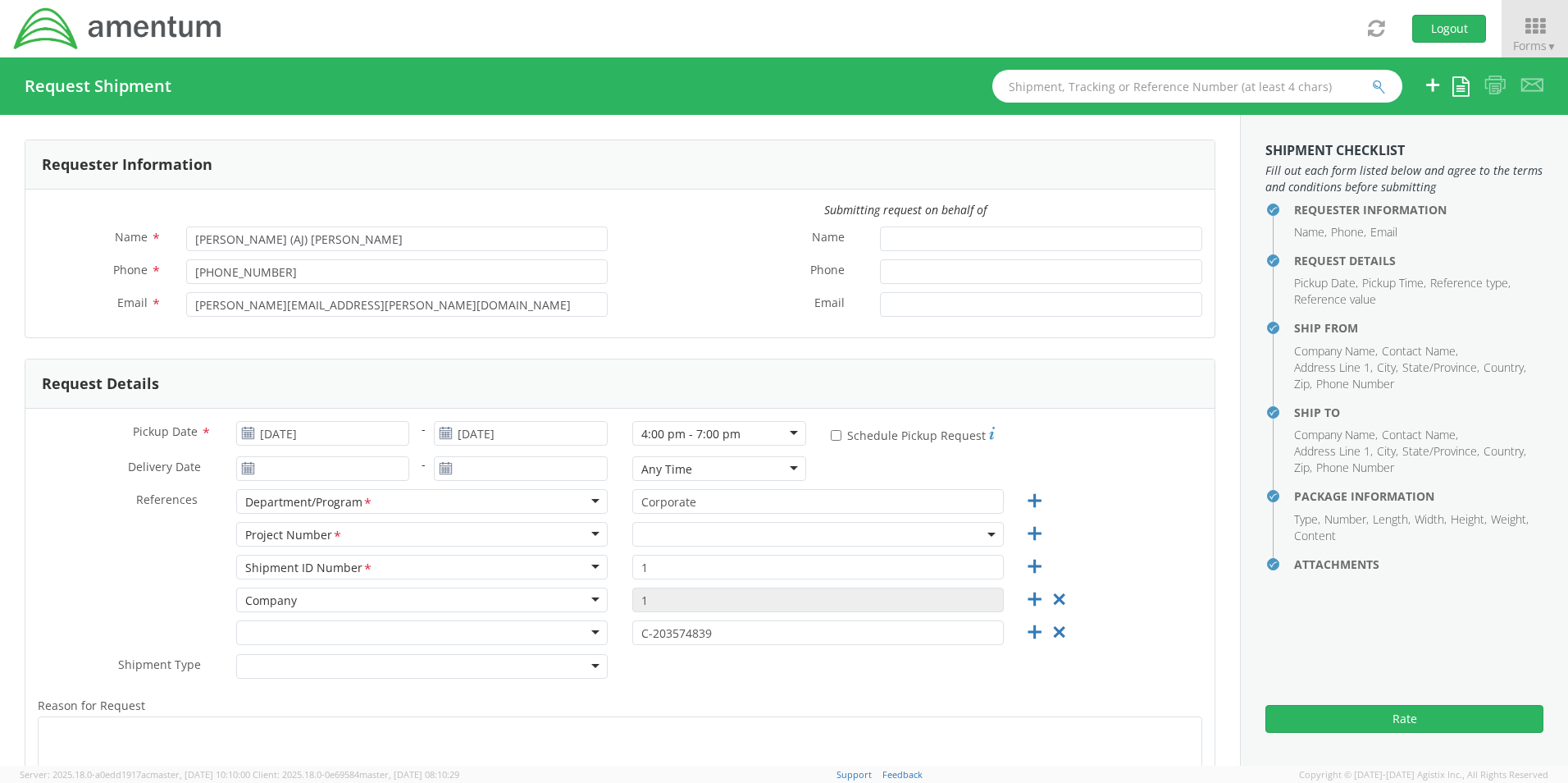
select select "OCCP.705446.FLCVA"
click at [341, 433] on input "[DATE]" at bounding box center [323, 433] width 174 height 24
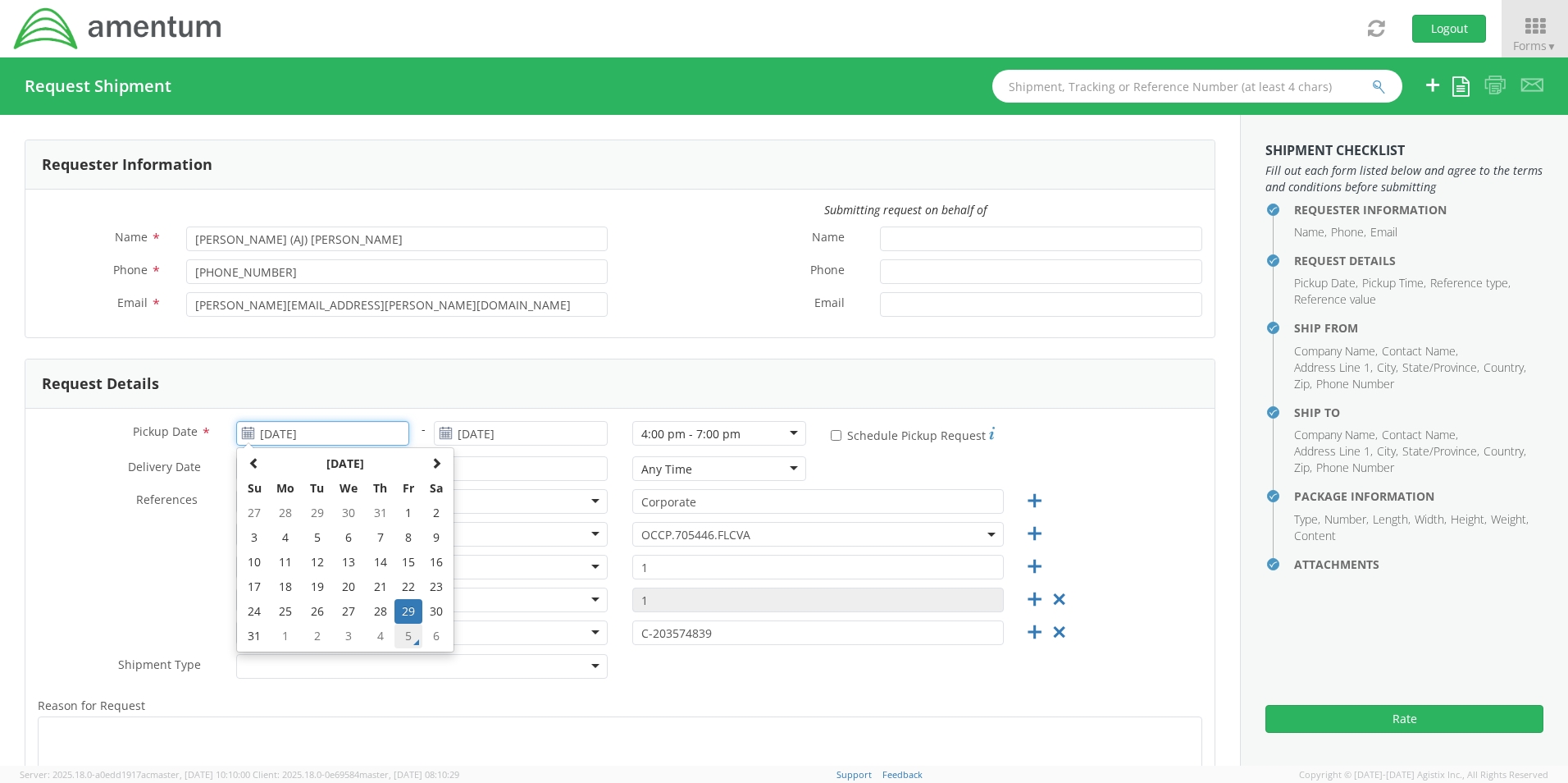
click at [407, 637] on td "5" at bounding box center [408, 636] width 27 height 24
type input "[DATE]"
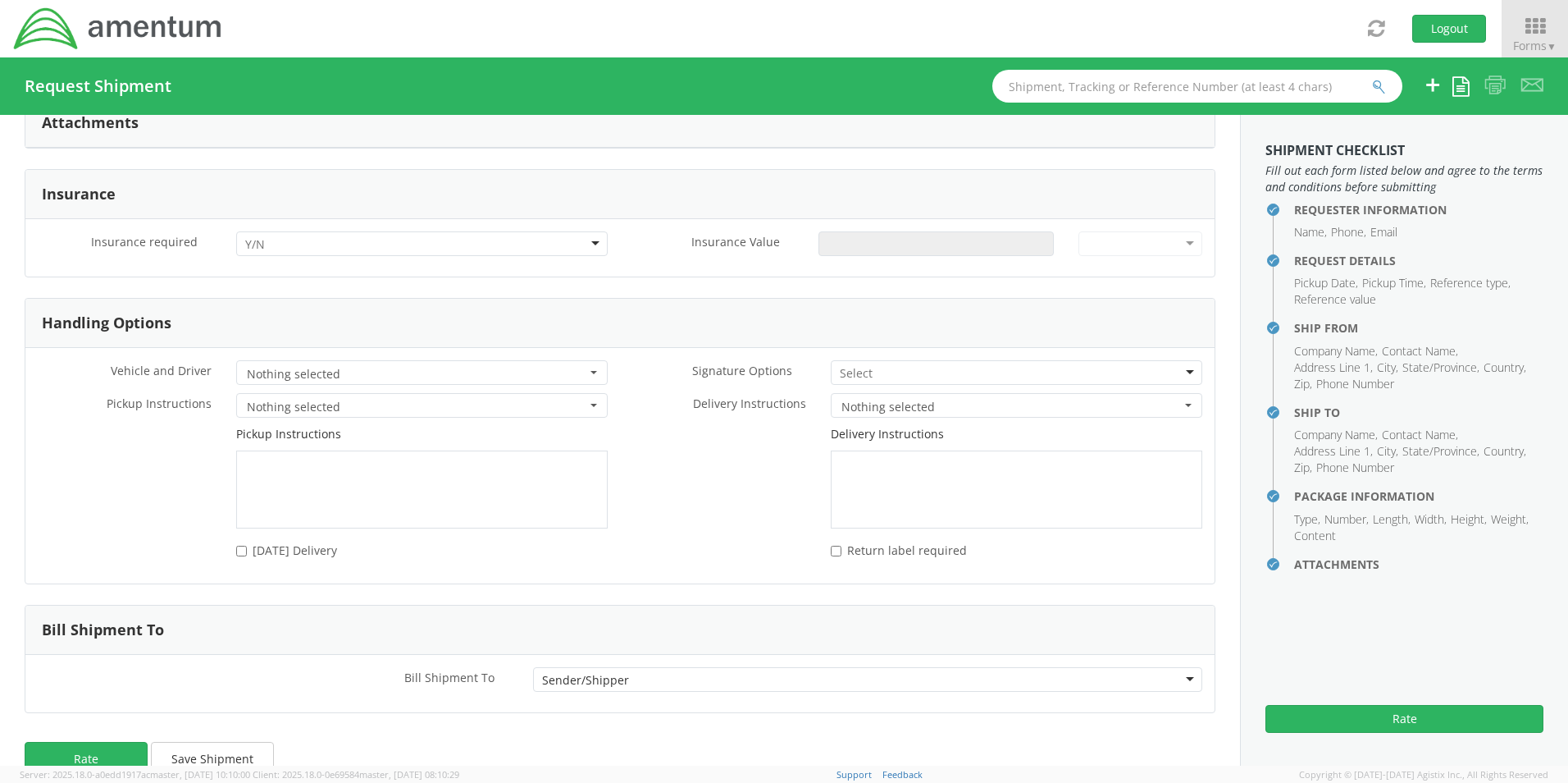
scroll to position [2025, 0]
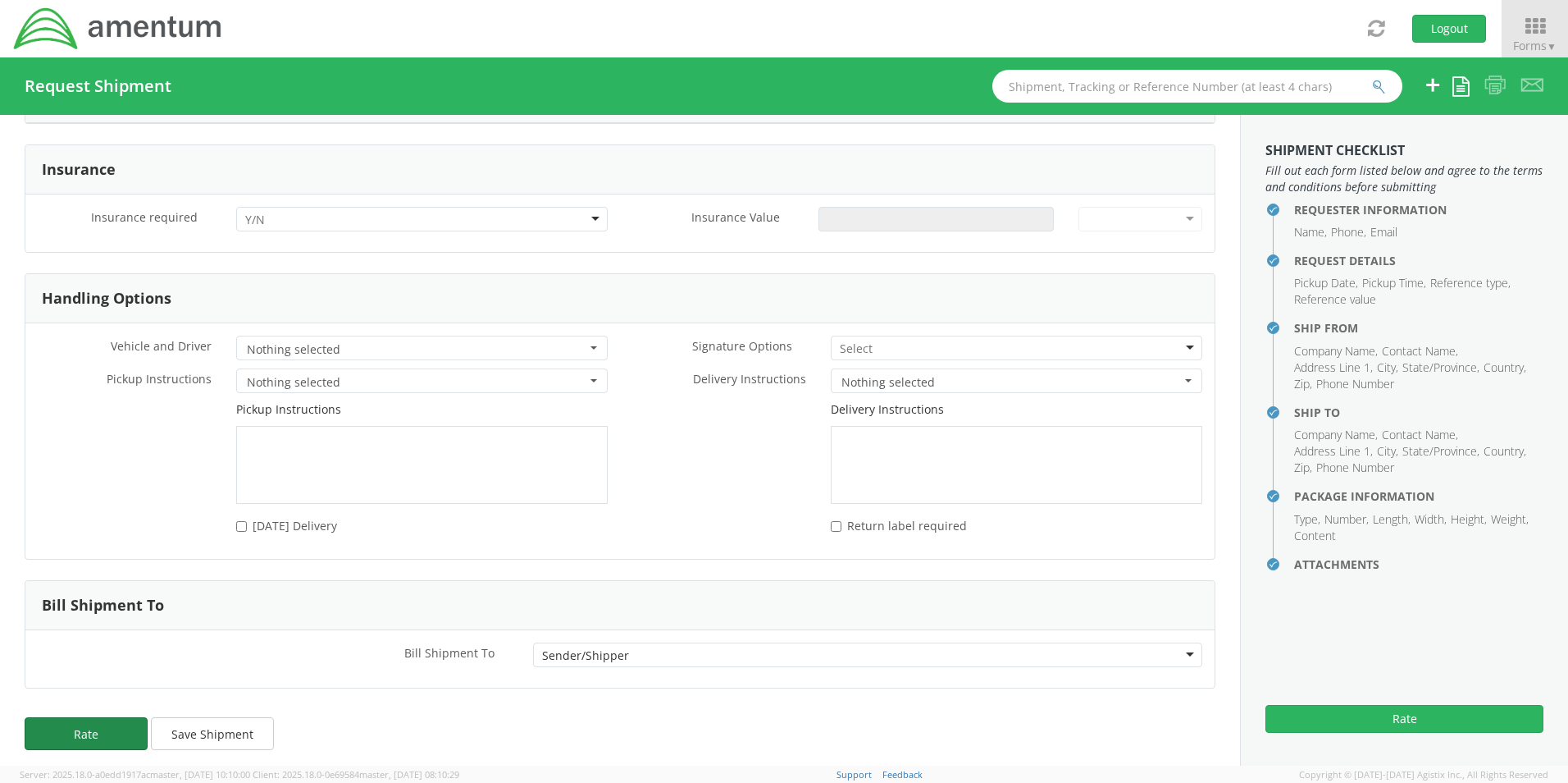
click at [71, 721] on button "Rate" at bounding box center [86, 734] width 123 height 33
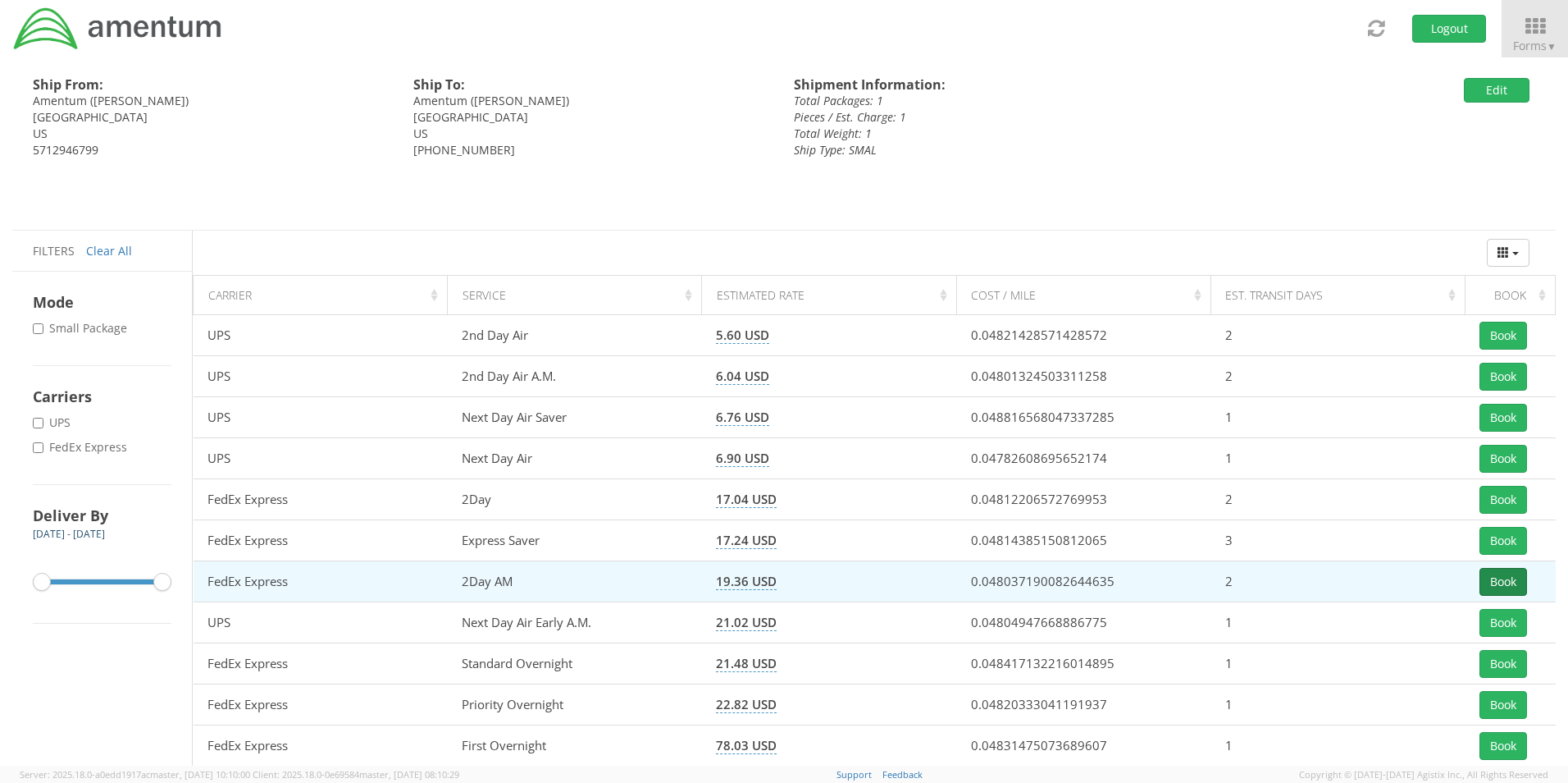
click at [1498, 584] on button "Book" at bounding box center [1503, 582] width 48 height 27
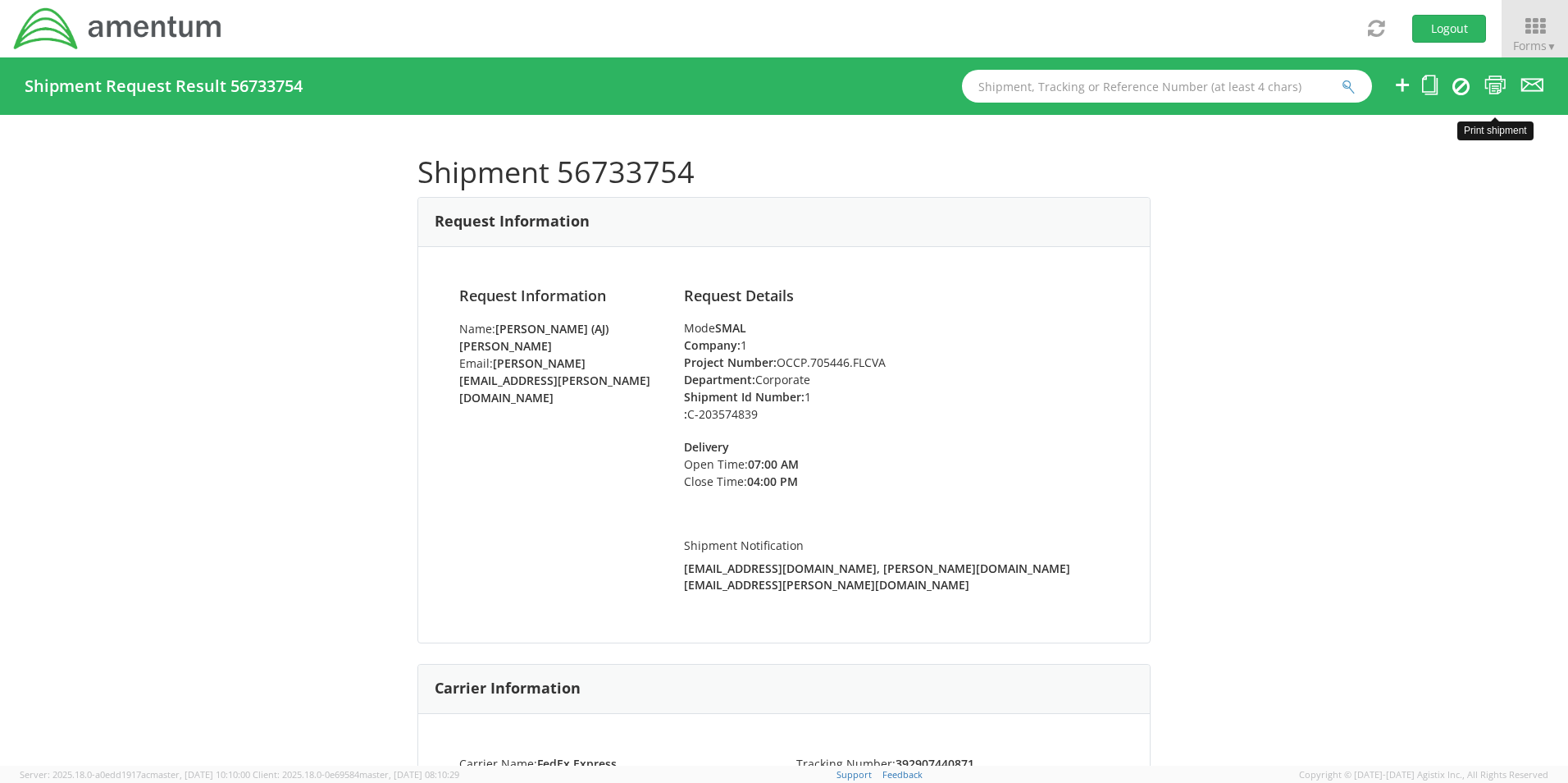
click at [1495, 82] on icon at bounding box center [1496, 84] width 23 height 21
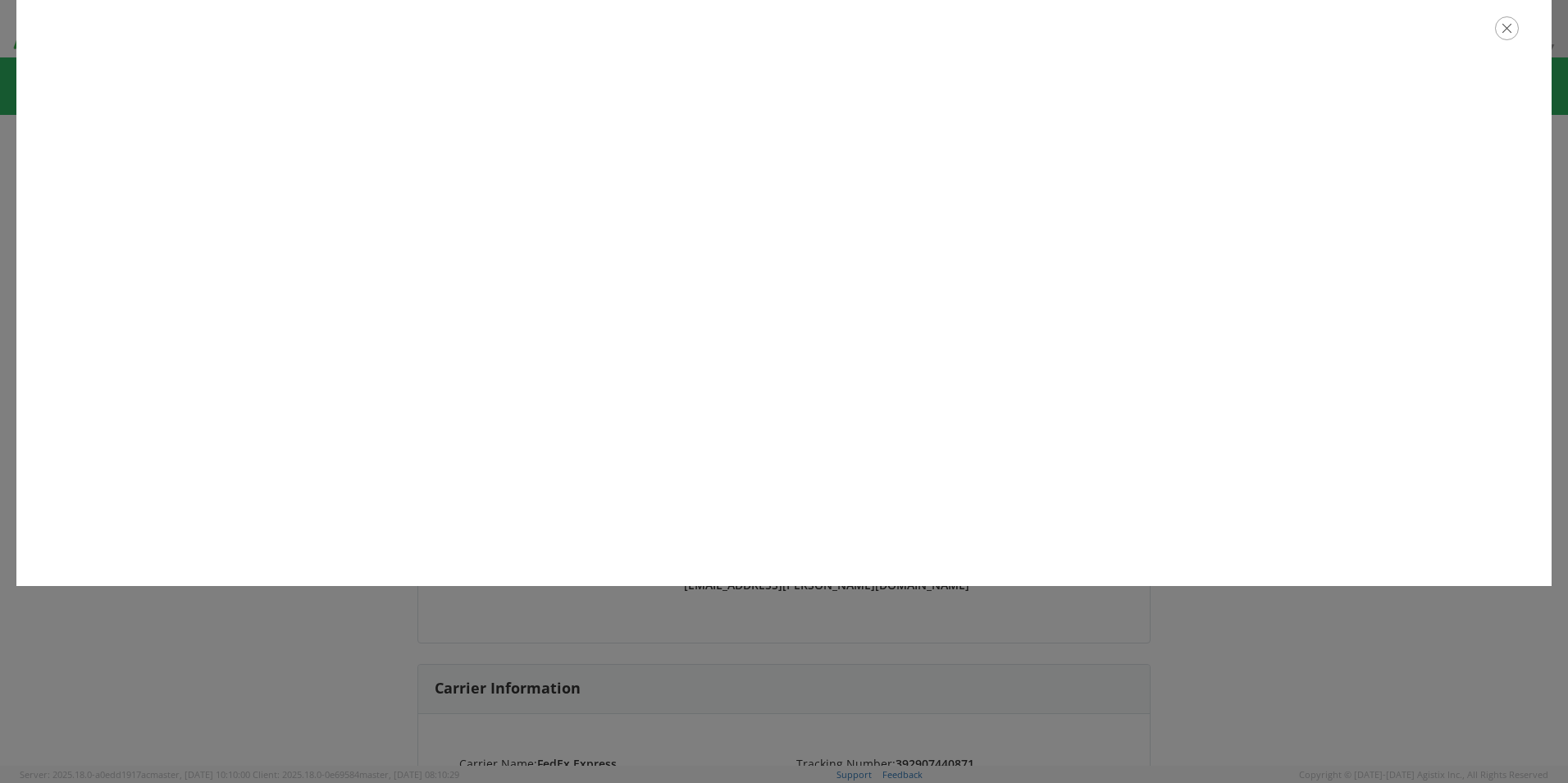
click at [1498, 25] on icon "button" at bounding box center [1507, 28] width 24 height 24
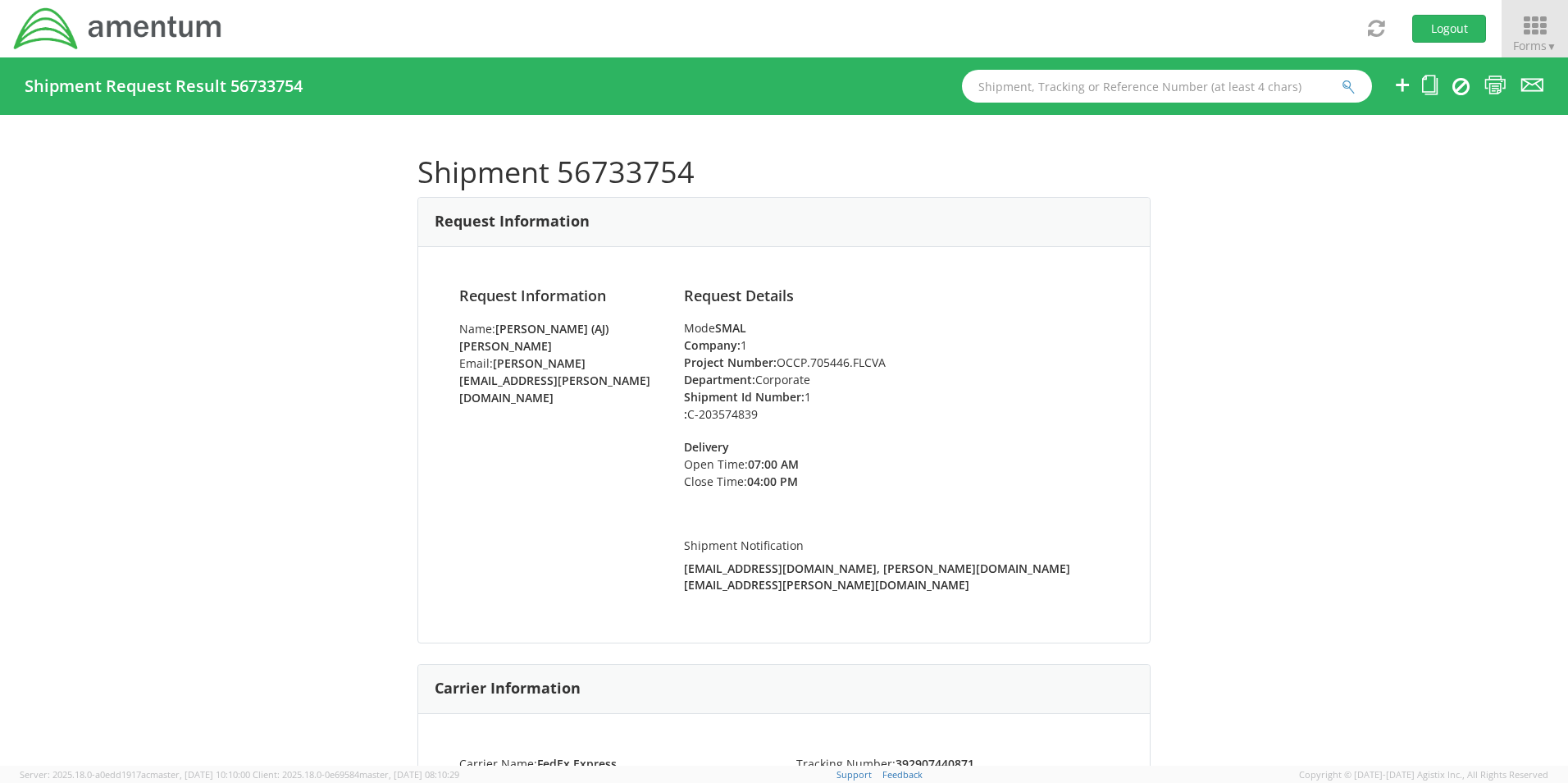
click at [1536, 30] on icon at bounding box center [1536, 25] width 76 height 23
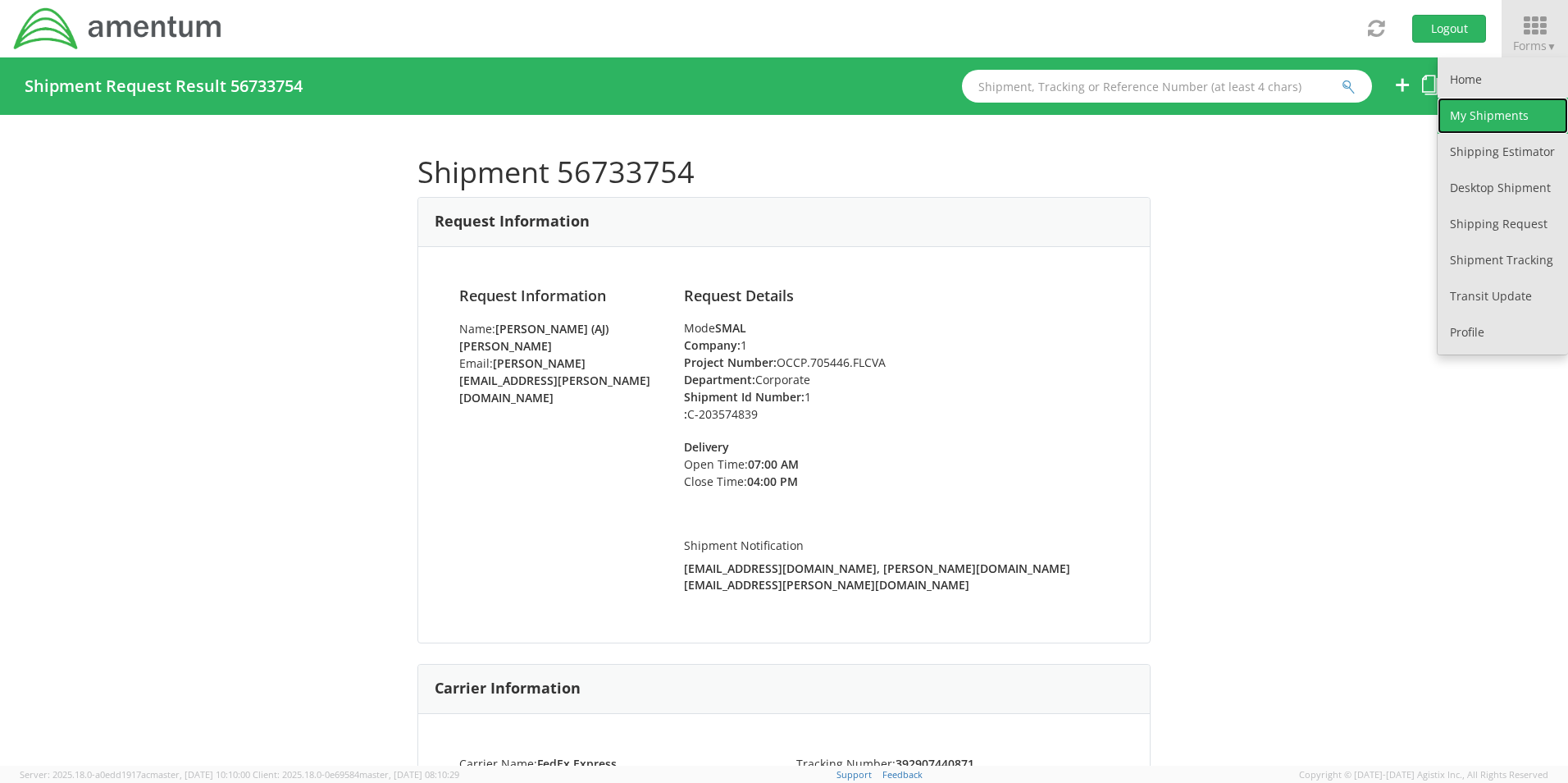
click at [1511, 108] on link "My Shipments" at bounding box center [1502, 116] width 130 height 36
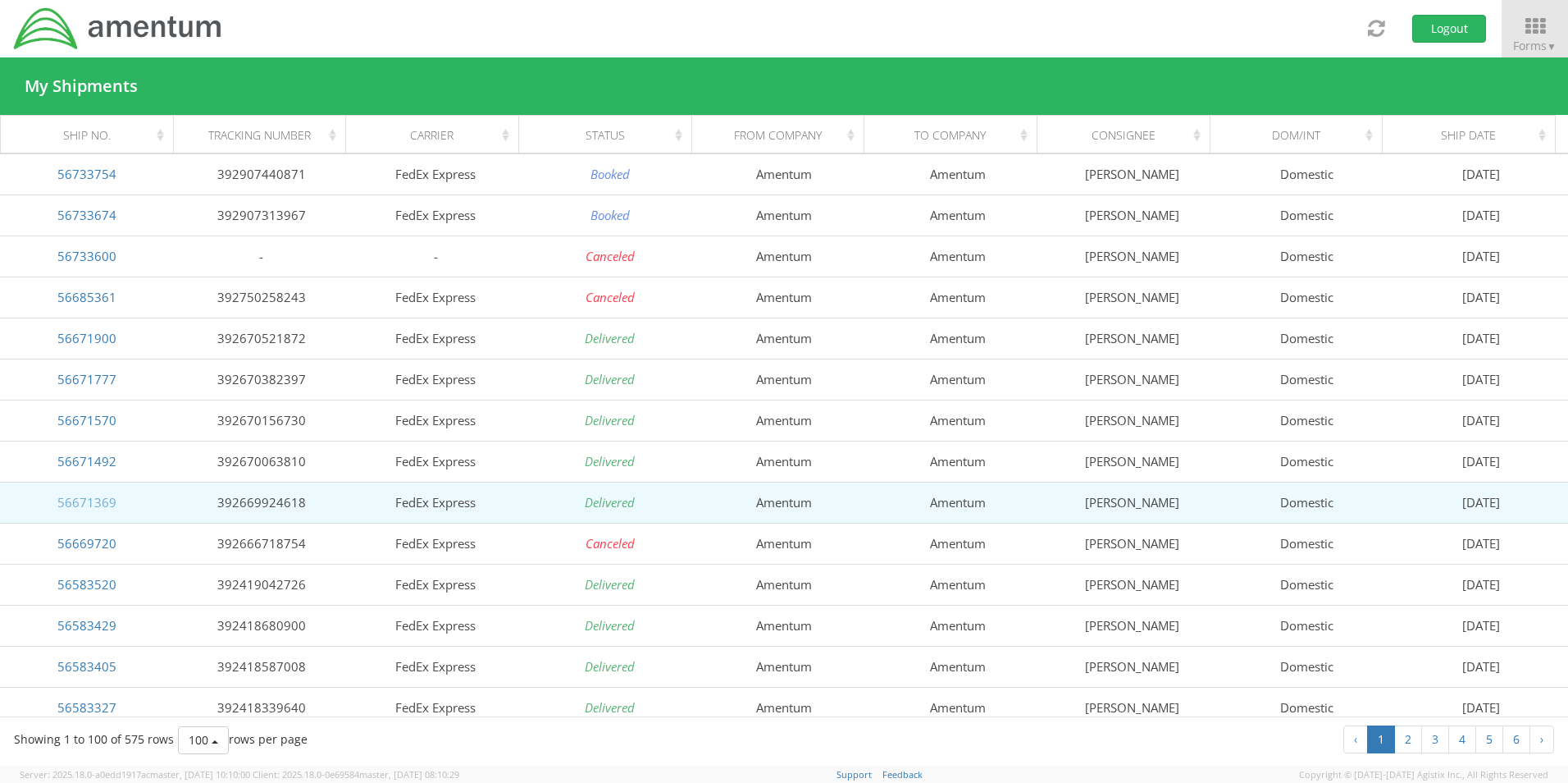
click at [83, 503] on link "56671369" at bounding box center [87, 502] width 59 height 17
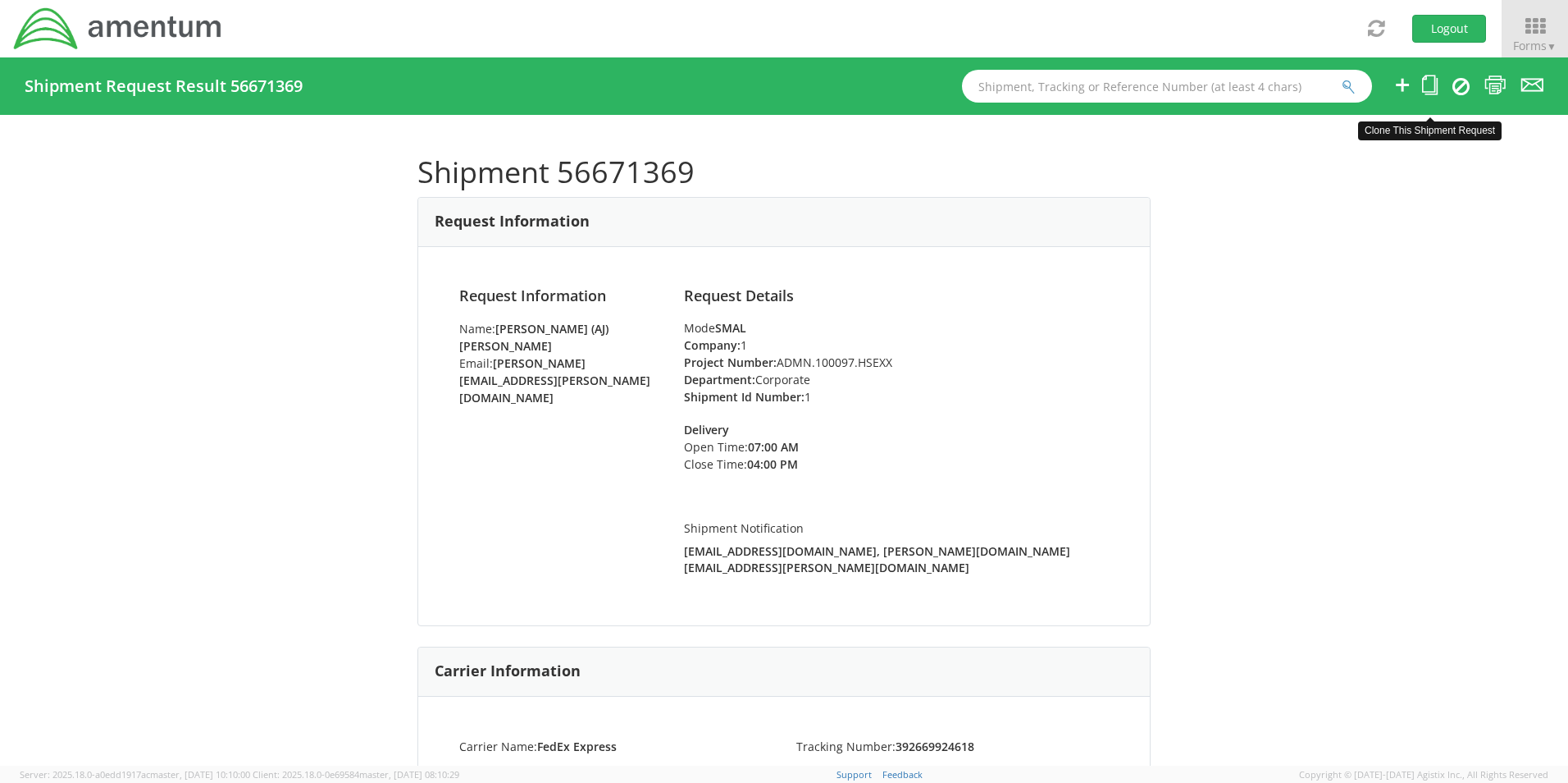
click at [1428, 86] on icon at bounding box center [1430, 84] width 16 height 21
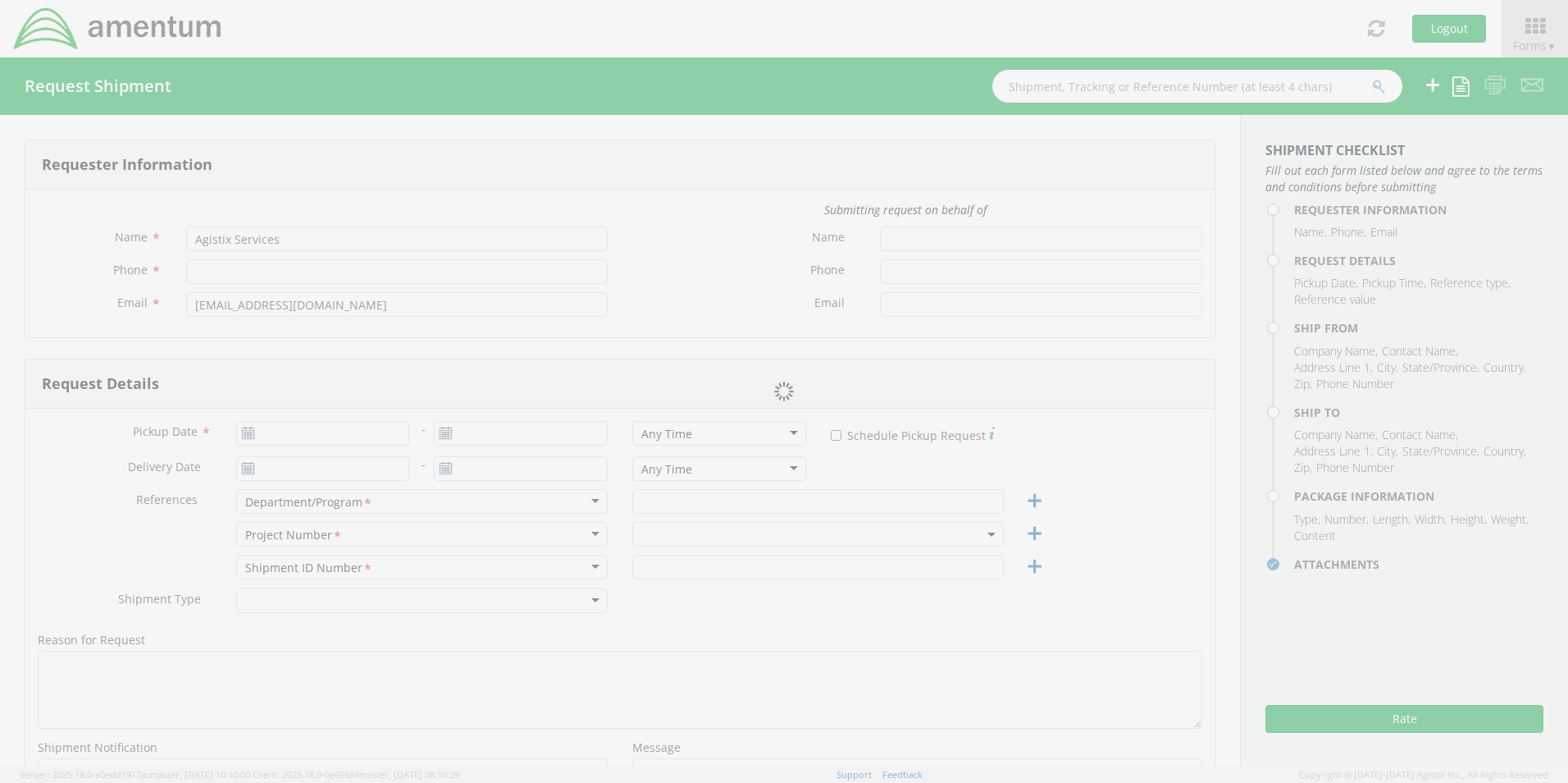
type input "[PERSON_NAME] (AJ) [PERSON_NAME]"
type input "5712946799"
type input "[PERSON_NAME][EMAIL_ADDRESS][PERSON_NAME][DOMAIN_NAME]"
type input "[DATE]"
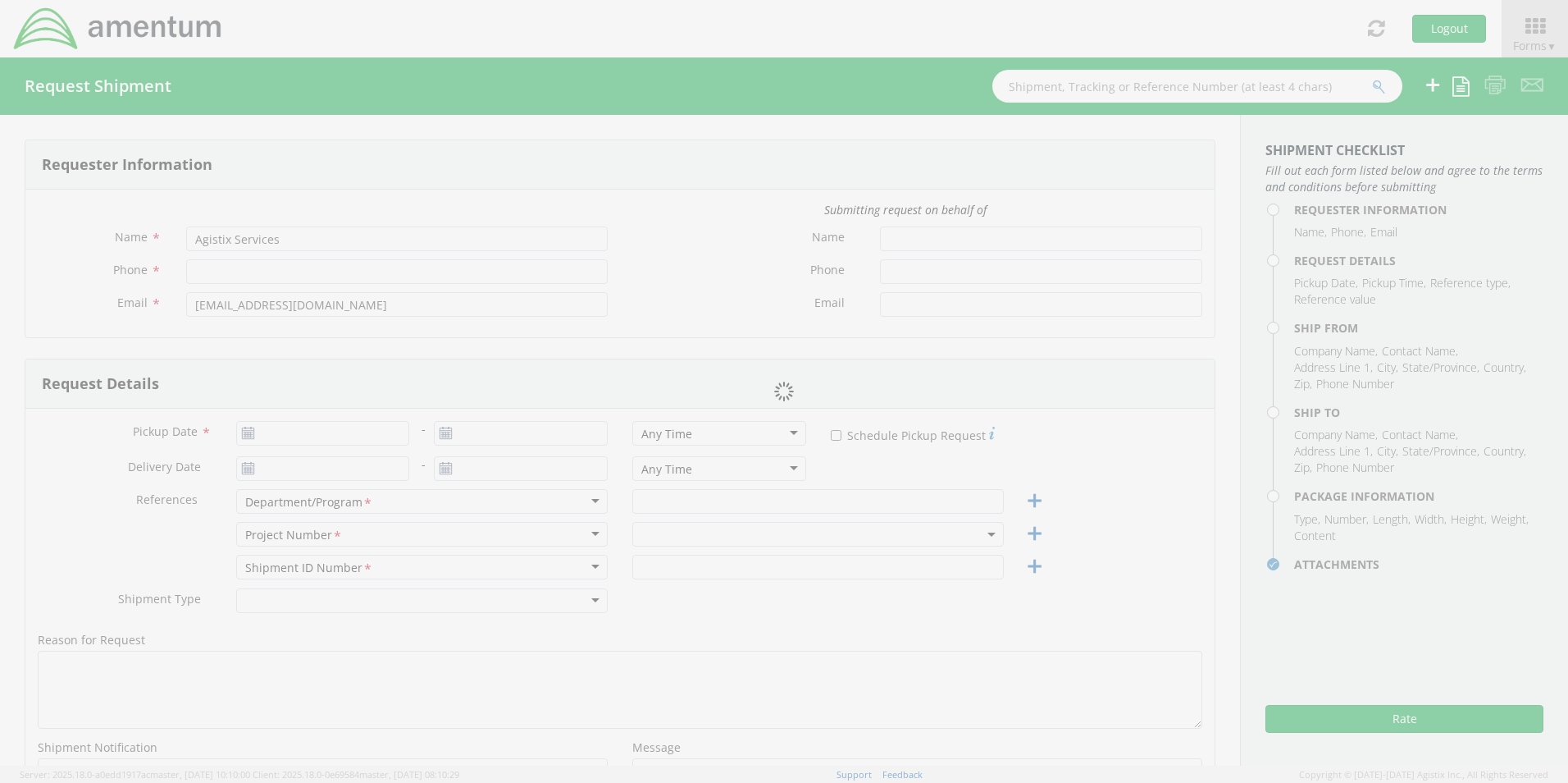
type input "Corporate"
type input "1"
select select
type input "Amentum"
type input "4800 Westfields Boulevard"
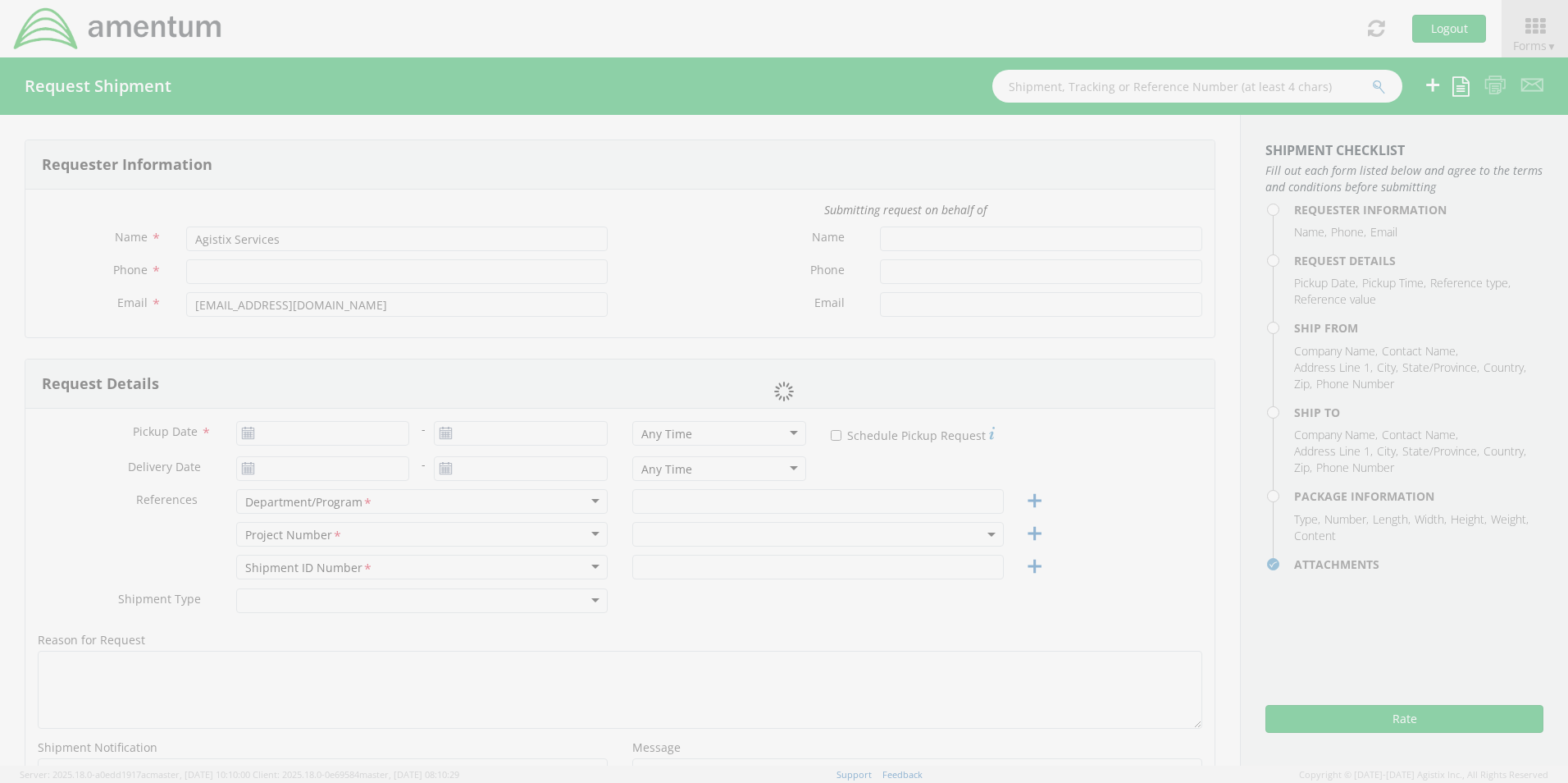
type input "Suite 400"
type input "Chantilly"
type input "20151"
type input "[PERSON_NAME]"
type input "571-294-6799"
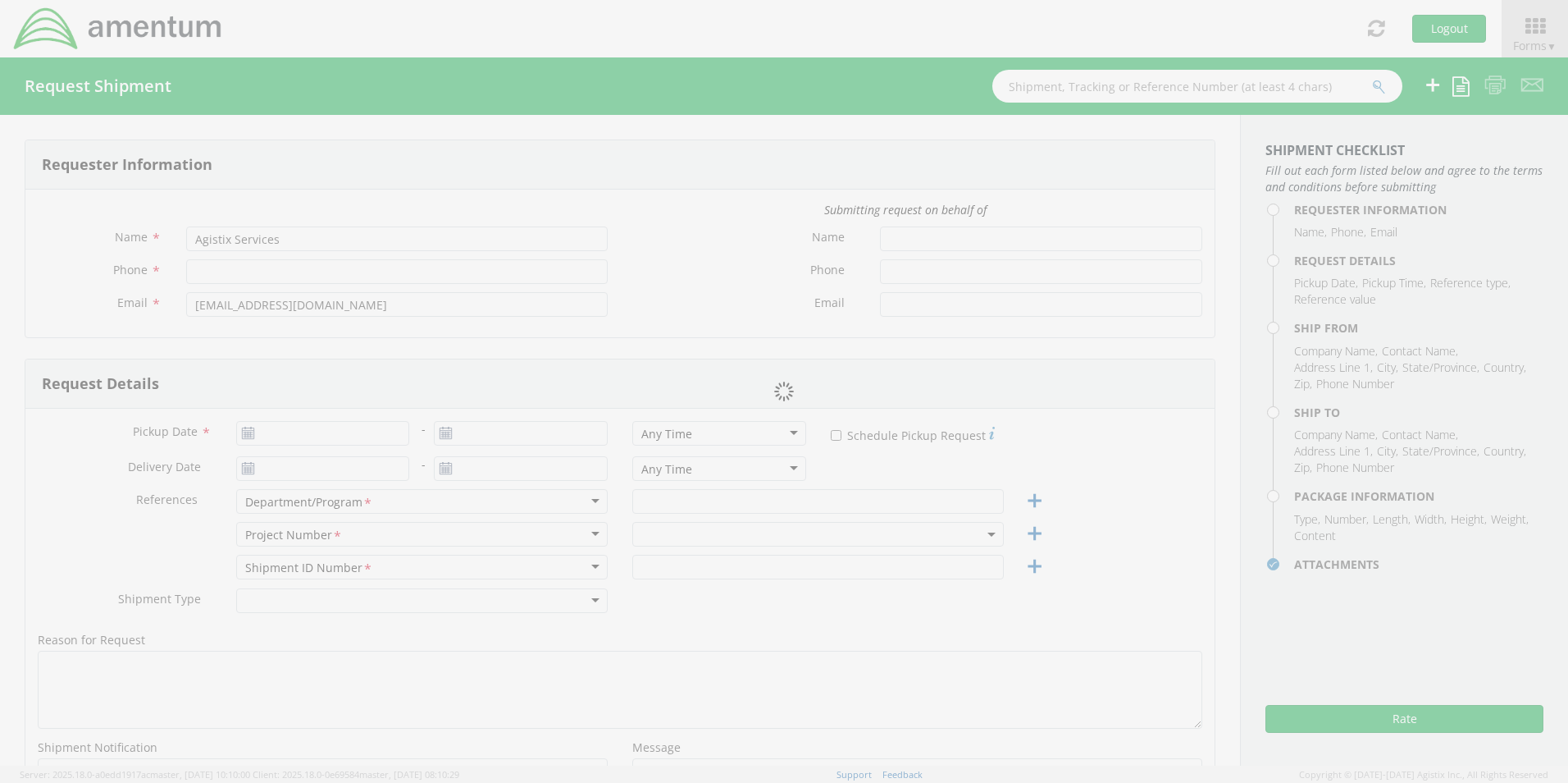
type input "[PERSON_NAME][EMAIL_ADDRESS][PERSON_NAME][DOMAIN_NAME]"
select select
type input "Amentum"
type input "13500 HERITAGE PKWY"
type input "FORT WORTH"
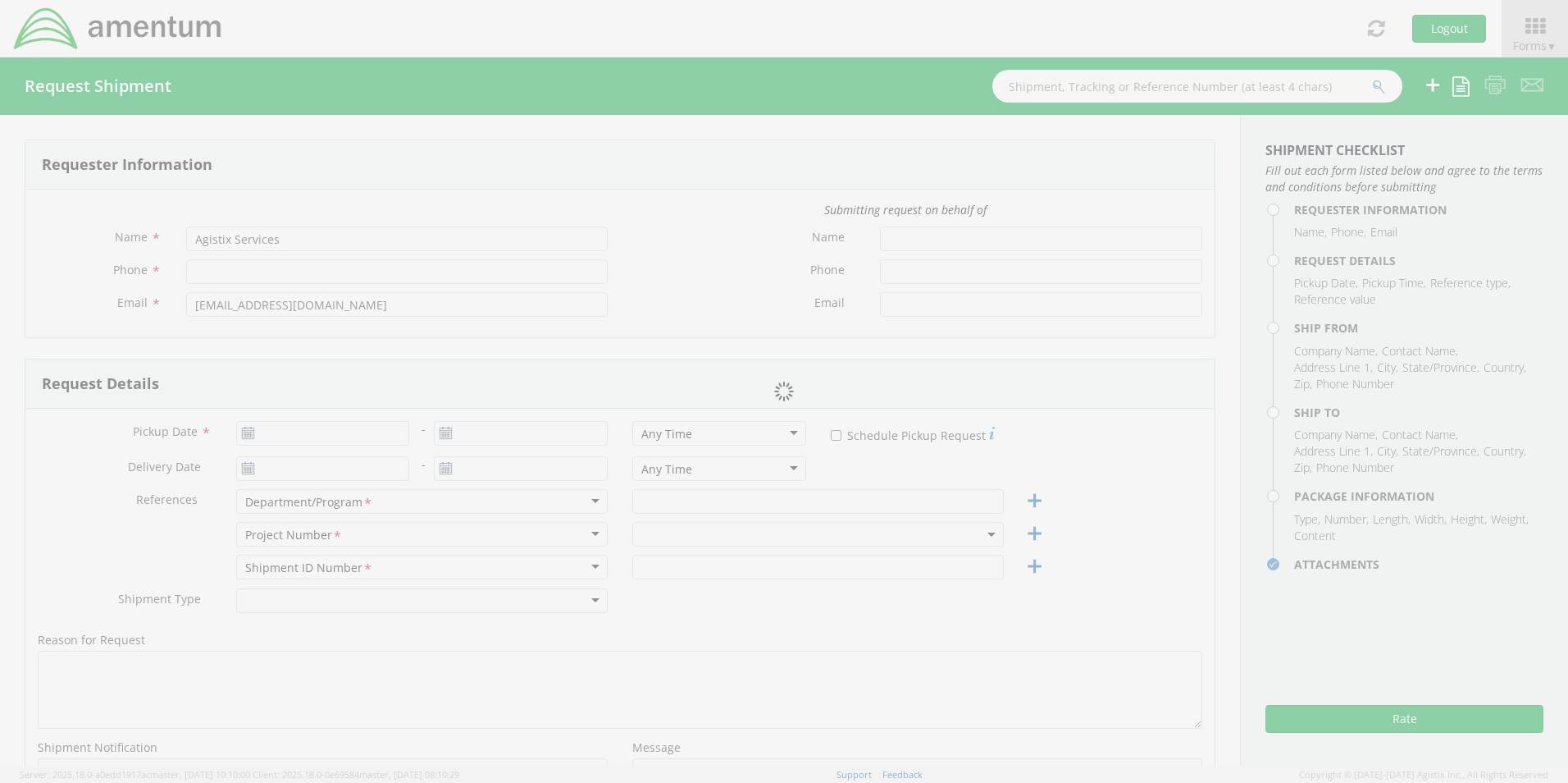
type input "76177"
type input "[PERSON_NAME]"
type input "346-604-3901"
type input "bj.heinrich@amentum.com"
type input "1"
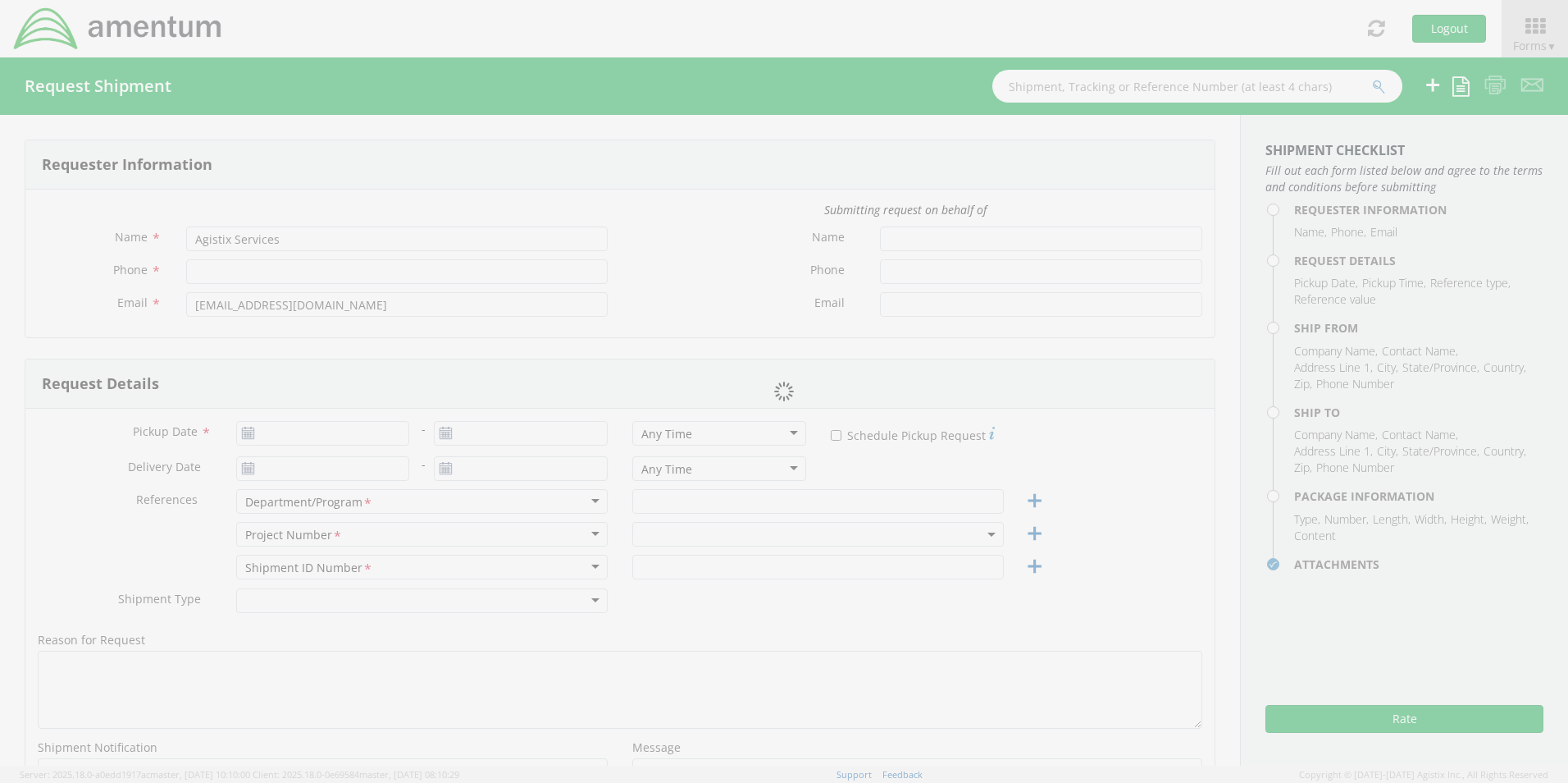
type input "9.5"
type input "12.5"
type input "0.25"
type input "1"
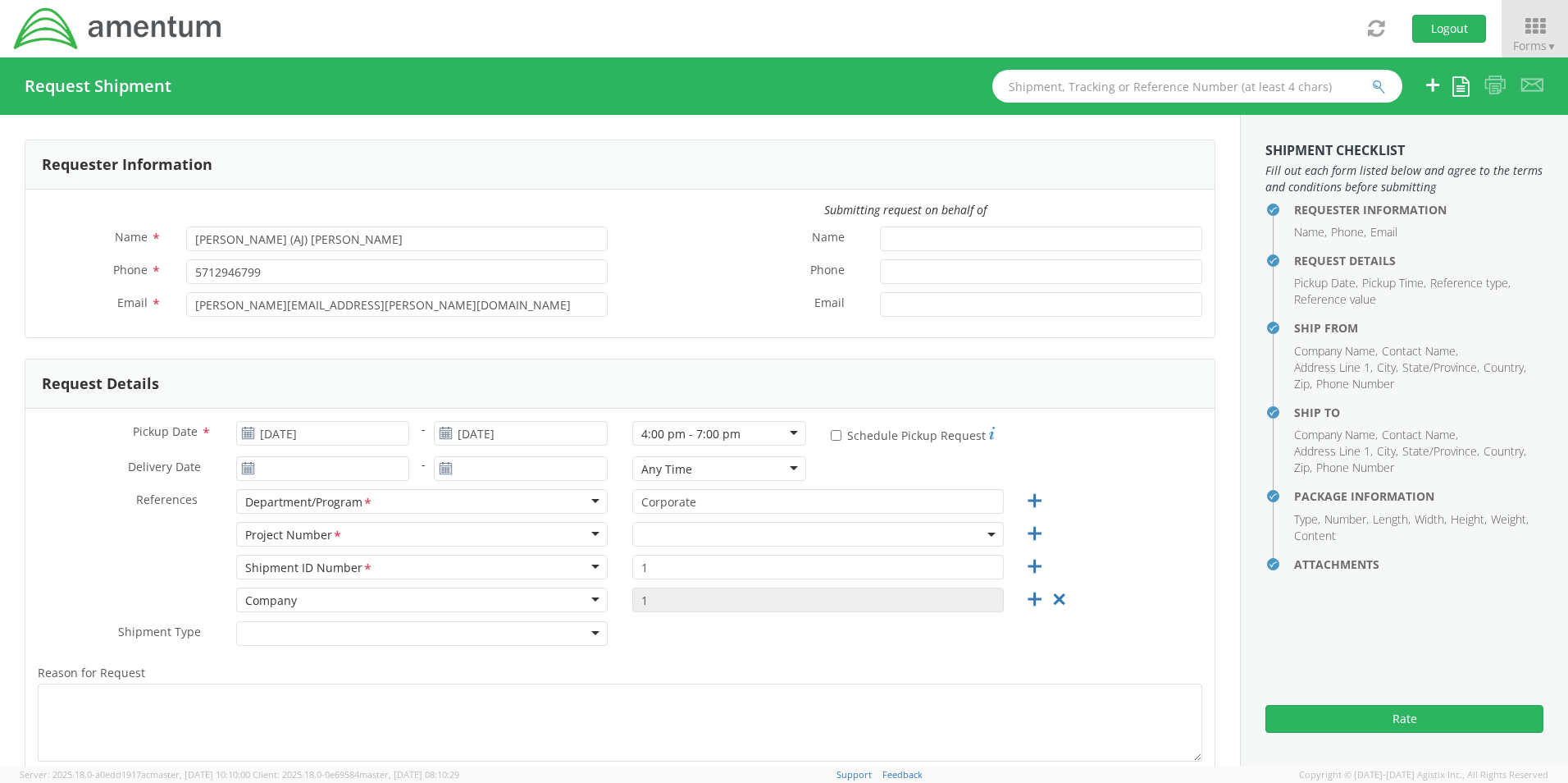
select select "ADMN.100097.HSEXX"
click at [275, 433] on input "[DATE]" at bounding box center [323, 433] width 174 height 24
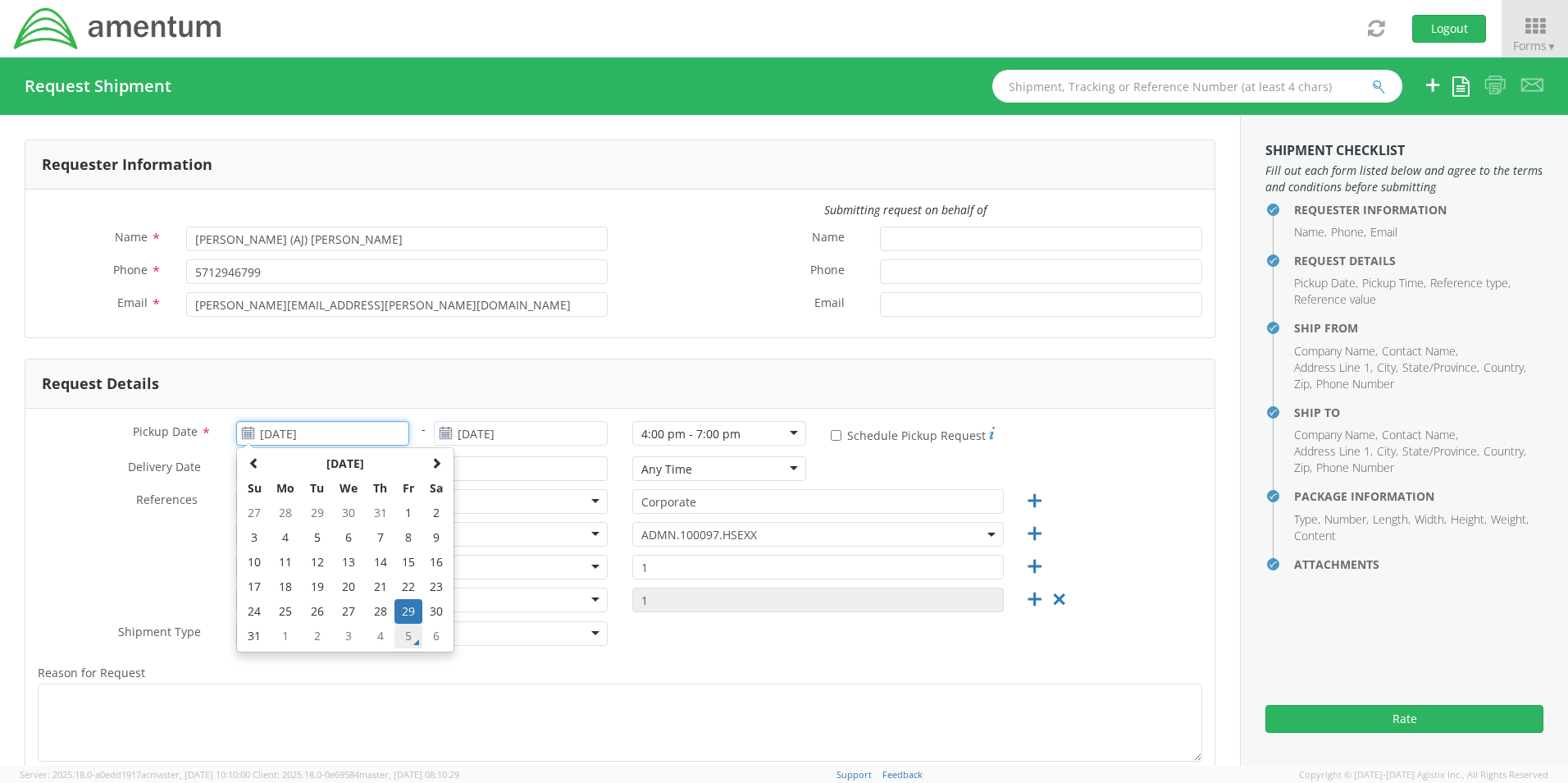
click at [402, 638] on td "5" at bounding box center [408, 636] width 27 height 24
type input "[DATE]"
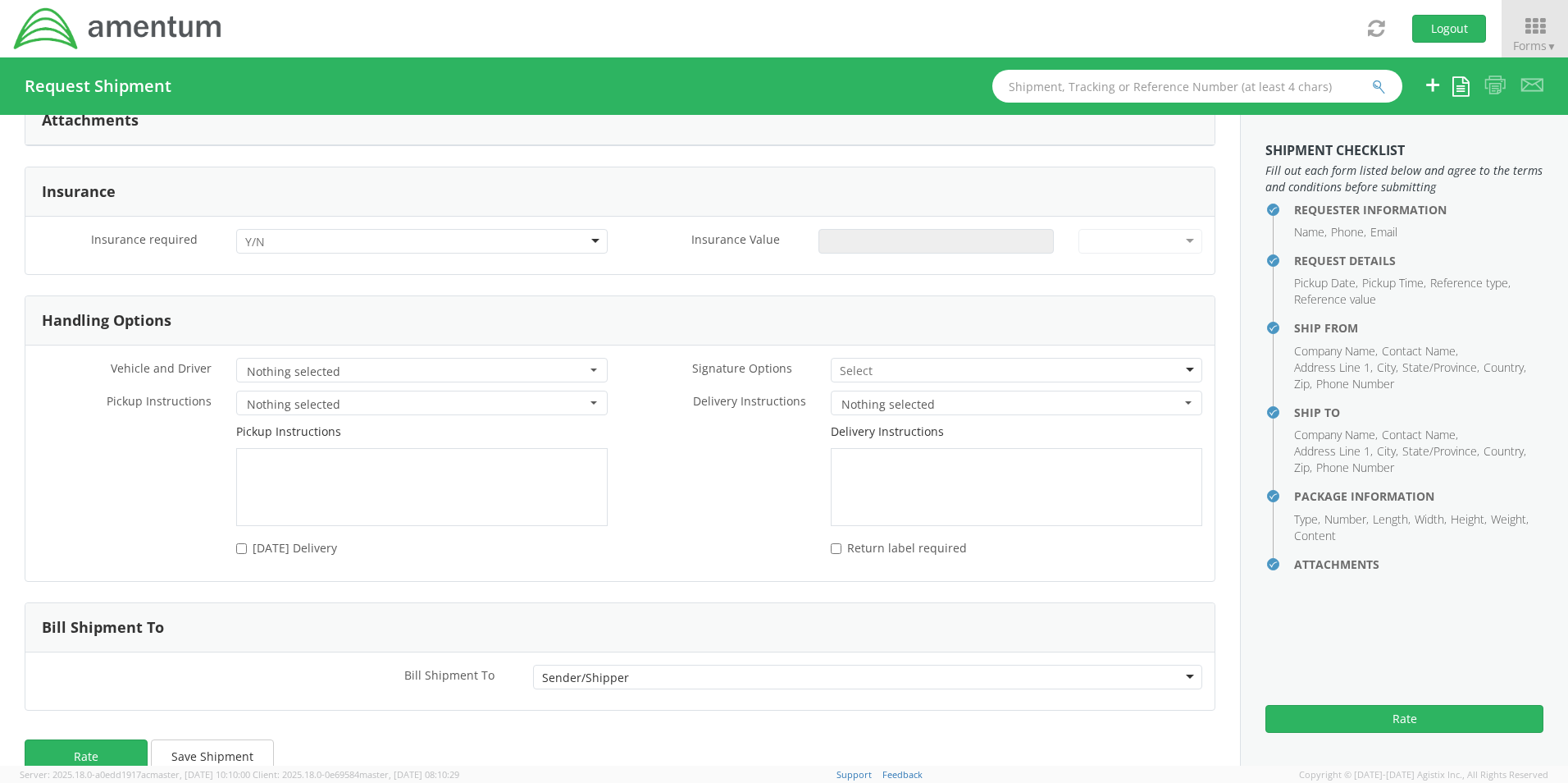
scroll to position [1992, 0]
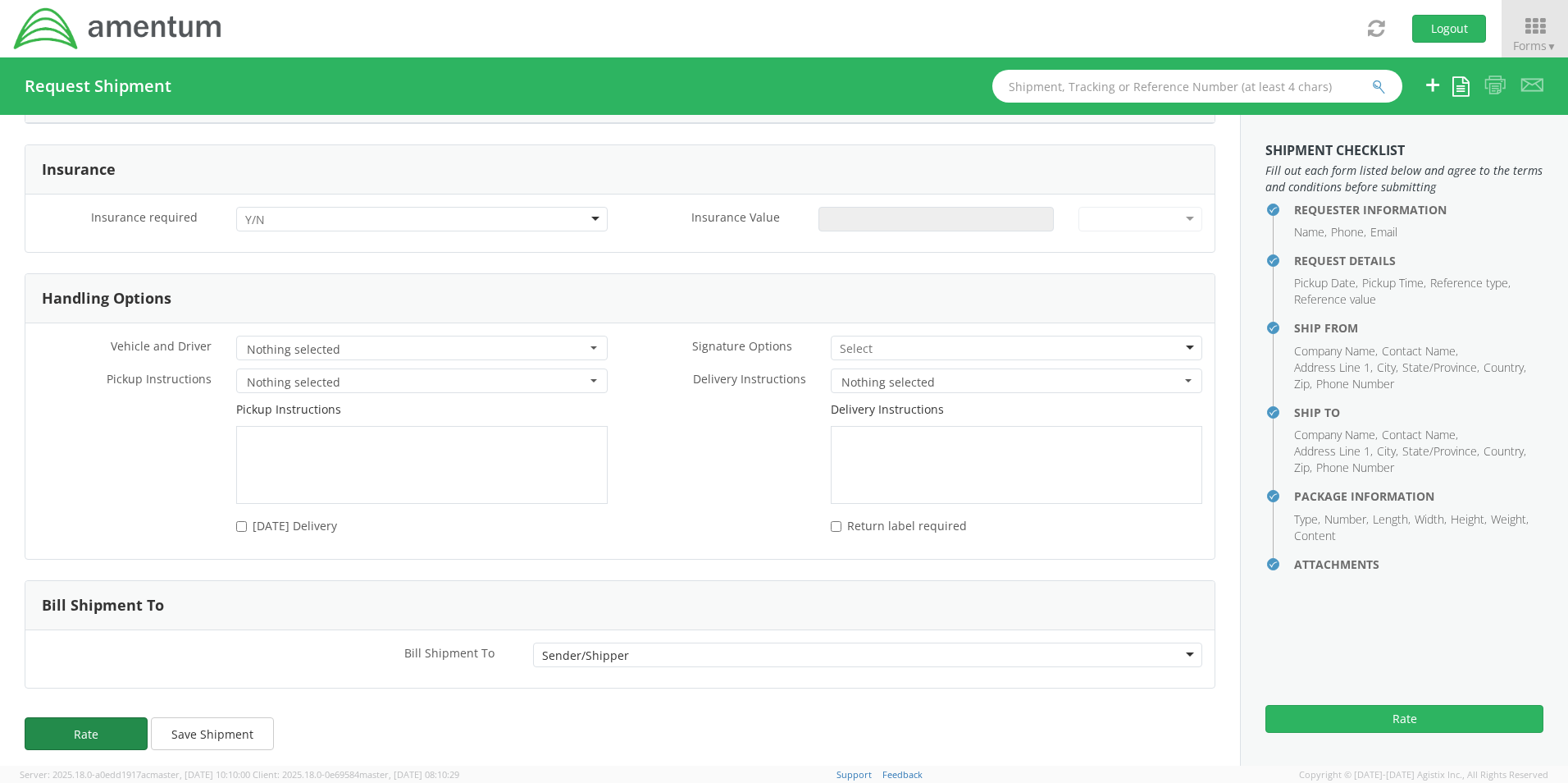
click at [91, 717] on button "Rate" at bounding box center [86, 734] width 123 height 33
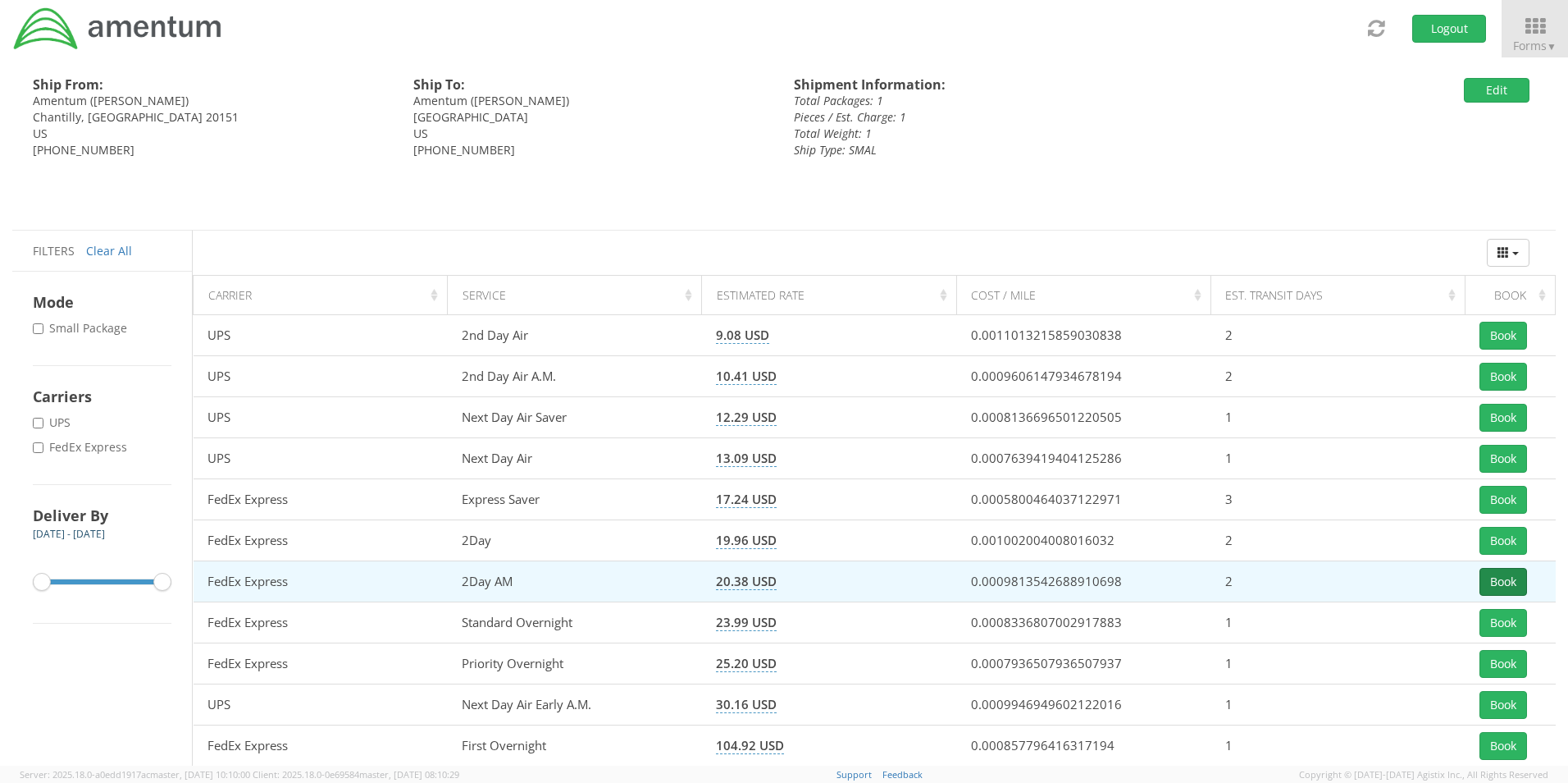
click at [1505, 582] on button "Book" at bounding box center [1503, 582] width 48 height 27
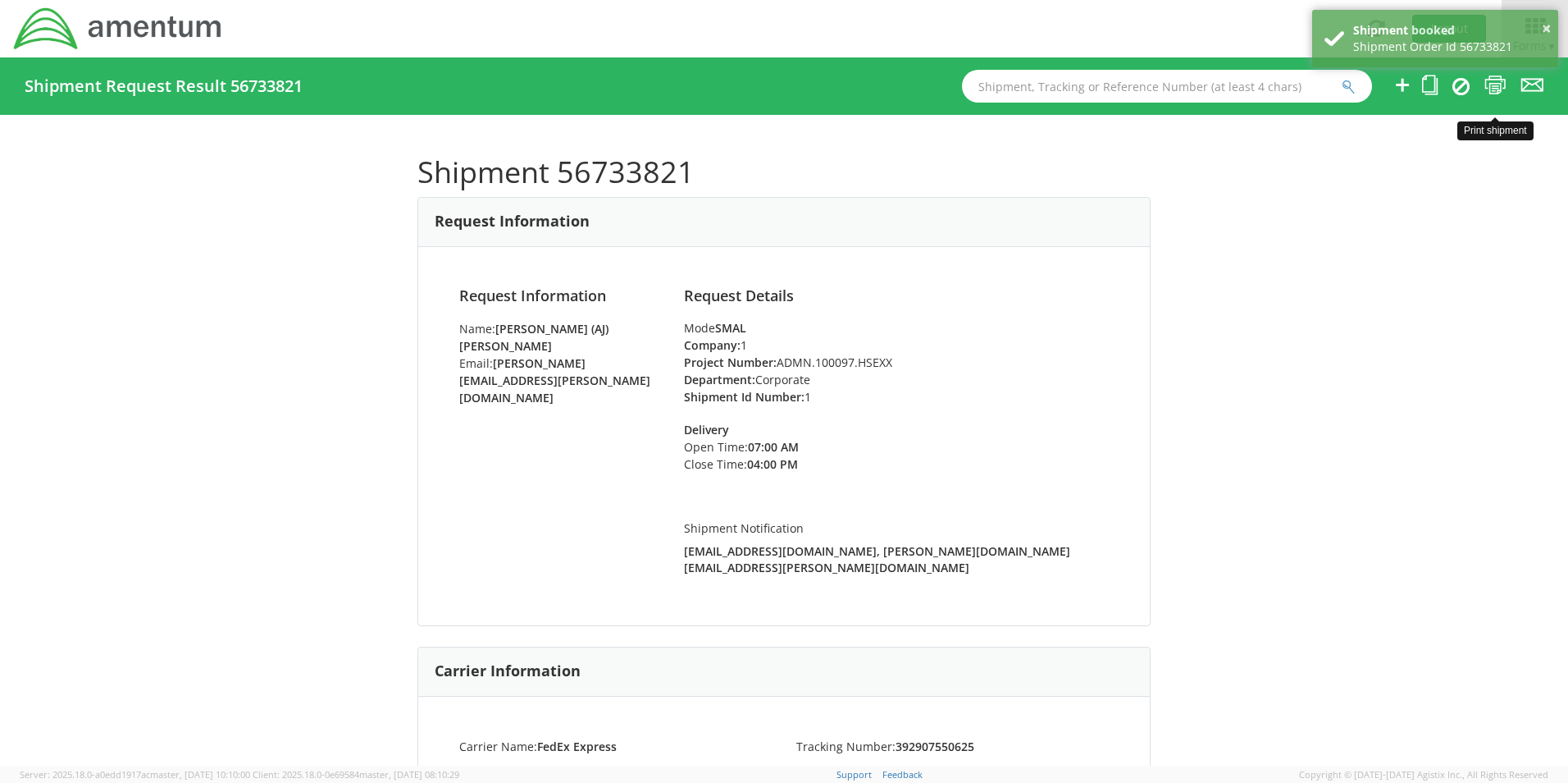
click at [1494, 80] on icon at bounding box center [1496, 84] width 23 height 21
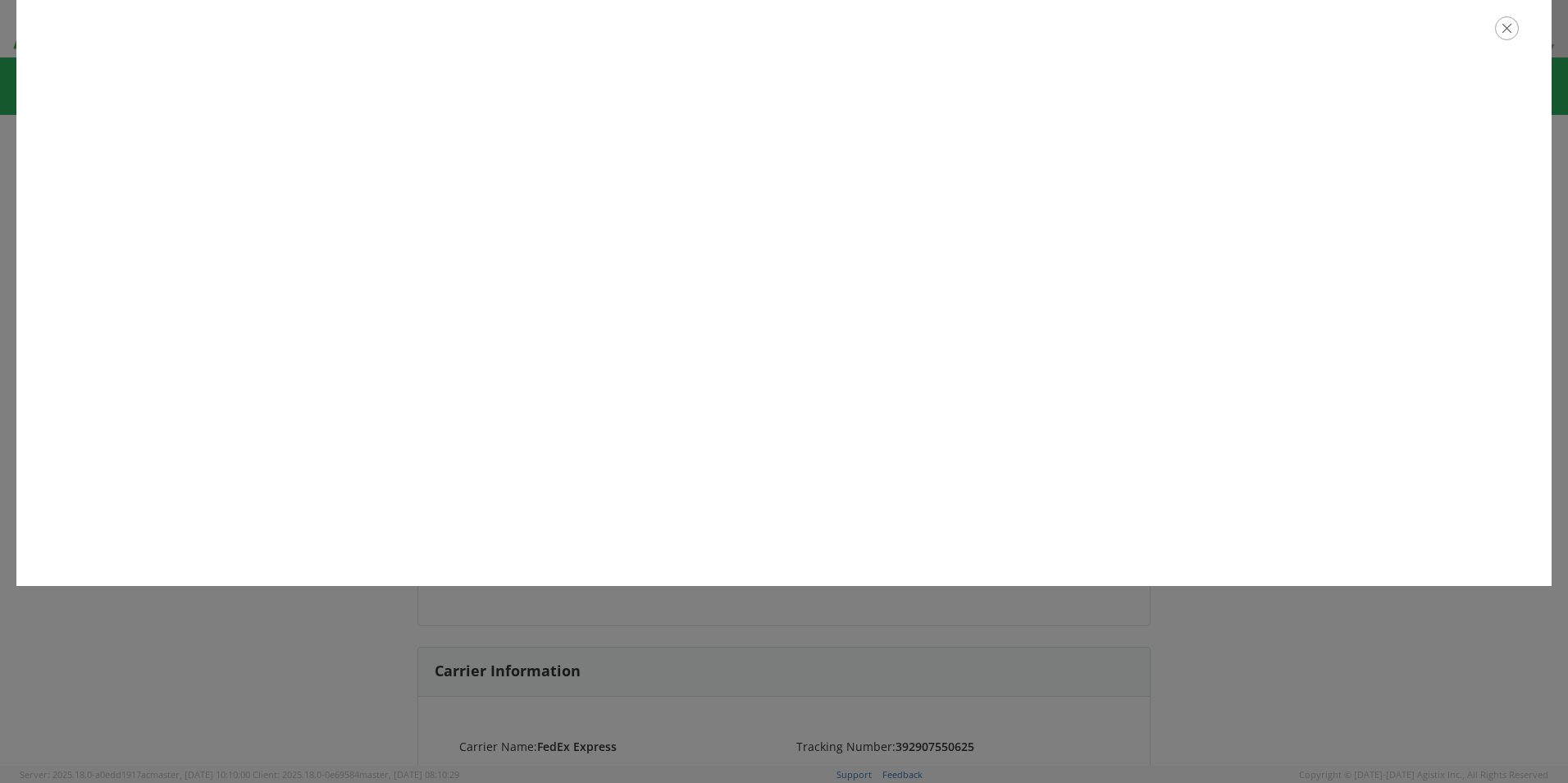
click at [1510, 29] on icon "button" at bounding box center [1507, 28] width 24 height 24
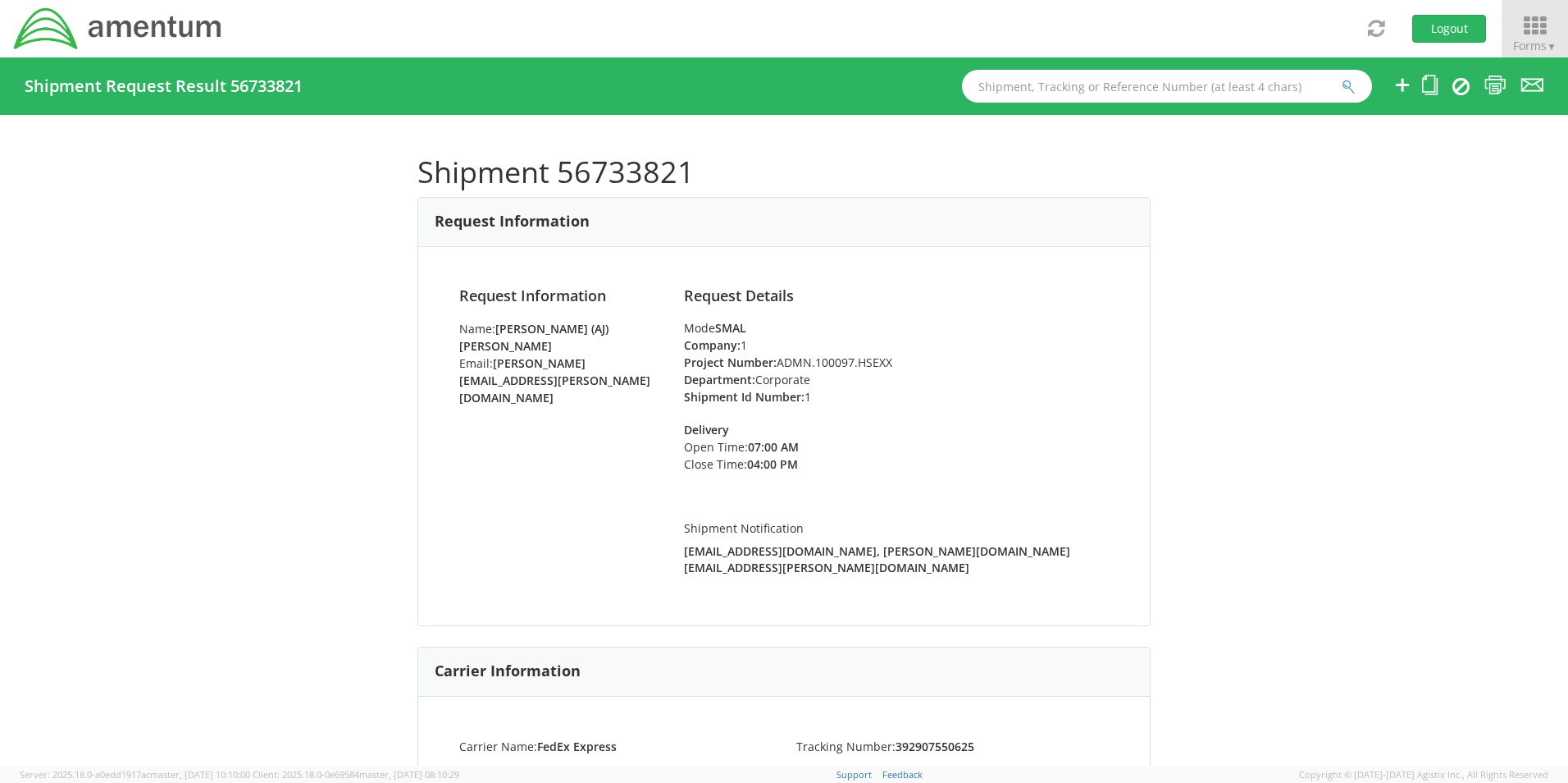
click at [1538, 27] on icon at bounding box center [1536, 25] width 76 height 23
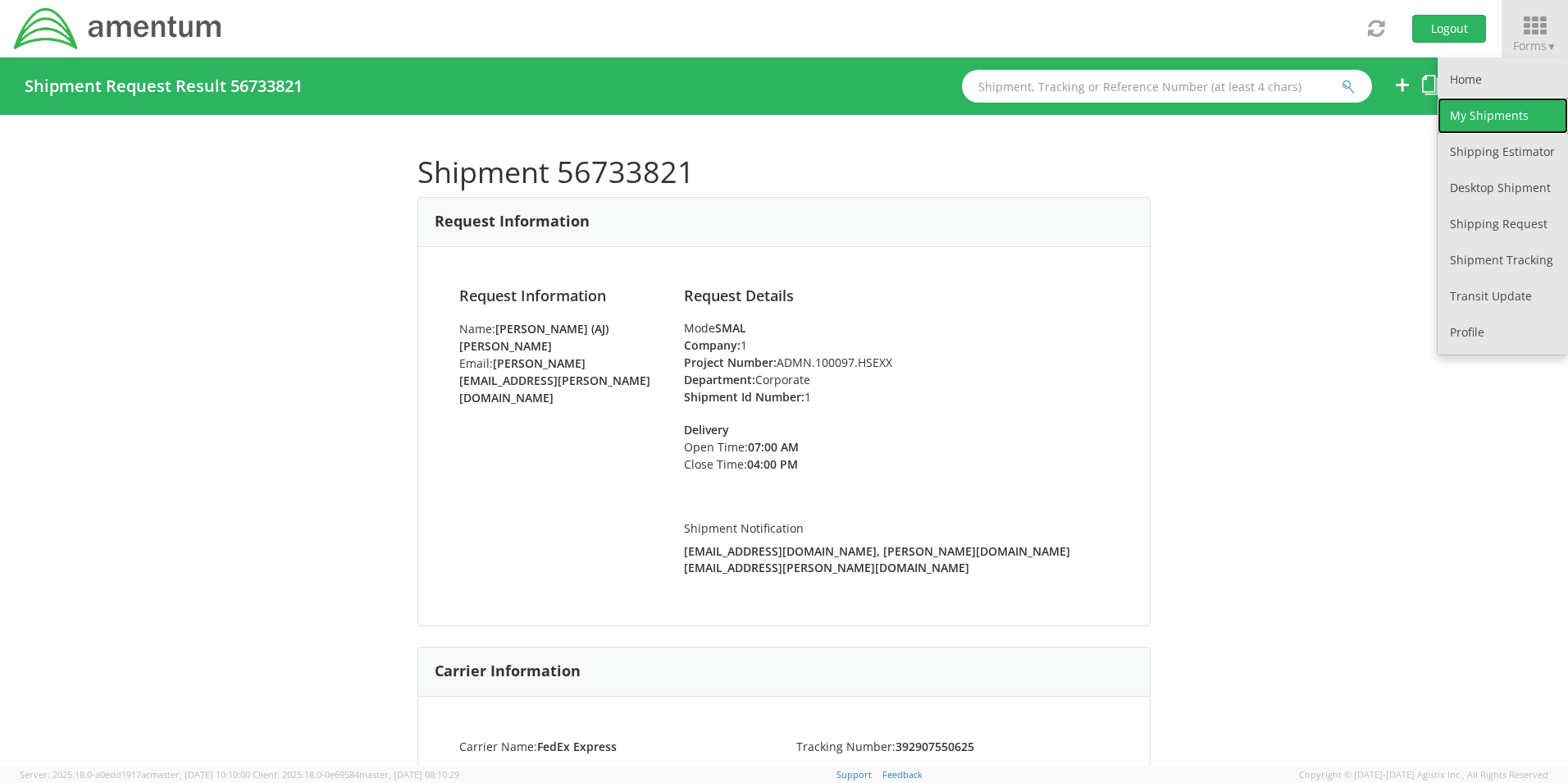
click at [1482, 122] on link "My Shipments" at bounding box center [1502, 116] width 130 height 36
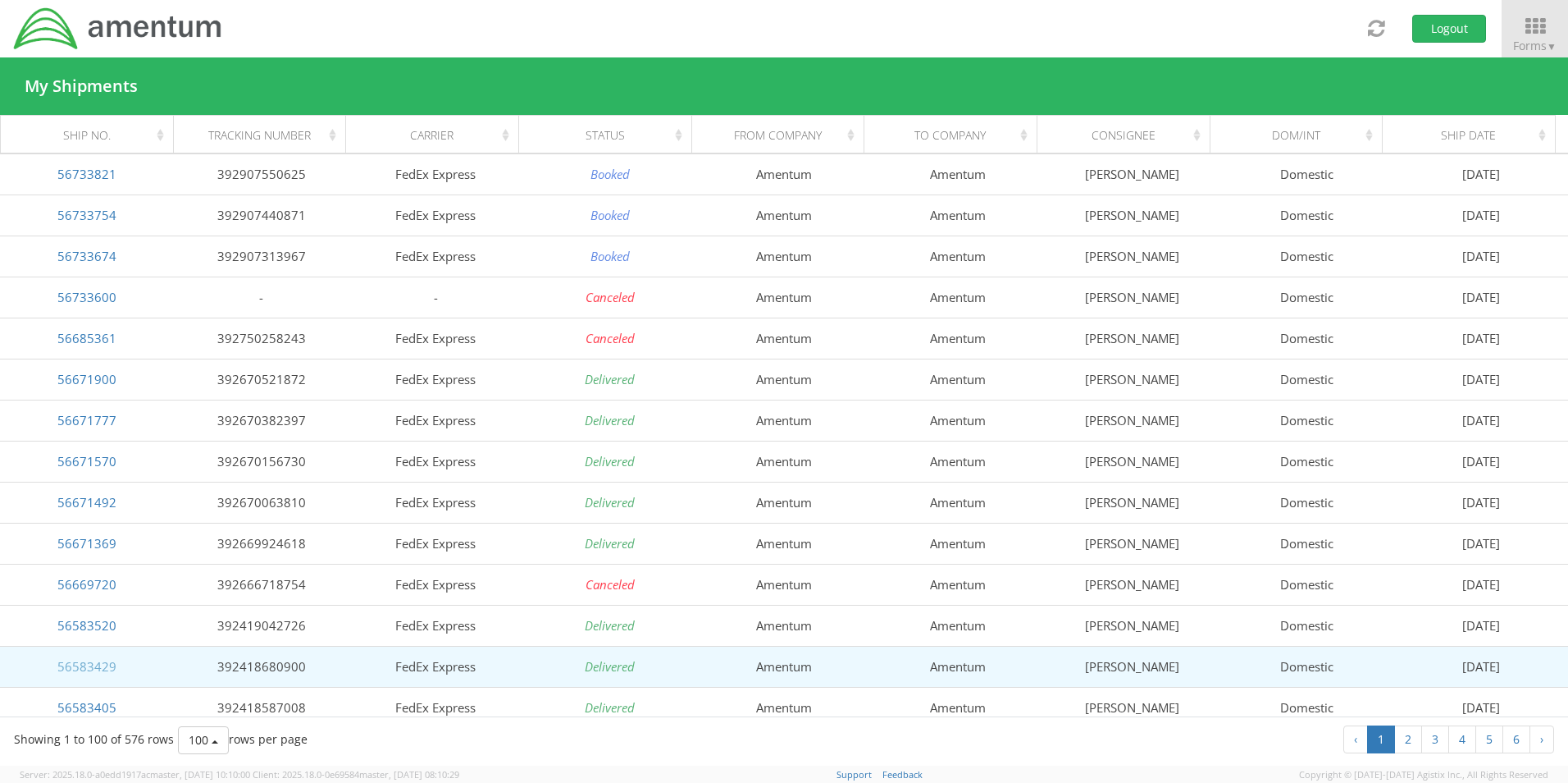
click at [93, 665] on link "56583429" at bounding box center [87, 666] width 59 height 17
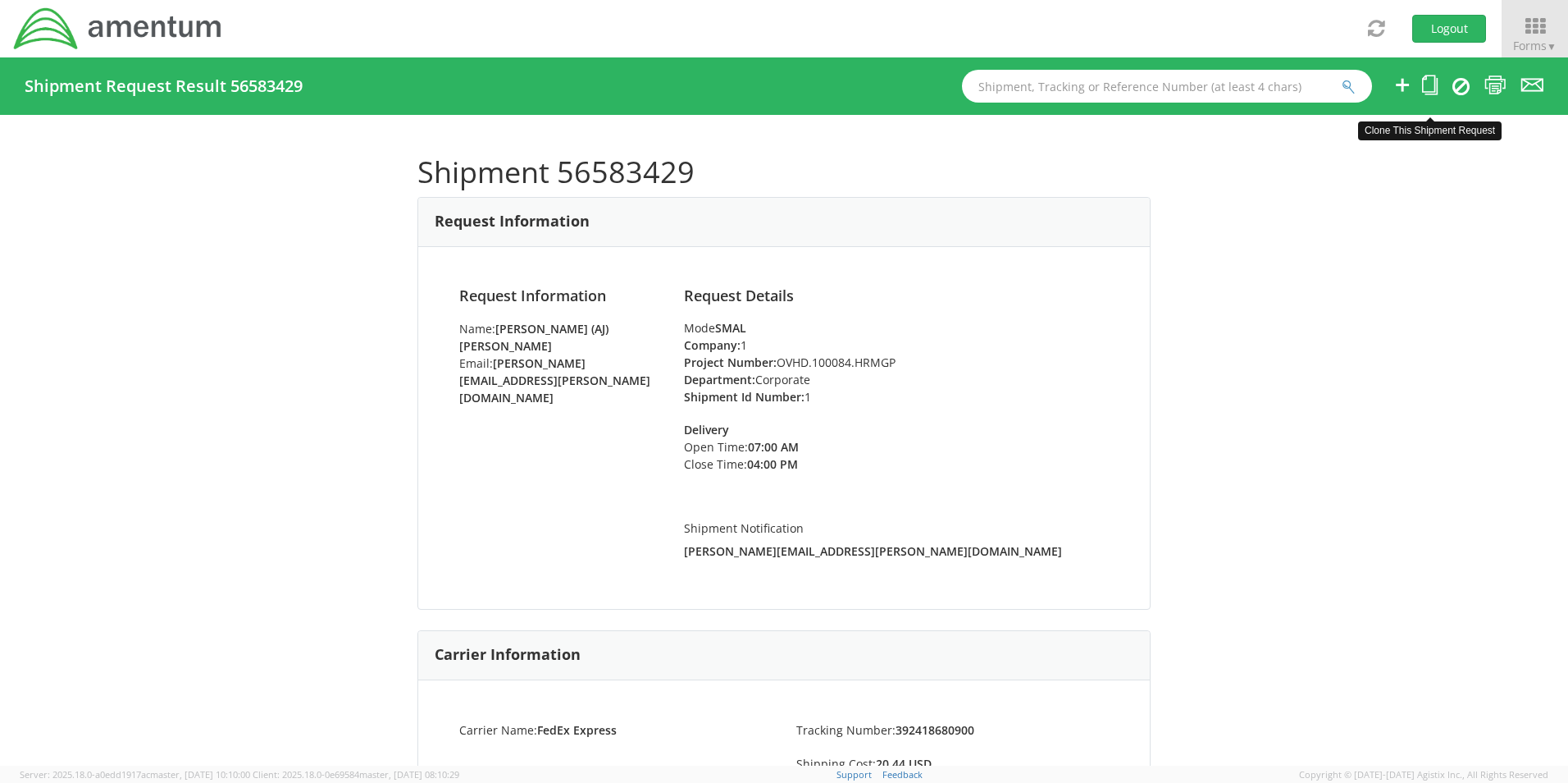
click at [1426, 78] on icon at bounding box center [1430, 84] width 16 height 21
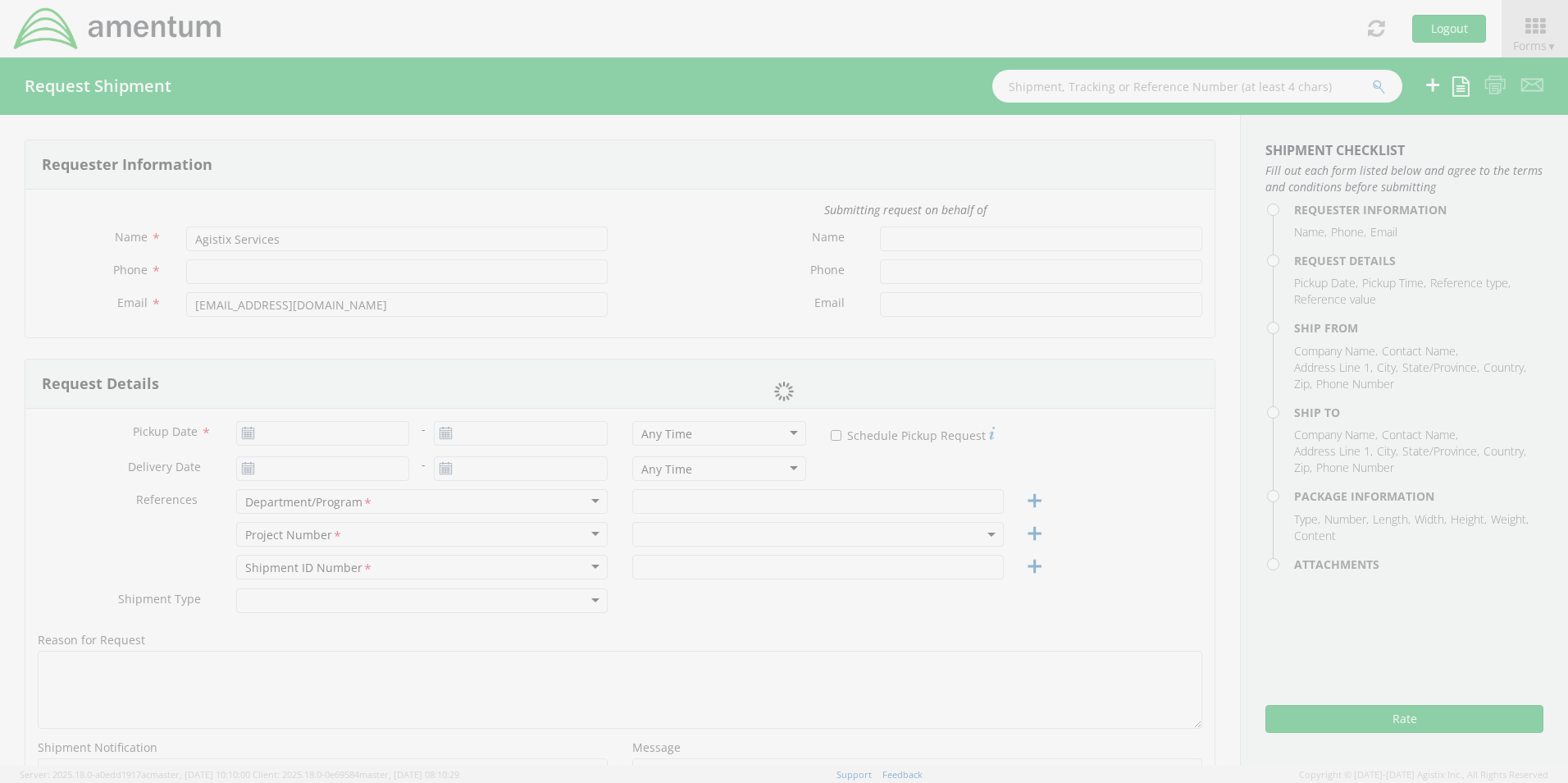
type input "[PERSON_NAME] (AJ) [PERSON_NAME]"
type input "[PHONE_NUMBER]"
type input "[PERSON_NAME][EMAIL_ADDRESS][PERSON_NAME][DOMAIN_NAME]"
type input "[DATE]"
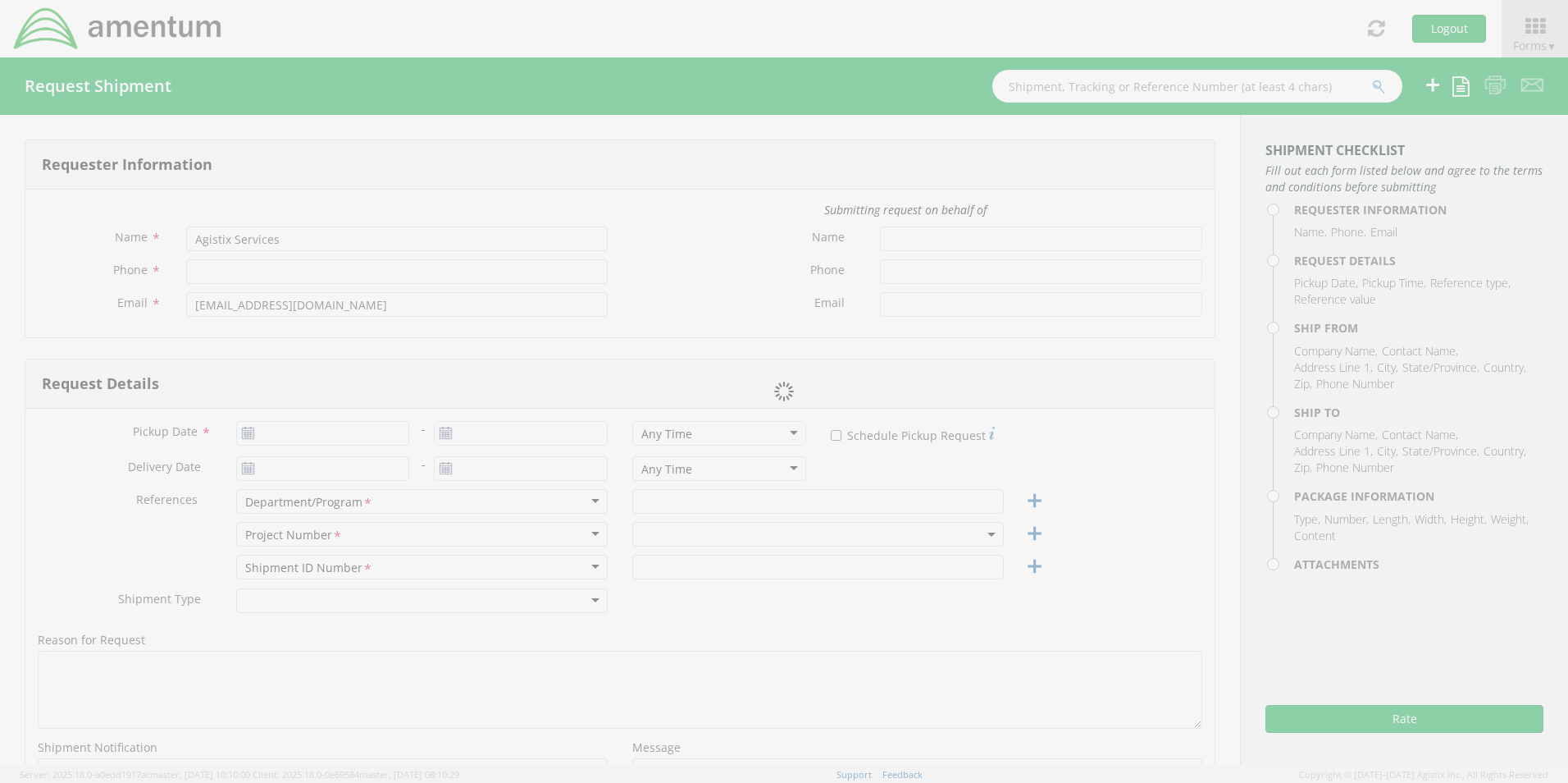
type input "Corporate"
type input "1"
select select
type input "Amentum"
type input "4800 Westfields Boulevard"
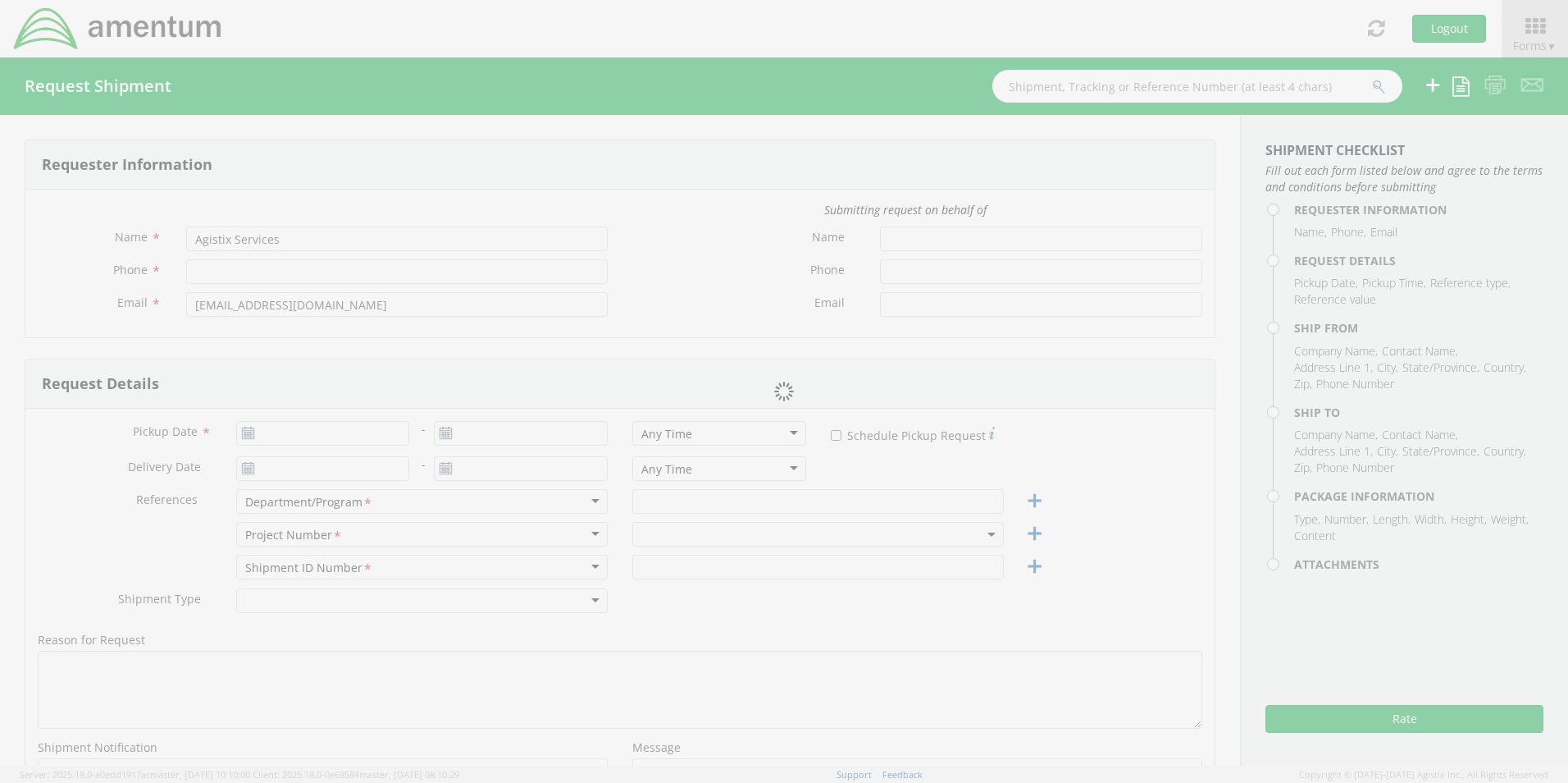
type input "Suite 400"
type input "Chantilly"
type input "20151"
type input "[PERSON_NAME] (AJ) [PERSON_NAME]"
type input "5712946799"
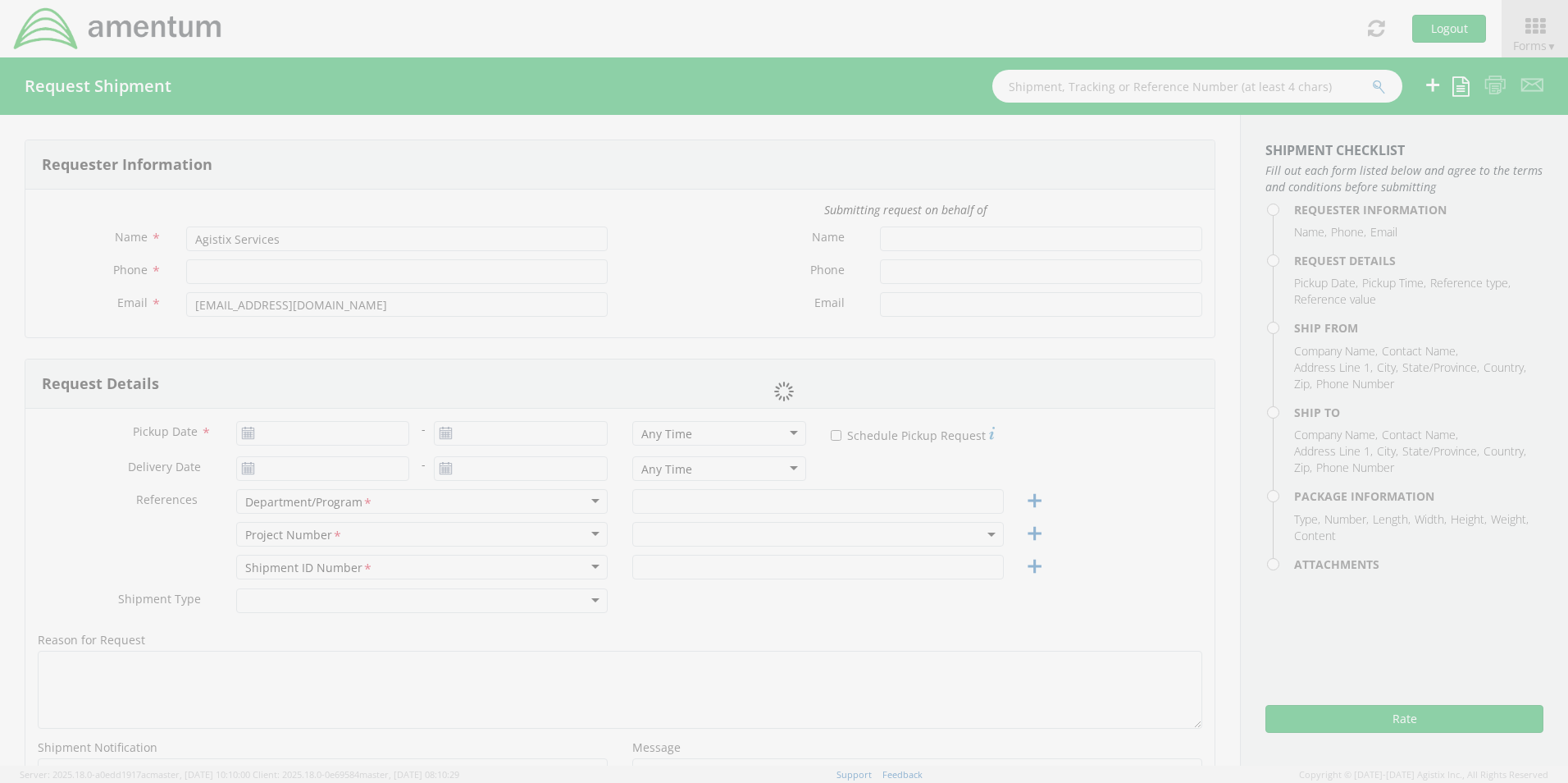
type input "[PERSON_NAME][EMAIL_ADDRESS][PERSON_NAME][DOMAIN_NAME]"
select select
type input "Amentum"
type input "510 Wester Ross Lane"
type input "Lakeway"
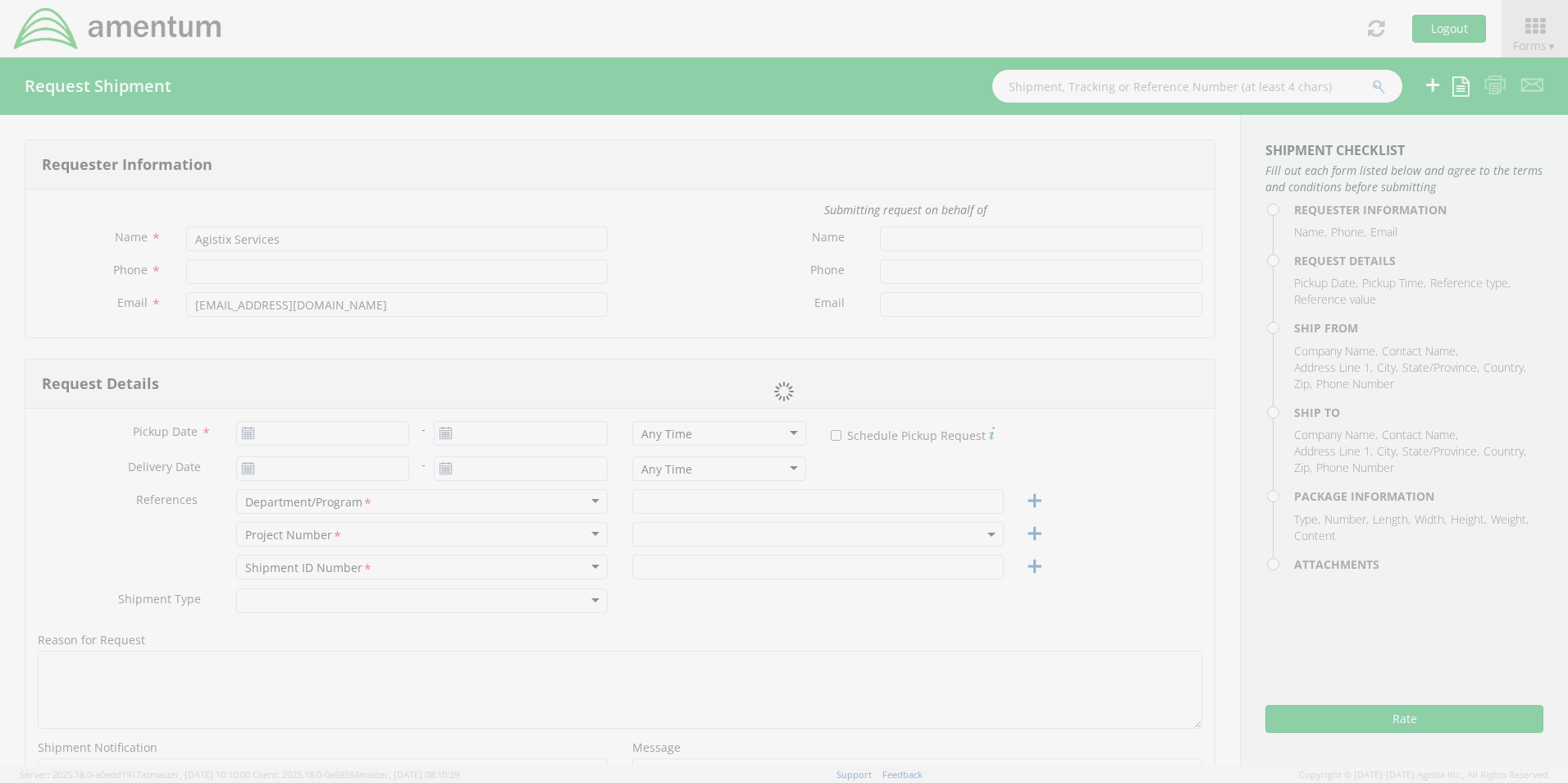
type input "78738"
type input "[PERSON_NAME]"
type input "512-367-2480"
type input "trae.miller@amentum.com"
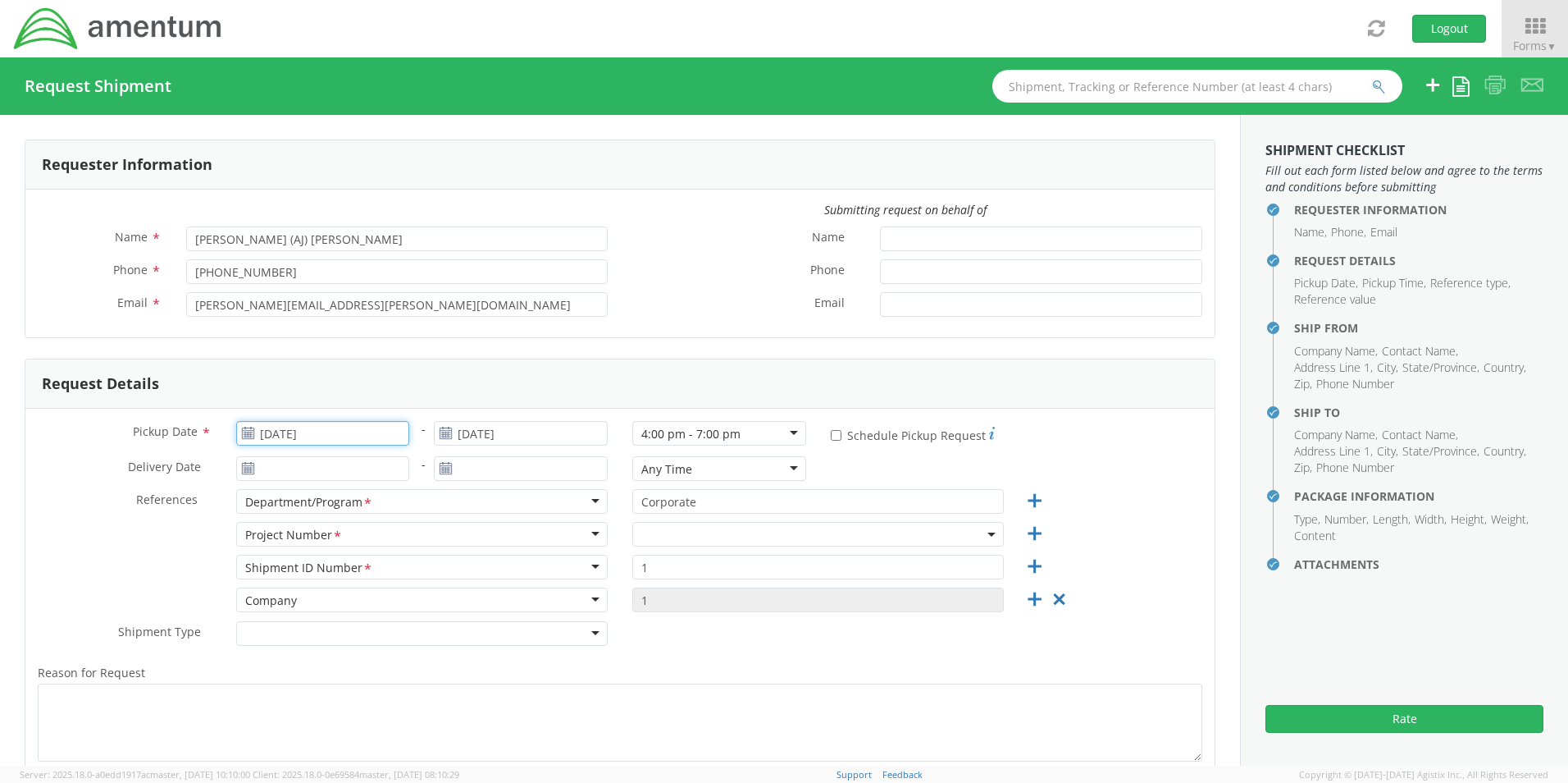
click at [334, 440] on input "[DATE]" at bounding box center [323, 433] width 174 height 24
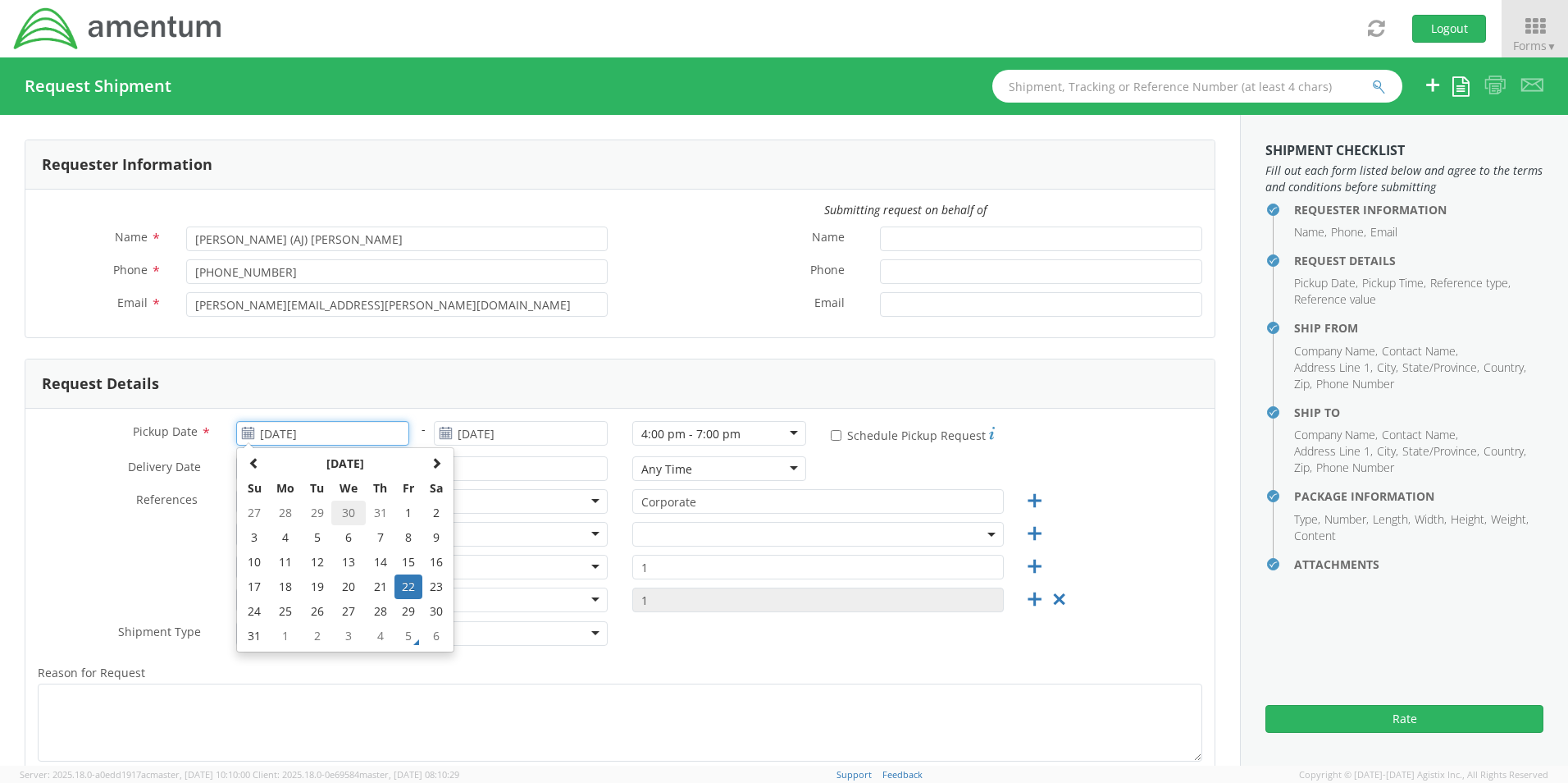
select select "OVHD.100084.HRMGP"
click at [412, 634] on td "5" at bounding box center [408, 636] width 27 height 24
type input "[DATE]"
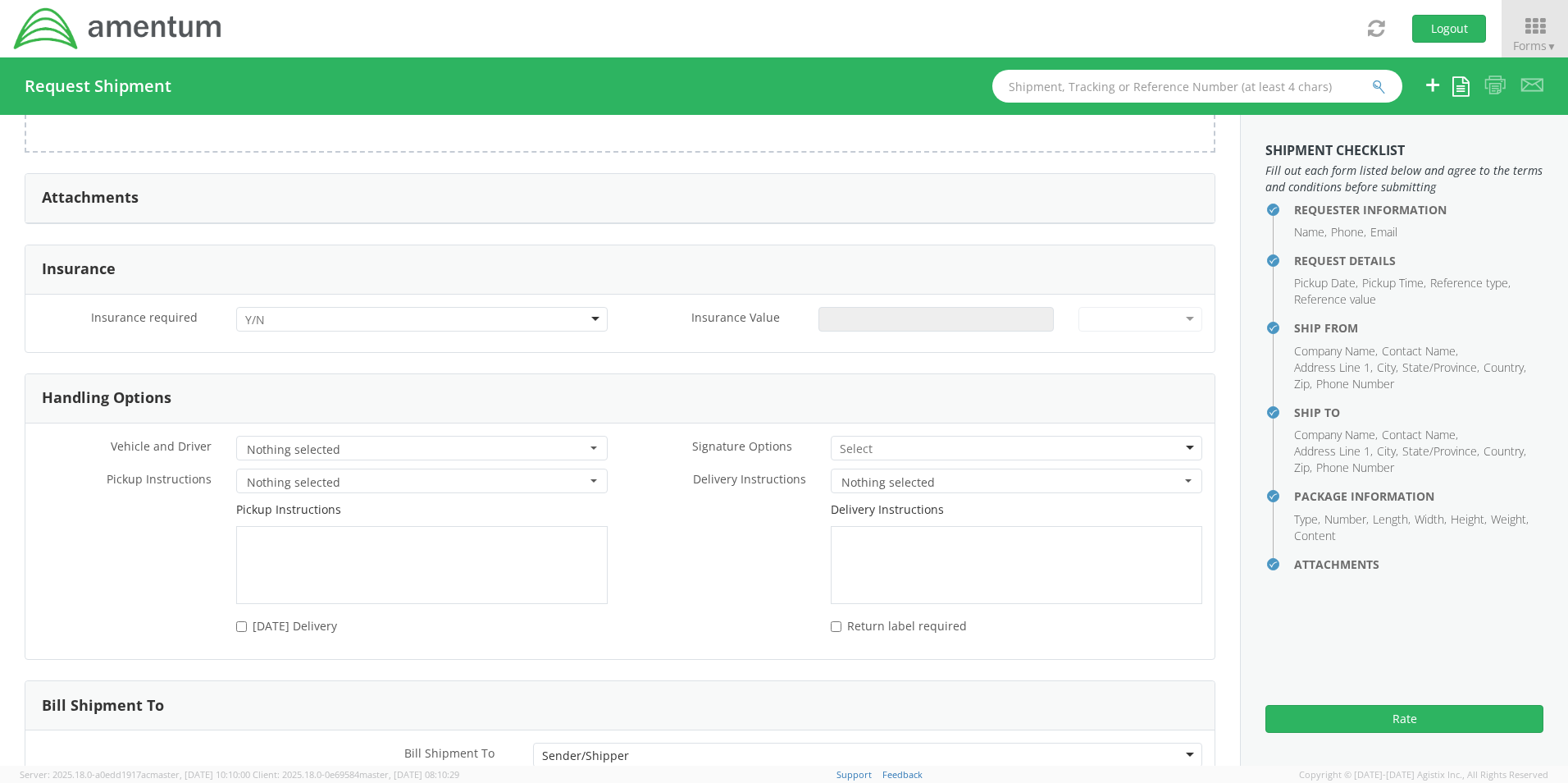
scroll to position [1992, 0]
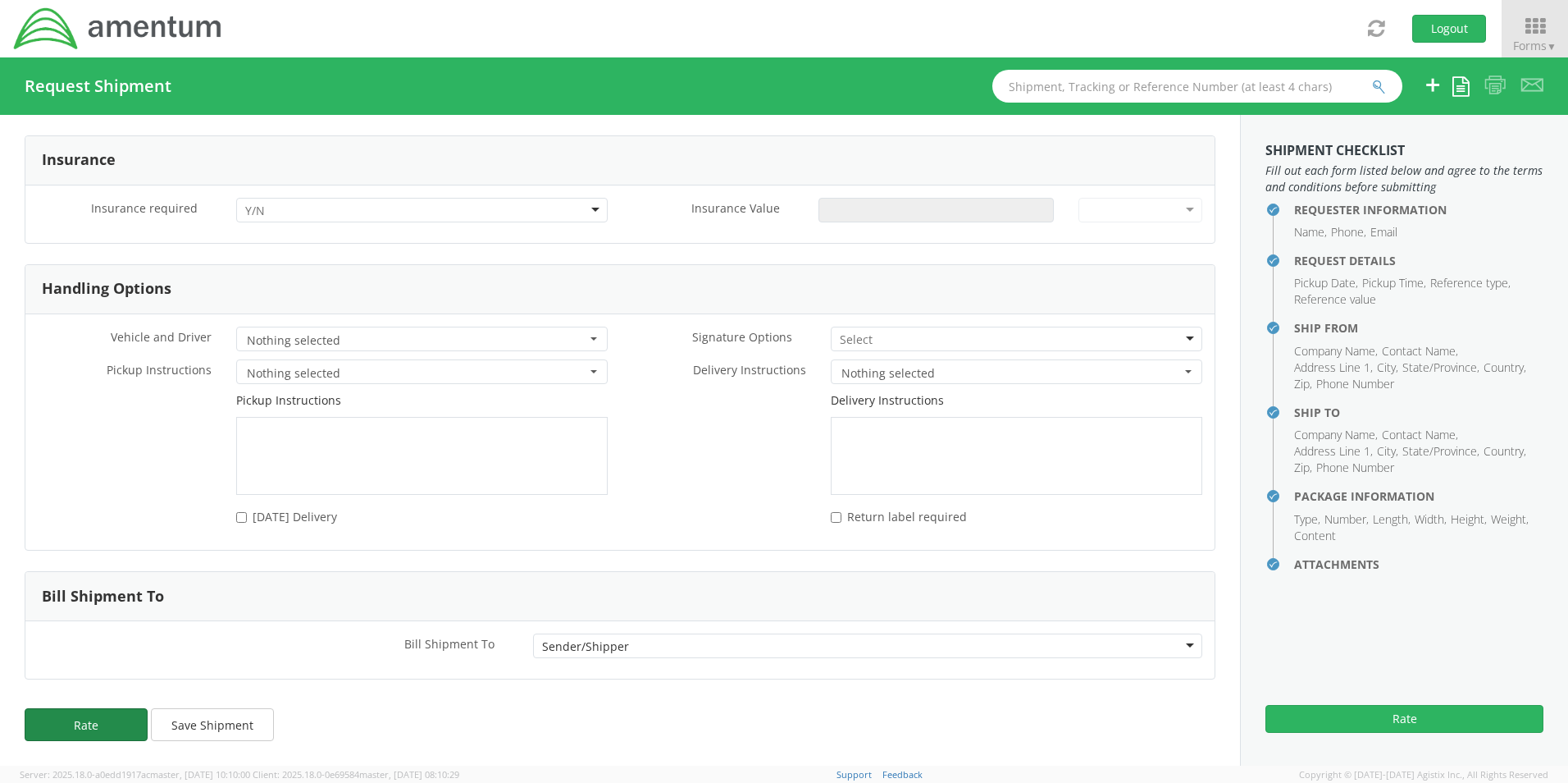
click at [104, 726] on button "Rate" at bounding box center [86, 725] width 123 height 33
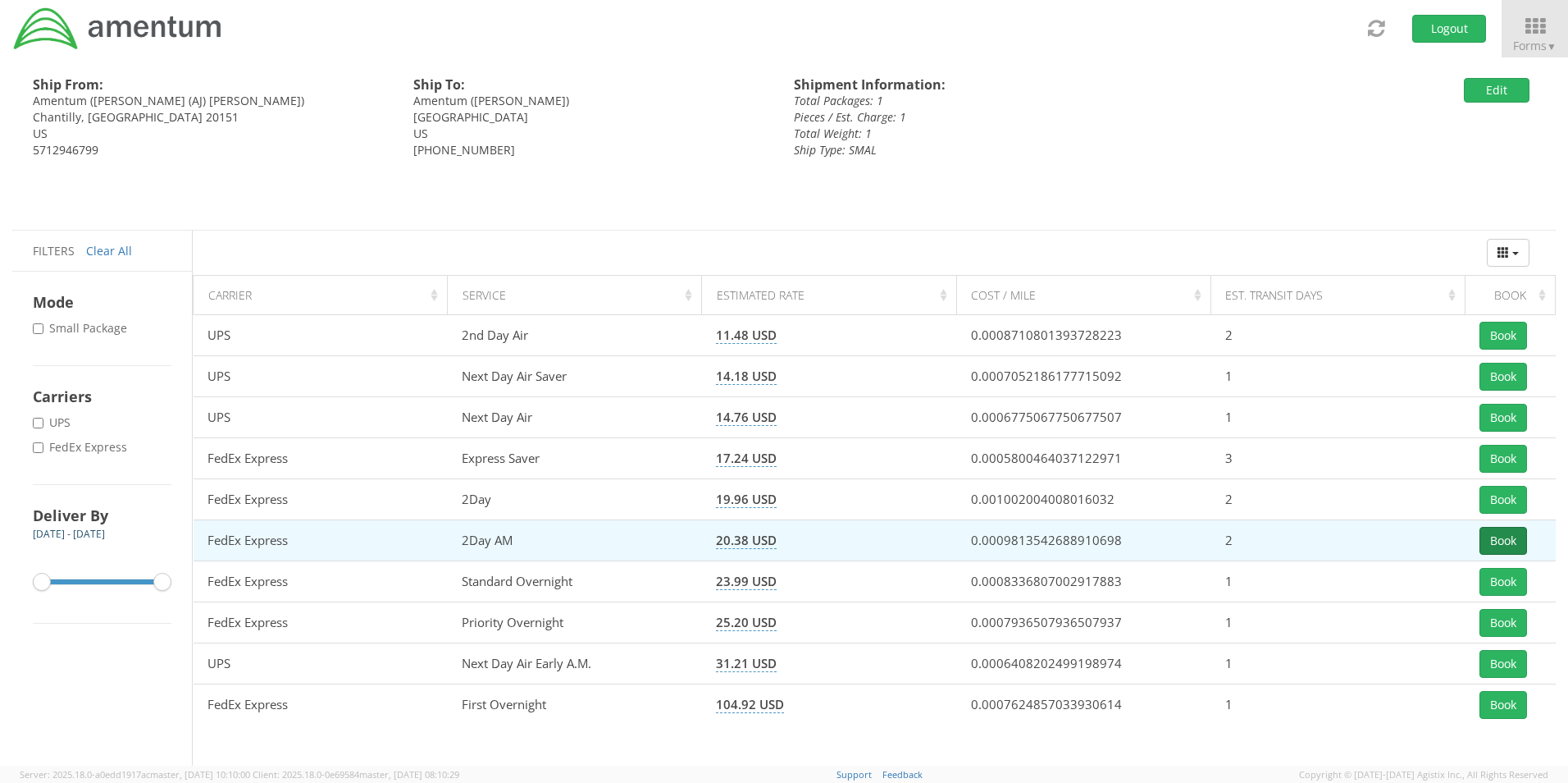
click at [1500, 540] on button "Book" at bounding box center [1503, 541] width 48 height 27
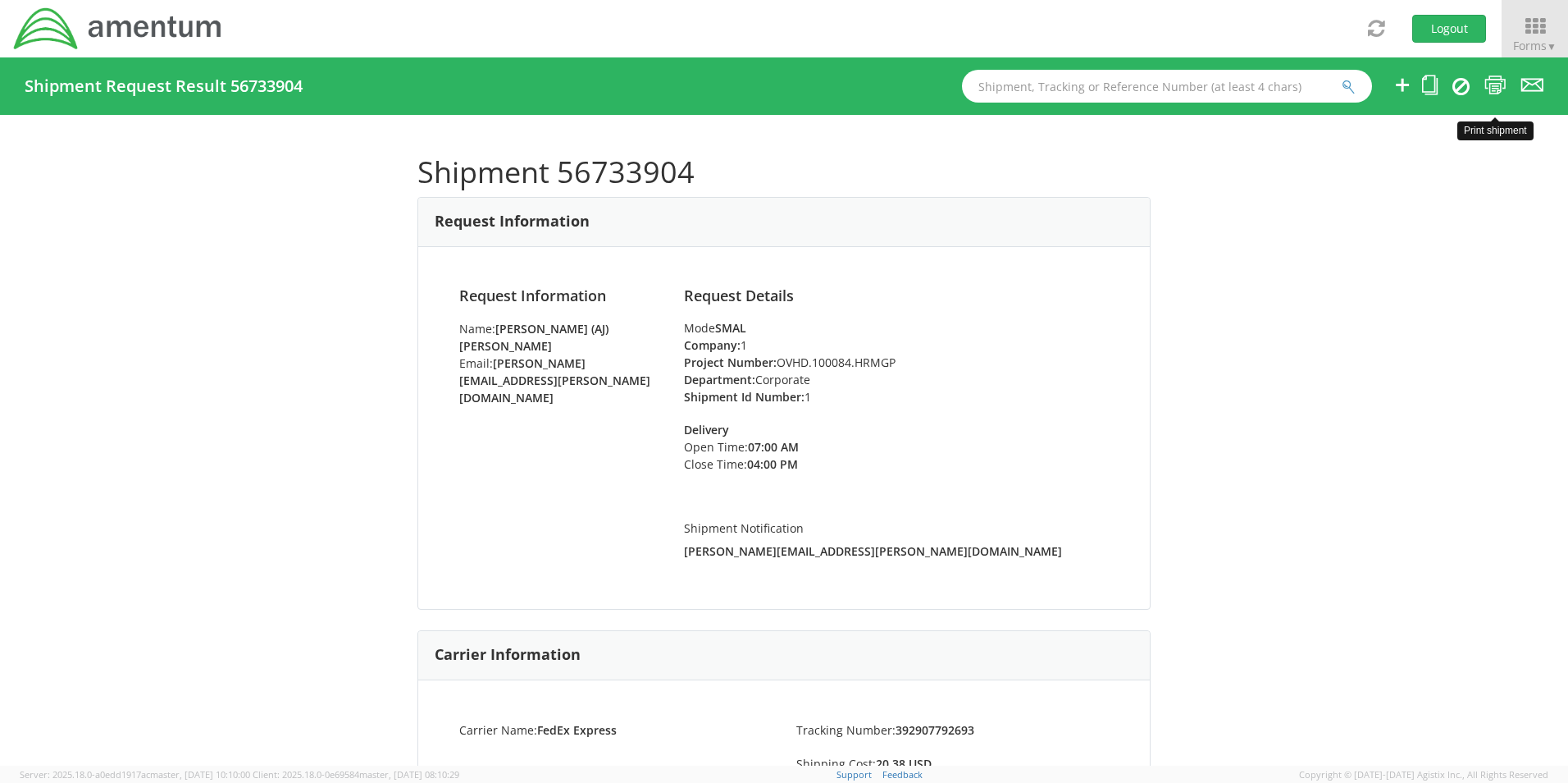
click at [1496, 84] on icon at bounding box center [1496, 84] width 23 height 21
